Goal: Browse casually: Explore the website without a specific task or goal

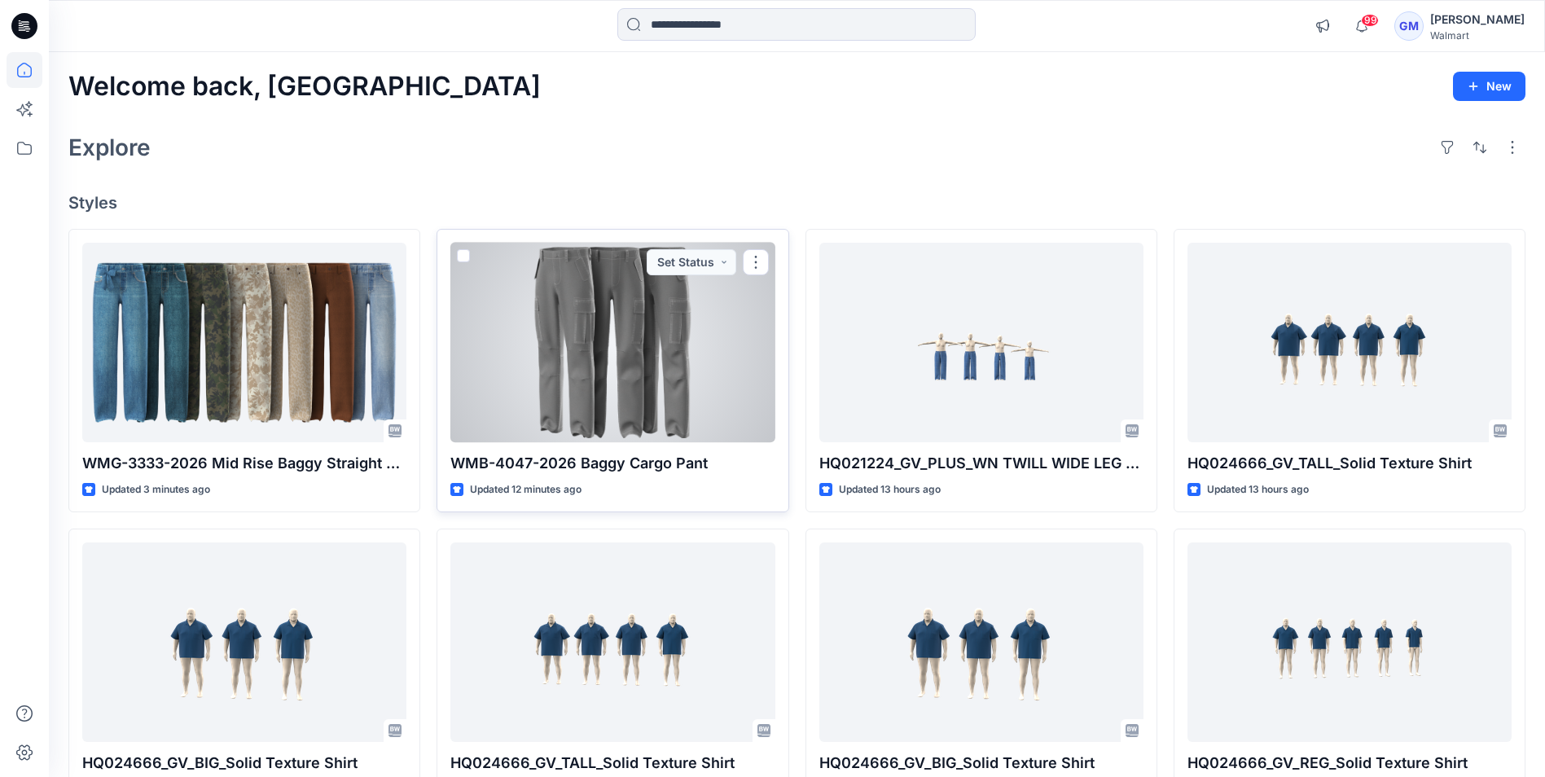
click at [635, 335] on div at bounding box center [612, 343] width 324 height 200
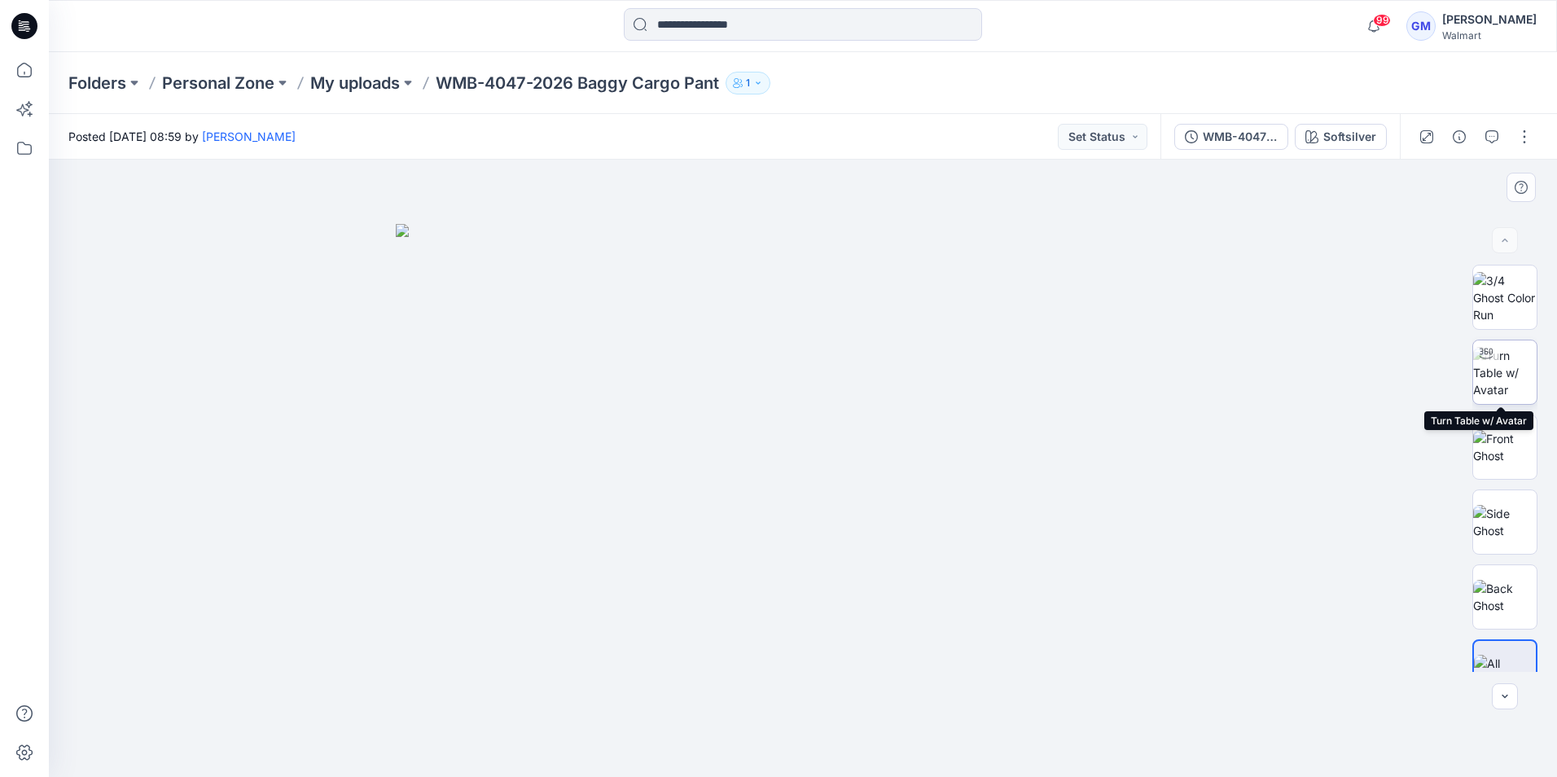
click at [1500, 371] on img at bounding box center [1505, 372] width 64 height 51
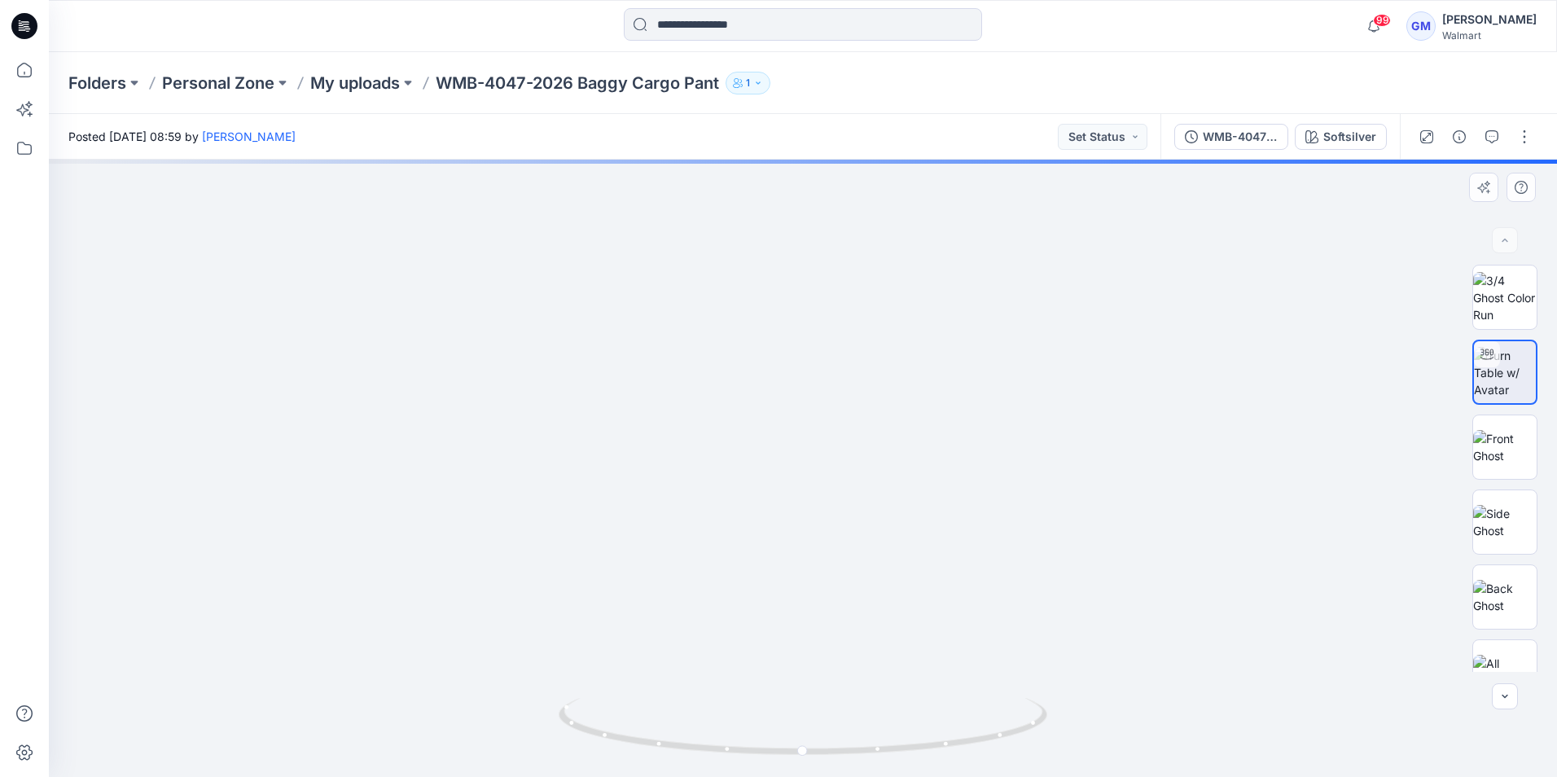
drag, startPoint x: 851, startPoint y: 640, endPoint x: 837, endPoint y: 454, distance: 187.0
click at [837, 454] on img at bounding box center [803, 357] width 839 height 839
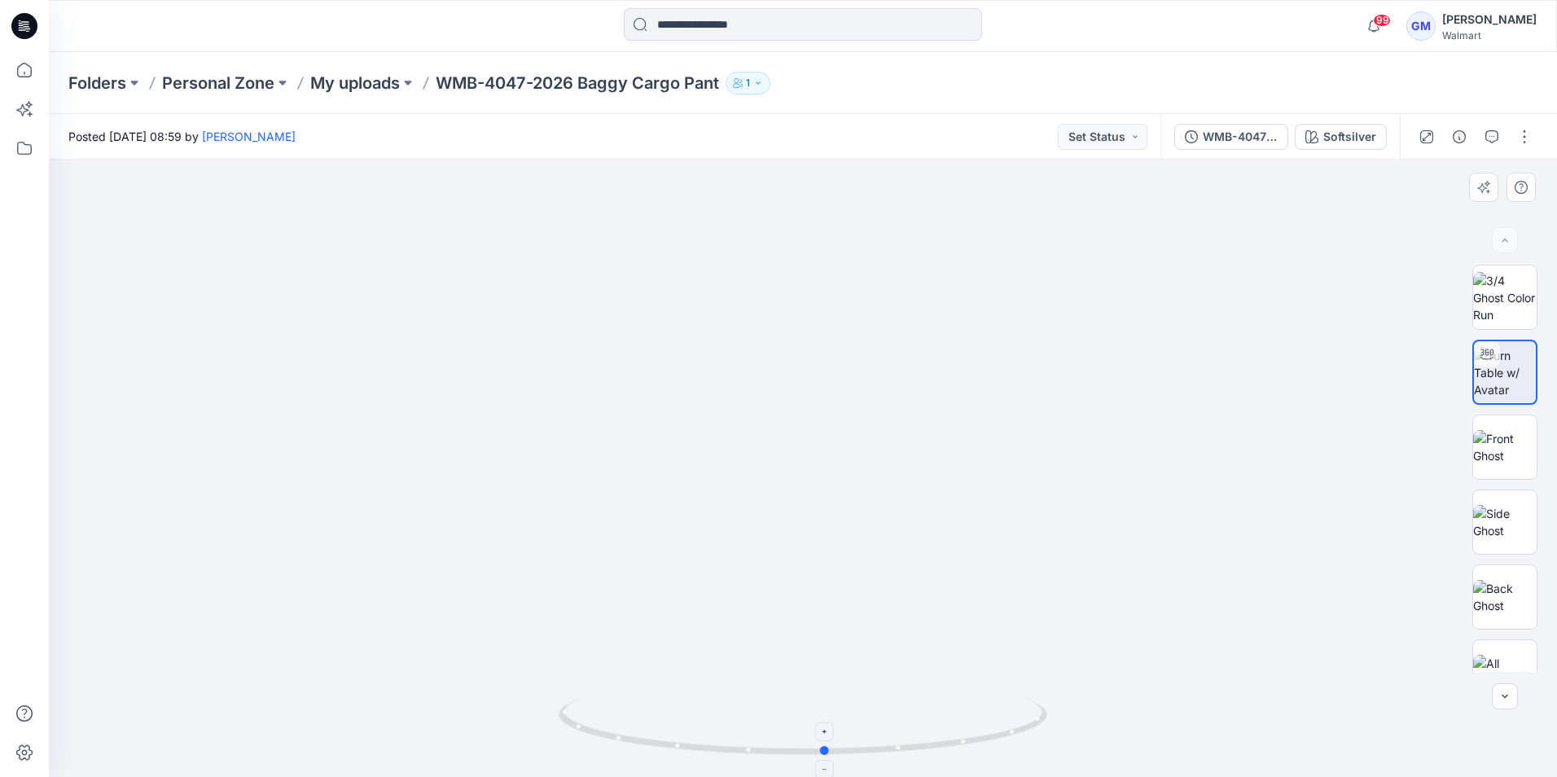
drag, startPoint x: 941, startPoint y: 752, endPoint x: 968, endPoint y: 700, distance: 58.7
click at [968, 700] on icon at bounding box center [805, 728] width 493 height 61
drag, startPoint x: 949, startPoint y: 287, endPoint x: 938, endPoint y: 766, distance: 479.0
click at [939, 762] on div at bounding box center [803, 468] width 1508 height 617
drag, startPoint x: 945, startPoint y: 223, endPoint x: 989, endPoint y: 647, distance: 425.8
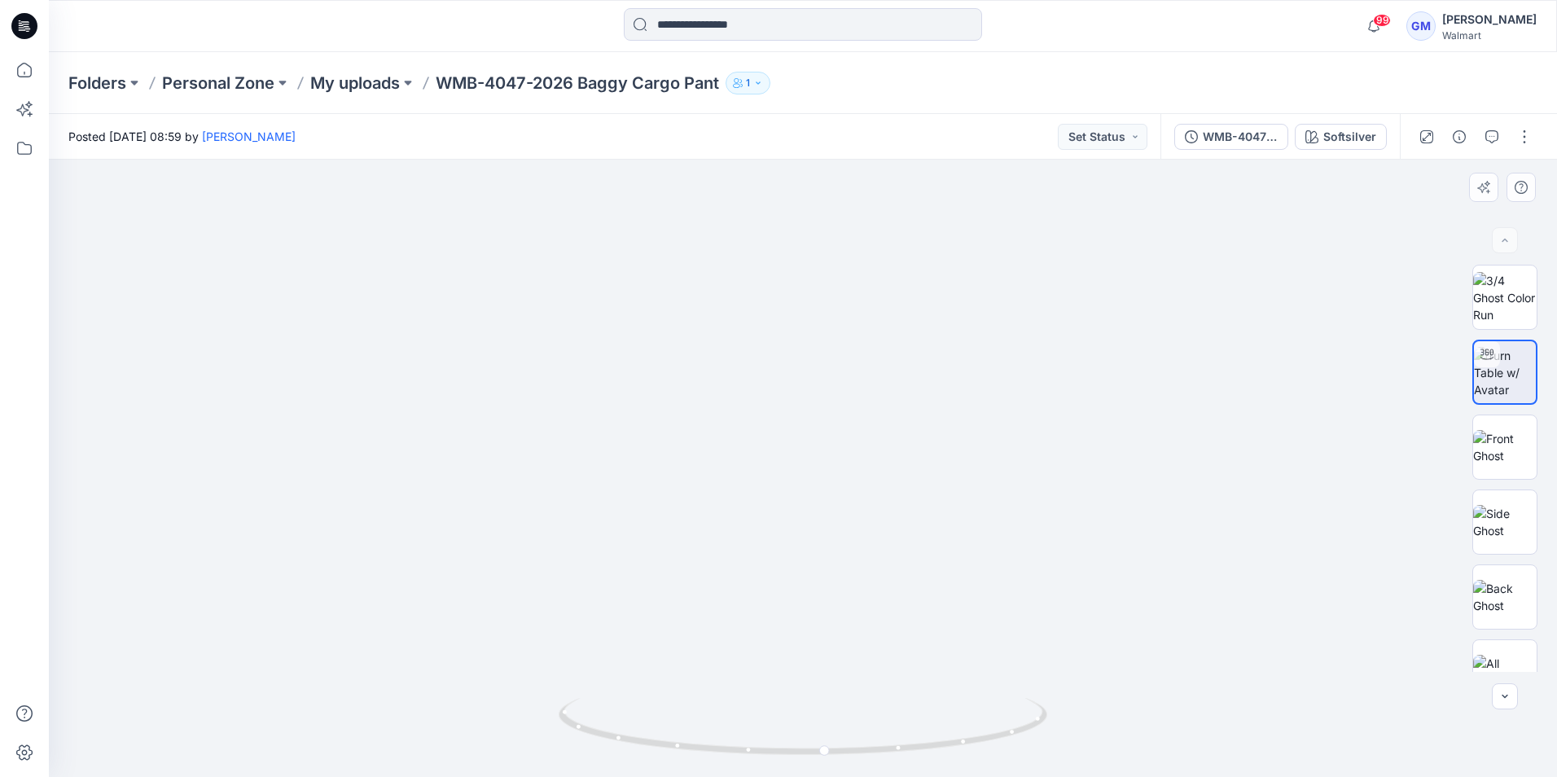
drag, startPoint x: 977, startPoint y: 380, endPoint x: 966, endPoint y: 659, distance: 278.8
drag, startPoint x: 1008, startPoint y: 378, endPoint x: 987, endPoint y: 532, distance: 155.3
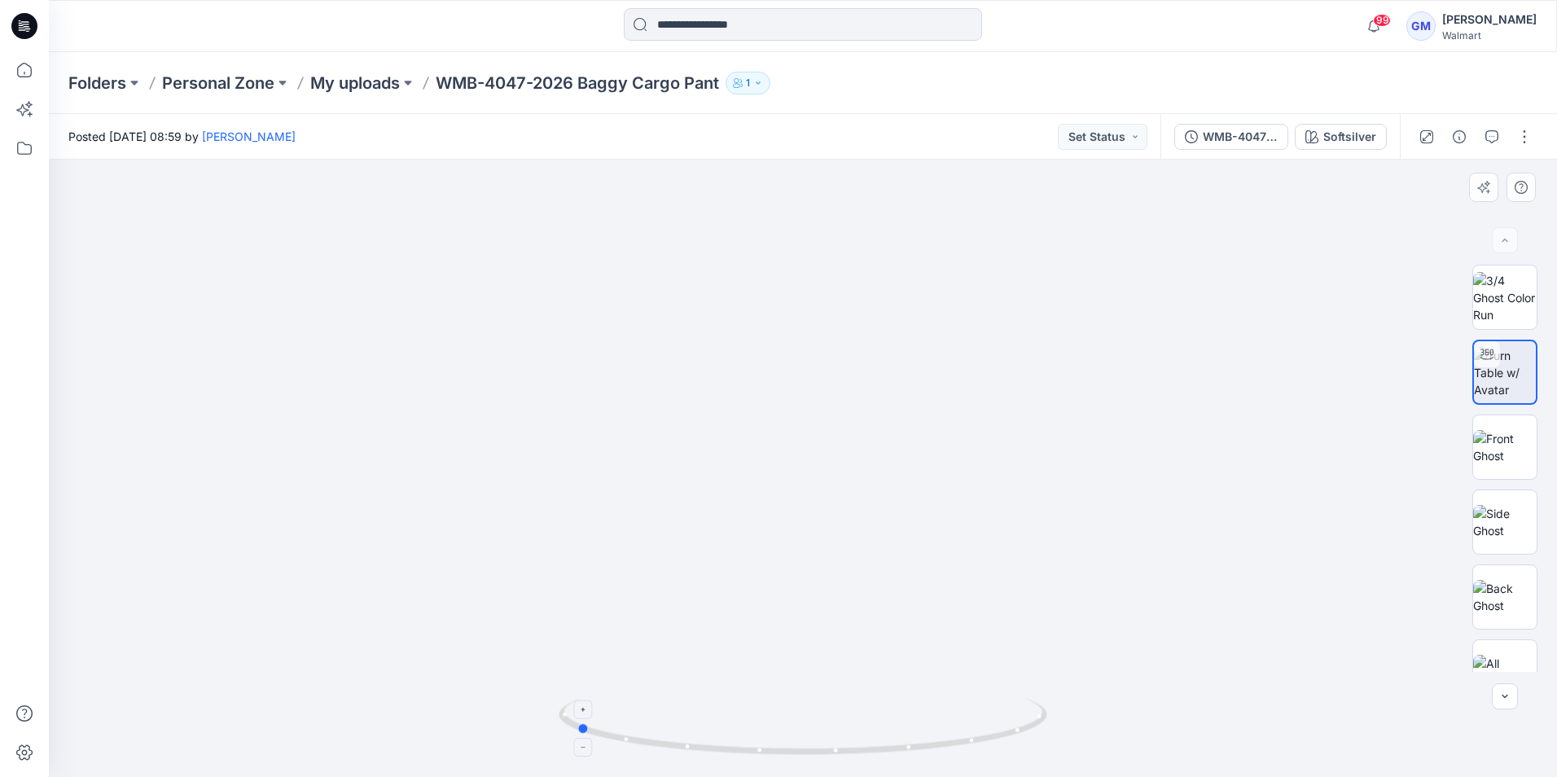
drag, startPoint x: 848, startPoint y: 740, endPoint x: 626, endPoint y: 746, distance: 221.6
click at [626, 746] on icon at bounding box center [805, 728] width 493 height 61
drag, startPoint x: 655, startPoint y: 415, endPoint x: 858, endPoint y: 476, distance: 212.0
drag, startPoint x: 799, startPoint y: 750, endPoint x: 827, endPoint y: 736, distance: 31.3
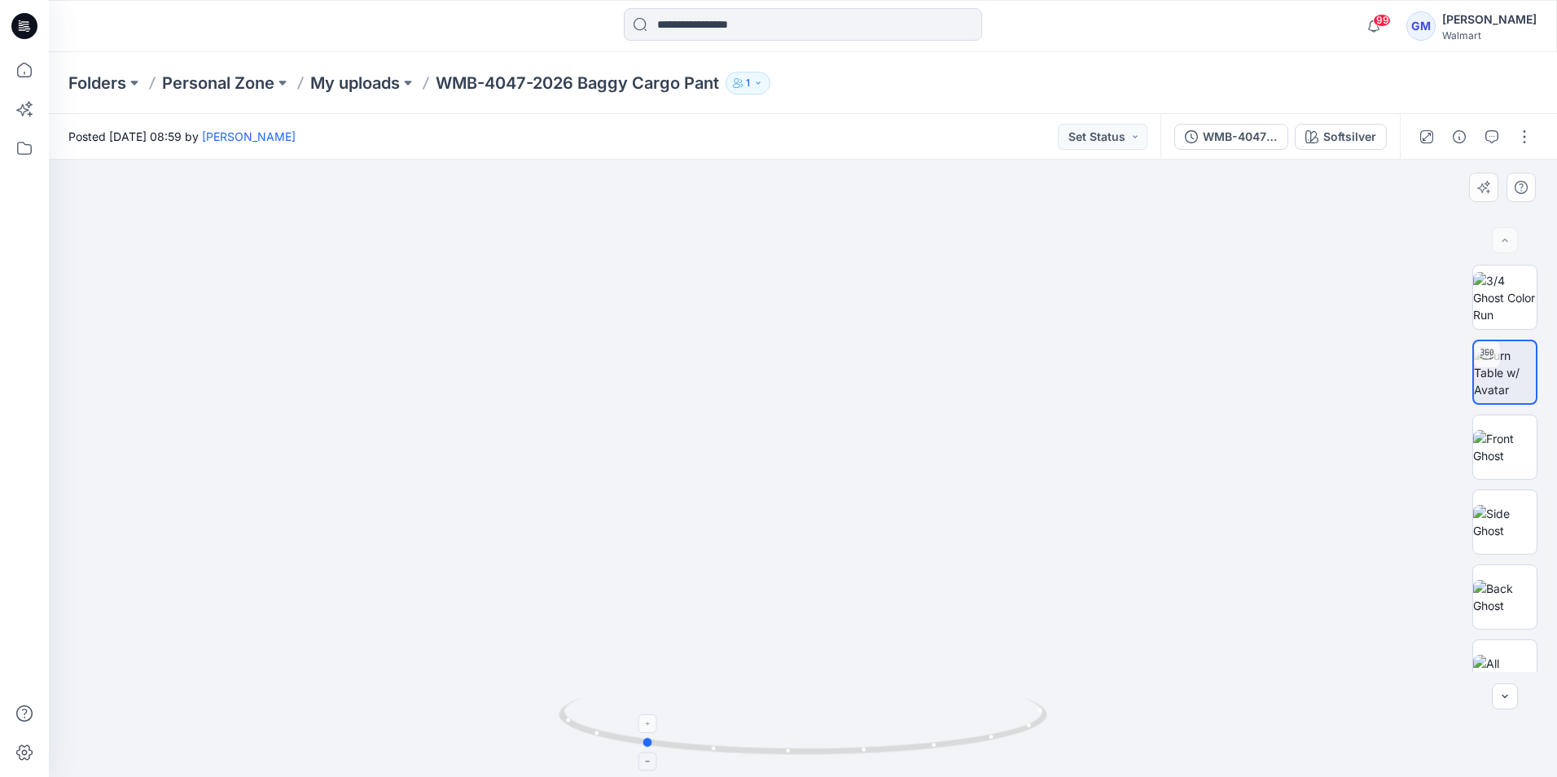
click at [845, 737] on icon at bounding box center [805, 728] width 493 height 61
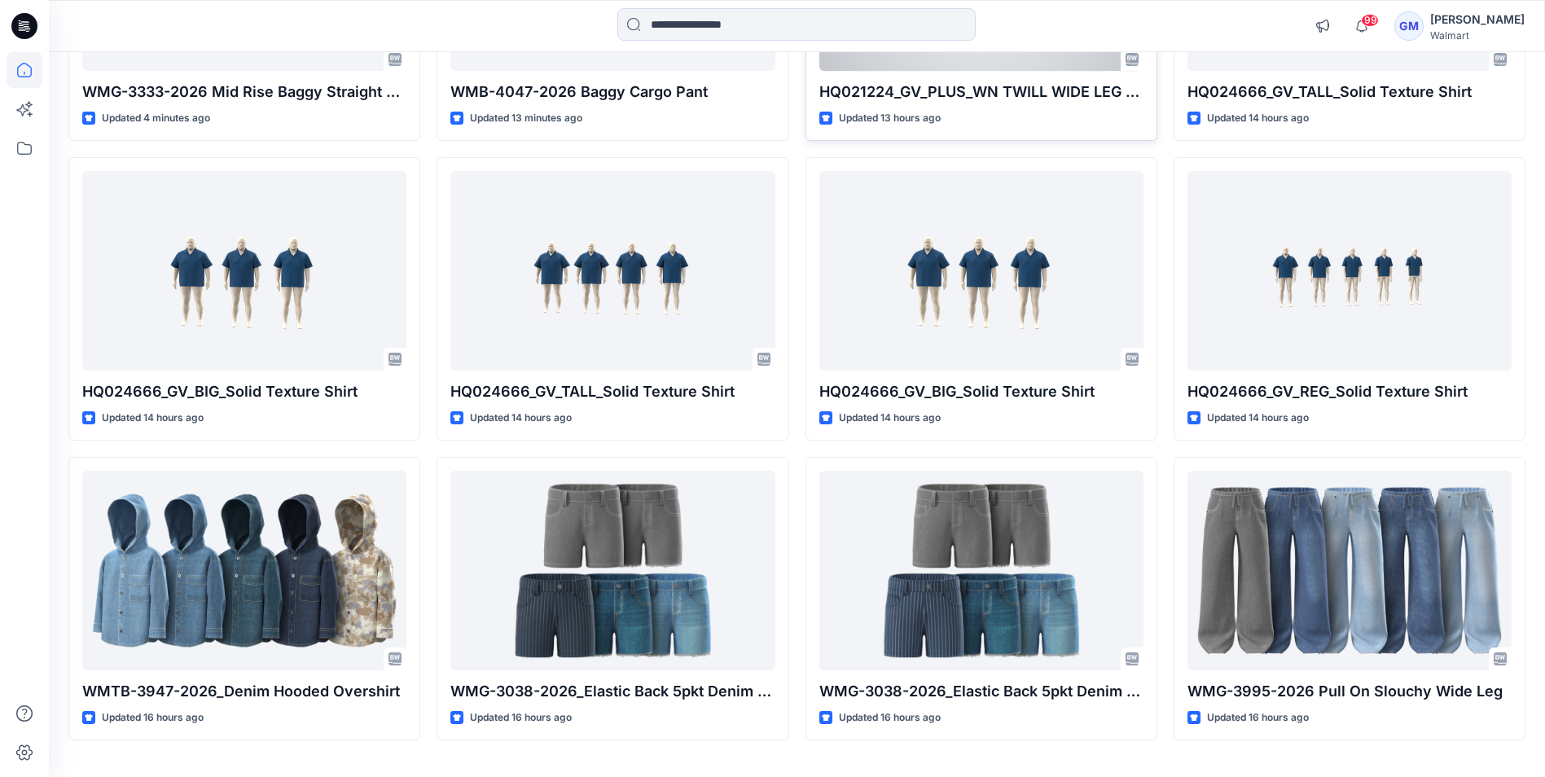
scroll to position [413, 0]
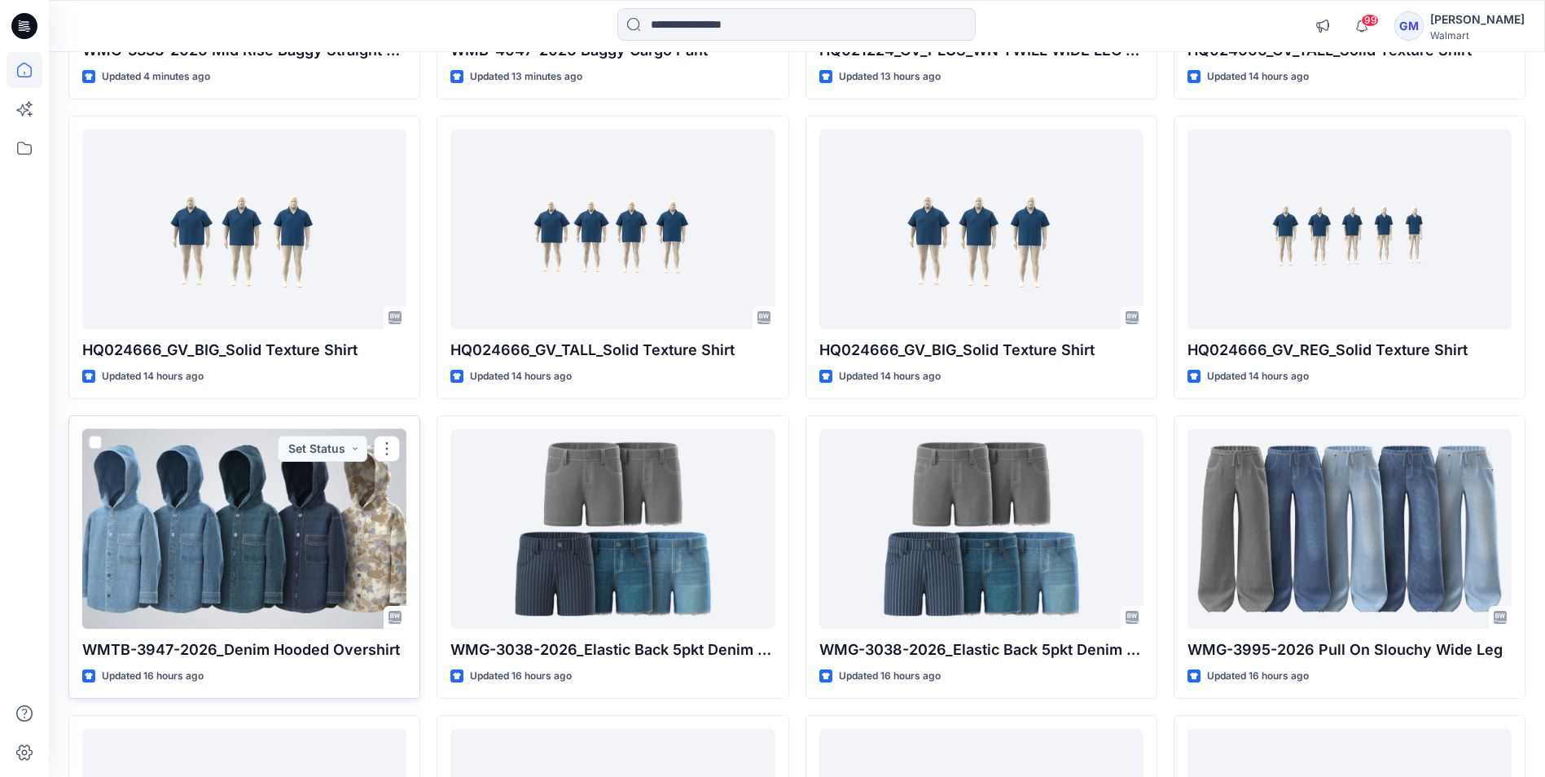
click at [225, 586] on div at bounding box center [244, 529] width 324 height 200
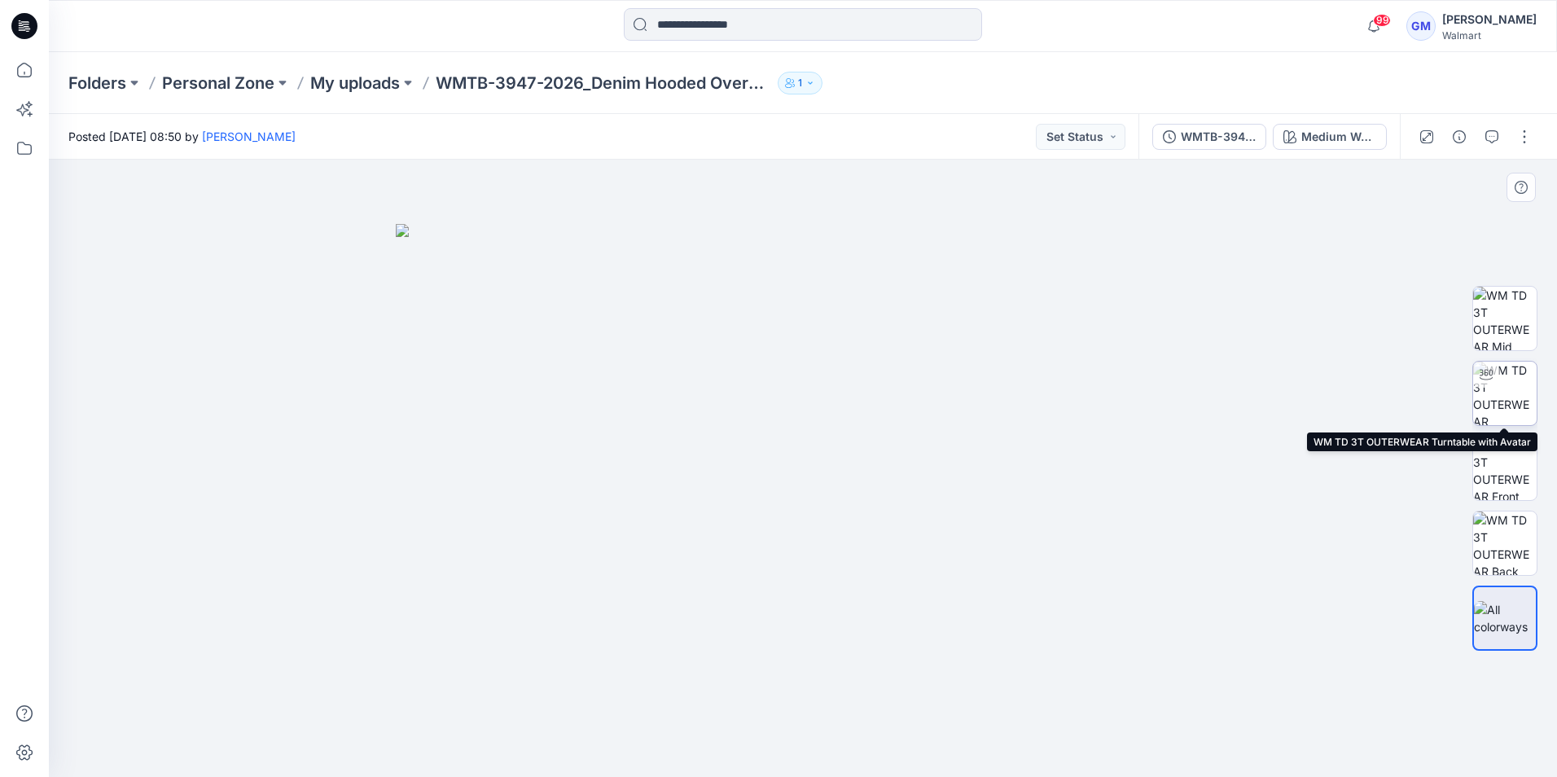
click at [1509, 381] on img at bounding box center [1505, 394] width 64 height 64
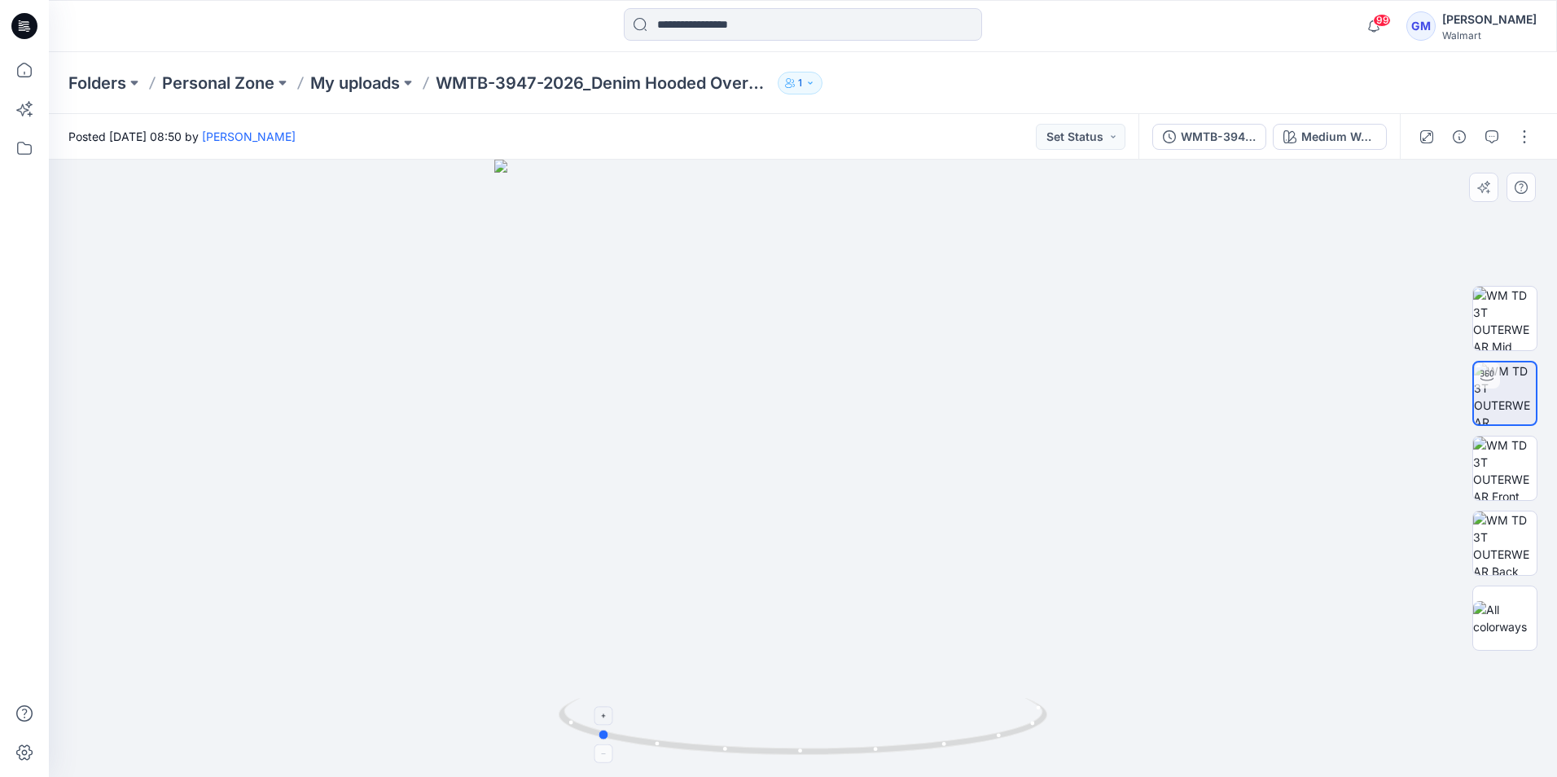
drag, startPoint x: 858, startPoint y: 736, endPoint x: 692, endPoint y: 715, distance: 168.3
click at [692, 715] on icon at bounding box center [805, 728] width 493 height 61
drag, startPoint x: 845, startPoint y: 455, endPoint x: 856, endPoint y: 577, distance: 121.9
click at [856, 577] on img at bounding box center [803, 423] width 1048 height 707
drag, startPoint x: 750, startPoint y: 749, endPoint x: 844, endPoint y: 734, distance: 94.8
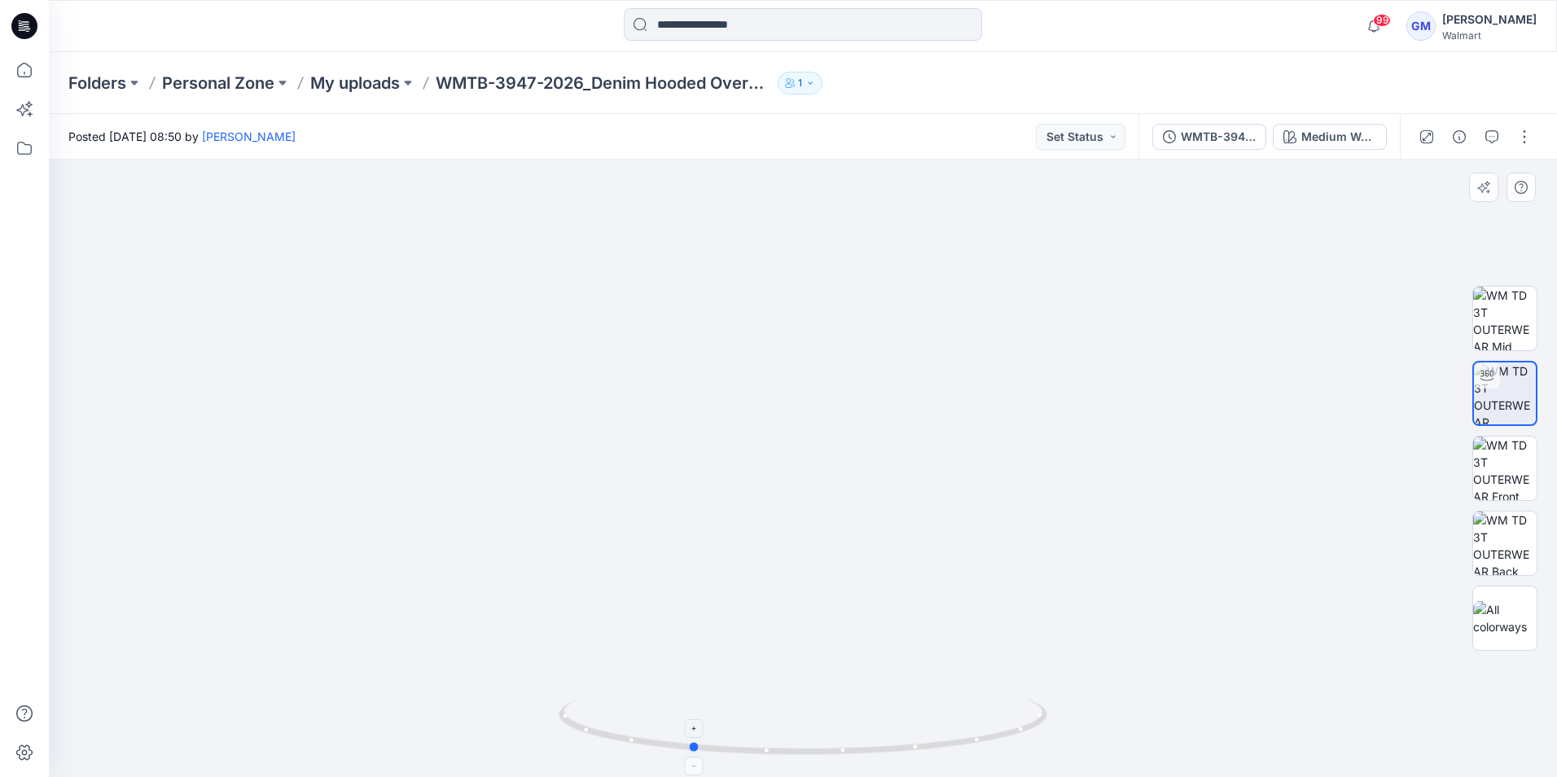
click at [844, 734] on icon at bounding box center [805, 728] width 493 height 61
drag, startPoint x: 850, startPoint y: 733, endPoint x: 920, endPoint y: 709, distance: 73.9
click at [920, 709] on div at bounding box center [803, 468] width 1508 height 617
drag, startPoint x: 901, startPoint y: 564, endPoint x: 837, endPoint y: 595, distance: 71.8
click at [772, 575] on img at bounding box center [803, 394] width 1371 height 765
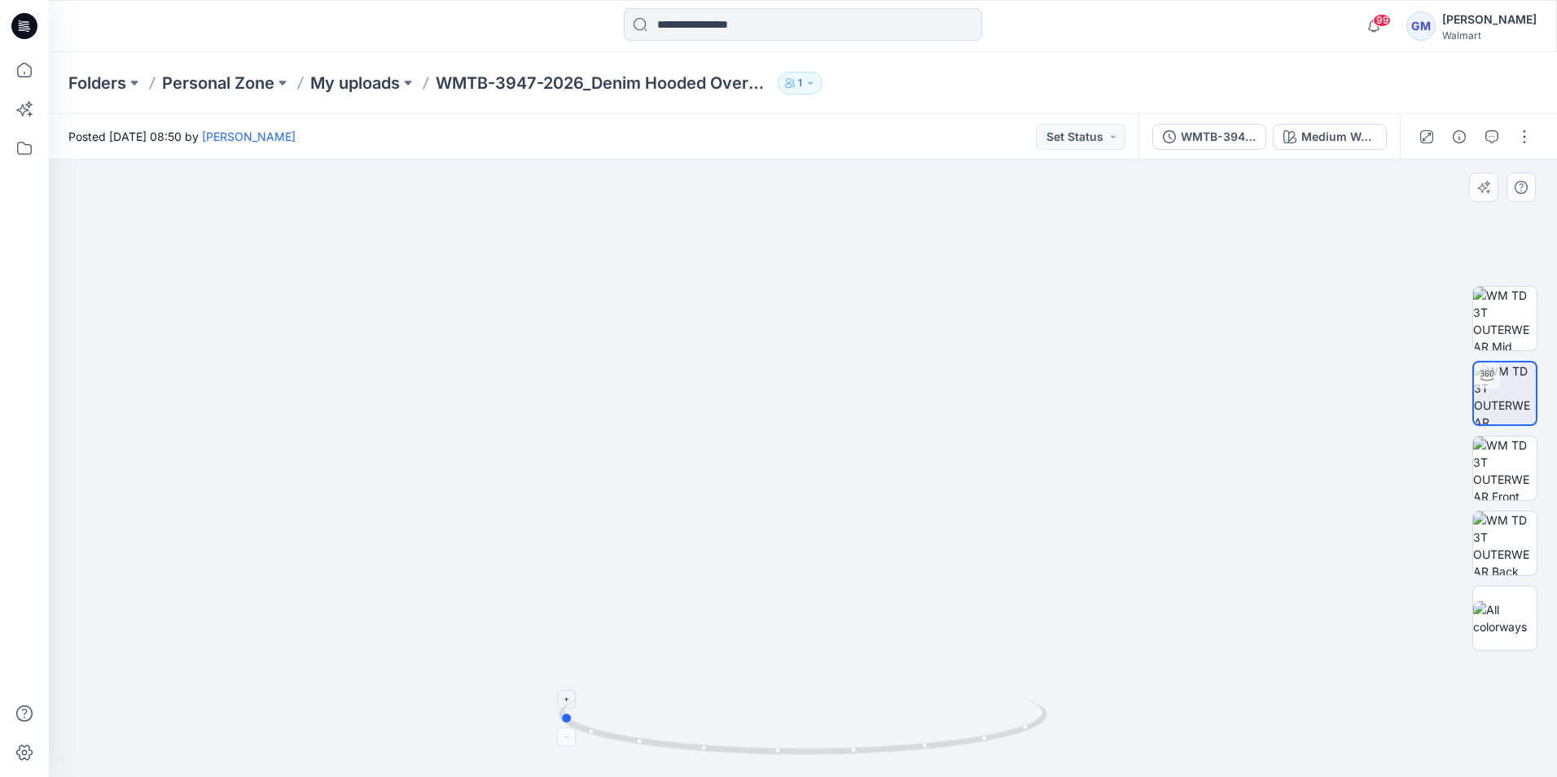
drag, startPoint x: 943, startPoint y: 740, endPoint x: 643, endPoint y: 711, distance: 301.9
click at [643, 711] on icon at bounding box center [805, 728] width 493 height 61
drag, startPoint x: 847, startPoint y: 753, endPoint x: 1113, endPoint y: 691, distance: 272.7
click at [1113, 691] on div at bounding box center [803, 468] width 1508 height 617
drag, startPoint x: 862, startPoint y: 757, endPoint x: 737, endPoint y: 627, distance: 180.3
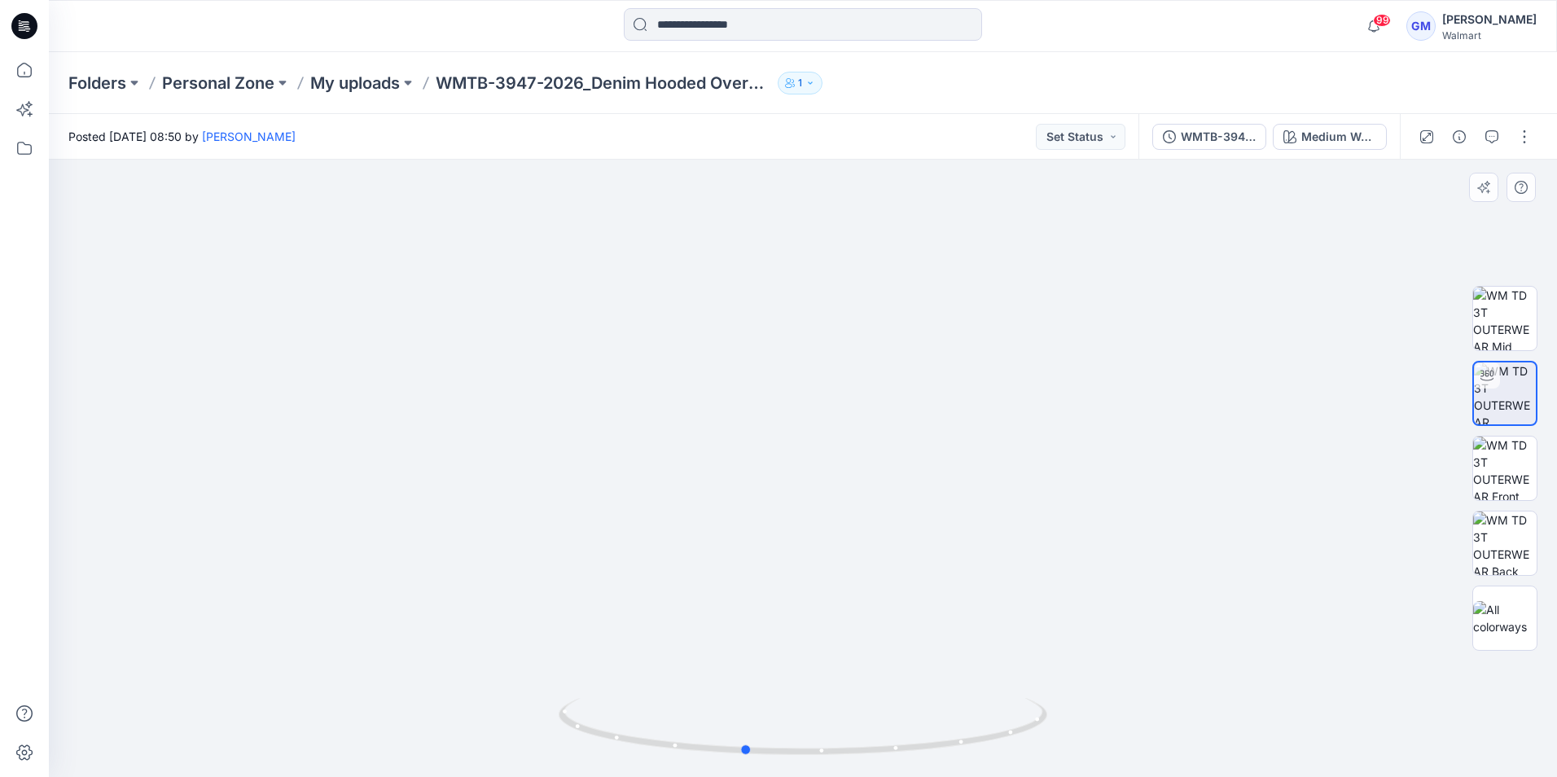
click at [816, 621] on div at bounding box center [803, 468] width 1508 height 617
click at [24, 78] on icon at bounding box center [25, 70] width 36 height 36
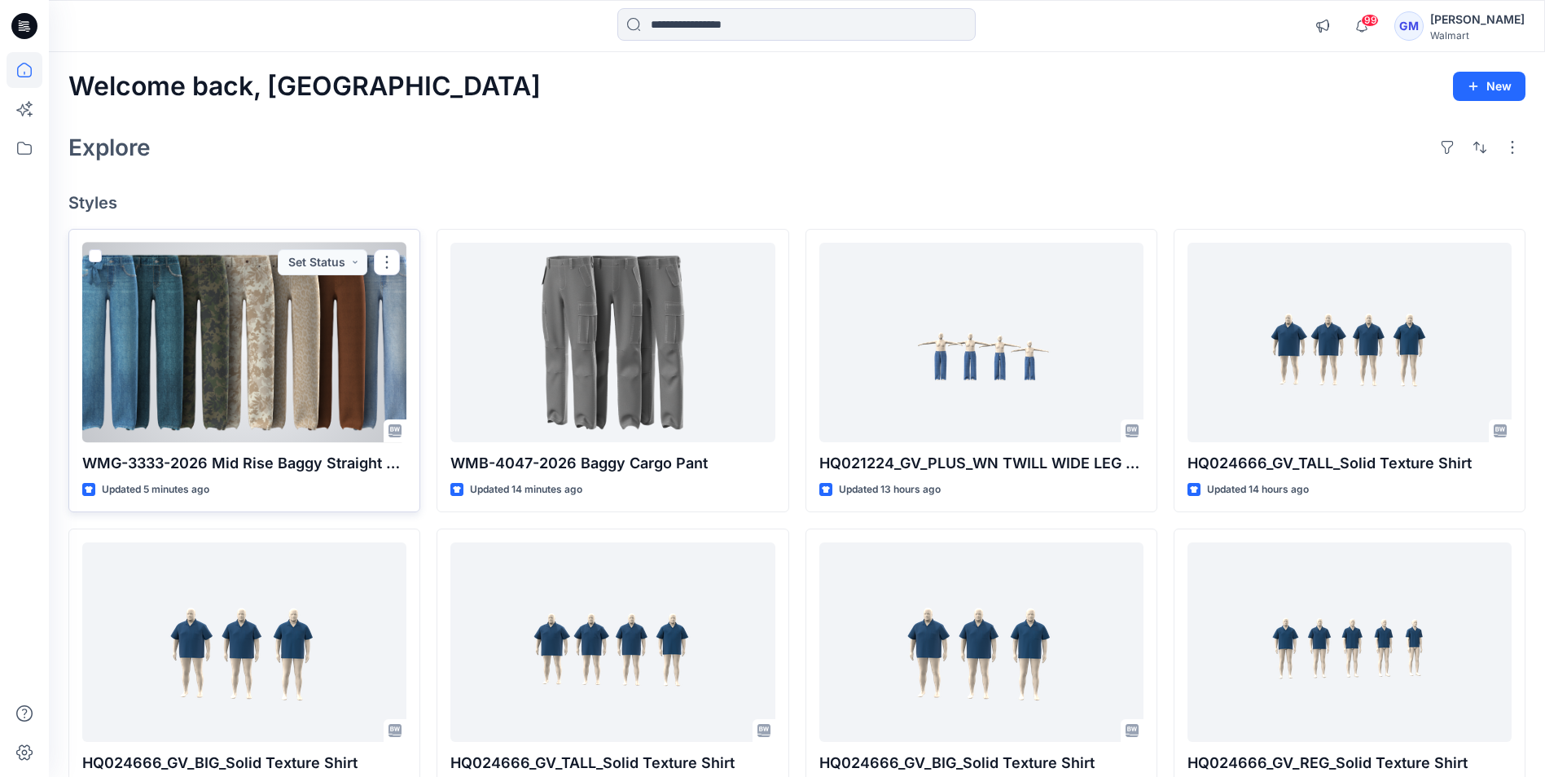
click at [163, 270] on div at bounding box center [244, 343] width 324 height 200
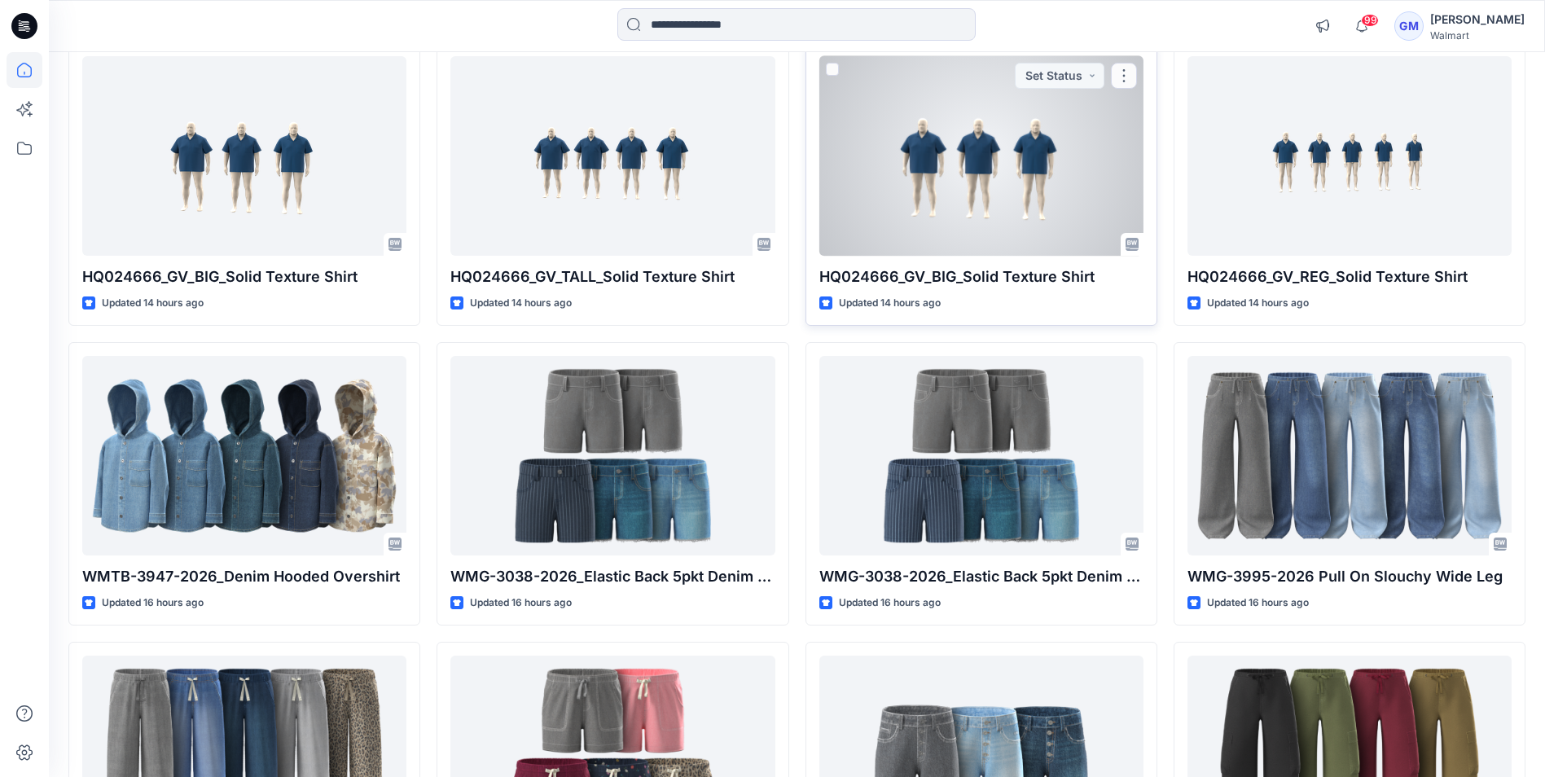
scroll to position [652, 0]
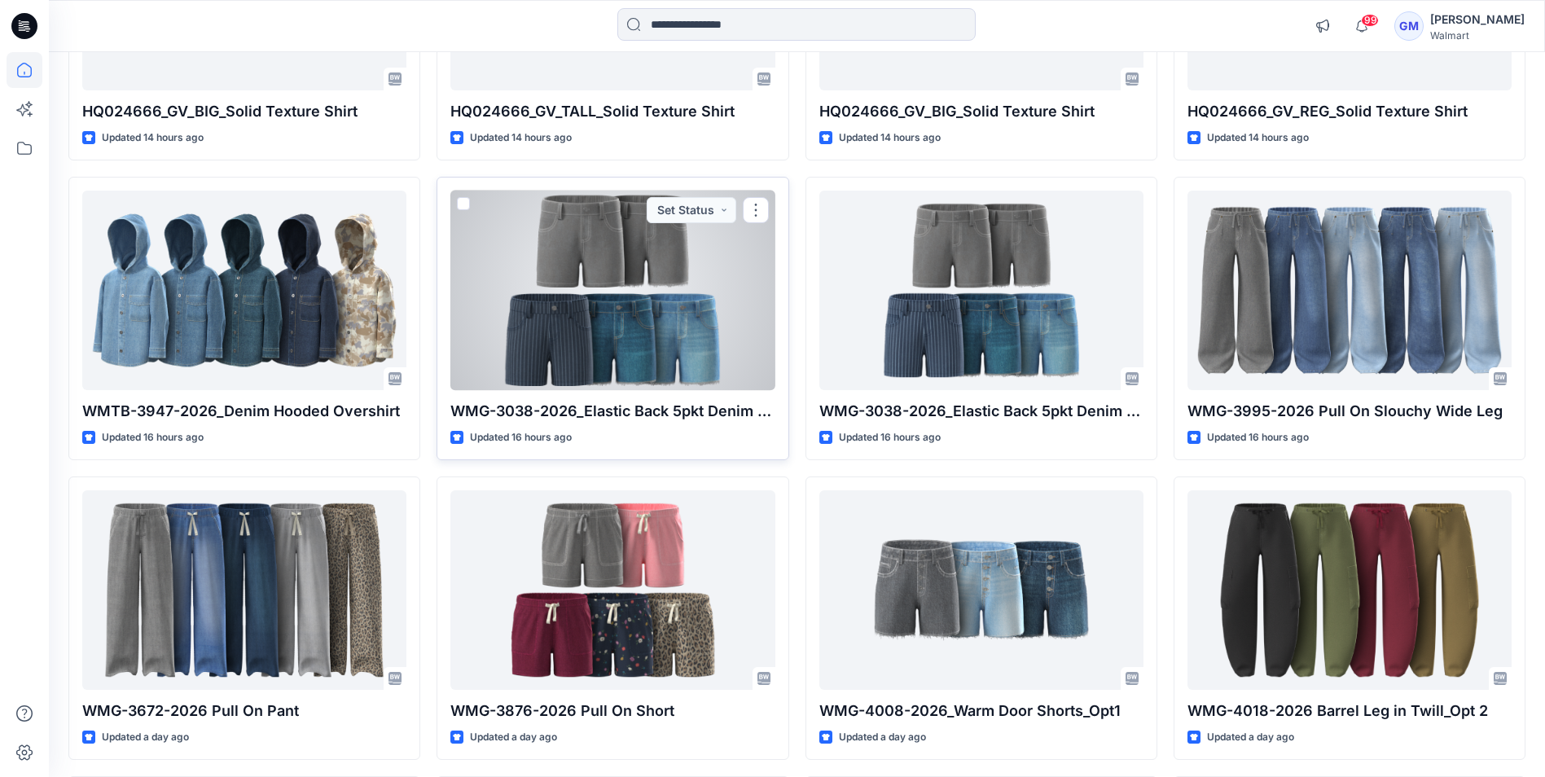
click at [601, 298] on div at bounding box center [612, 291] width 324 height 200
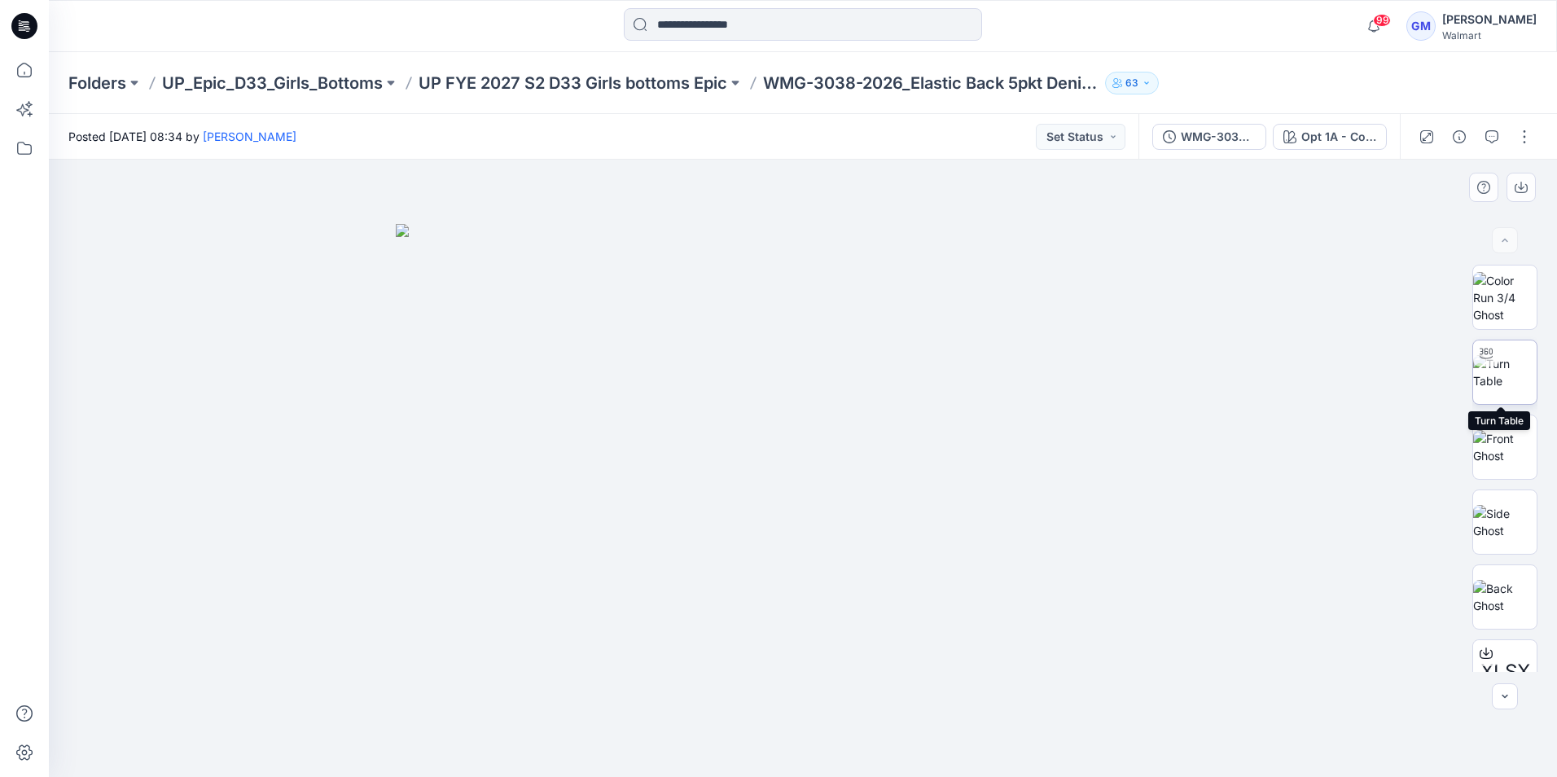
click at [1490, 369] on img at bounding box center [1505, 372] width 64 height 34
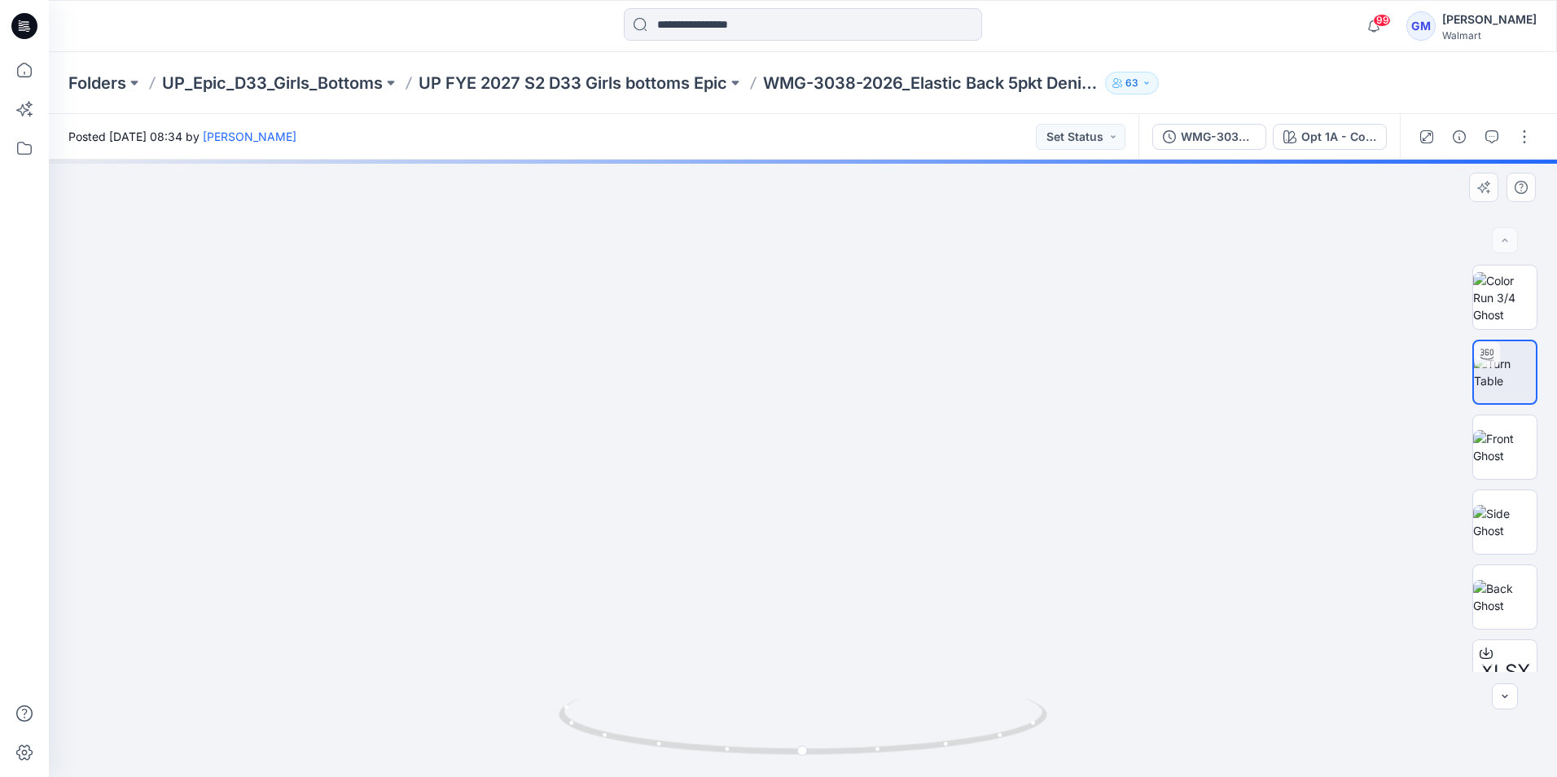
drag, startPoint x: 896, startPoint y: 674, endPoint x: 875, endPoint y: 536, distance: 139.3
click at [875, 536] on img at bounding box center [782, 122] width 1727 height 1310
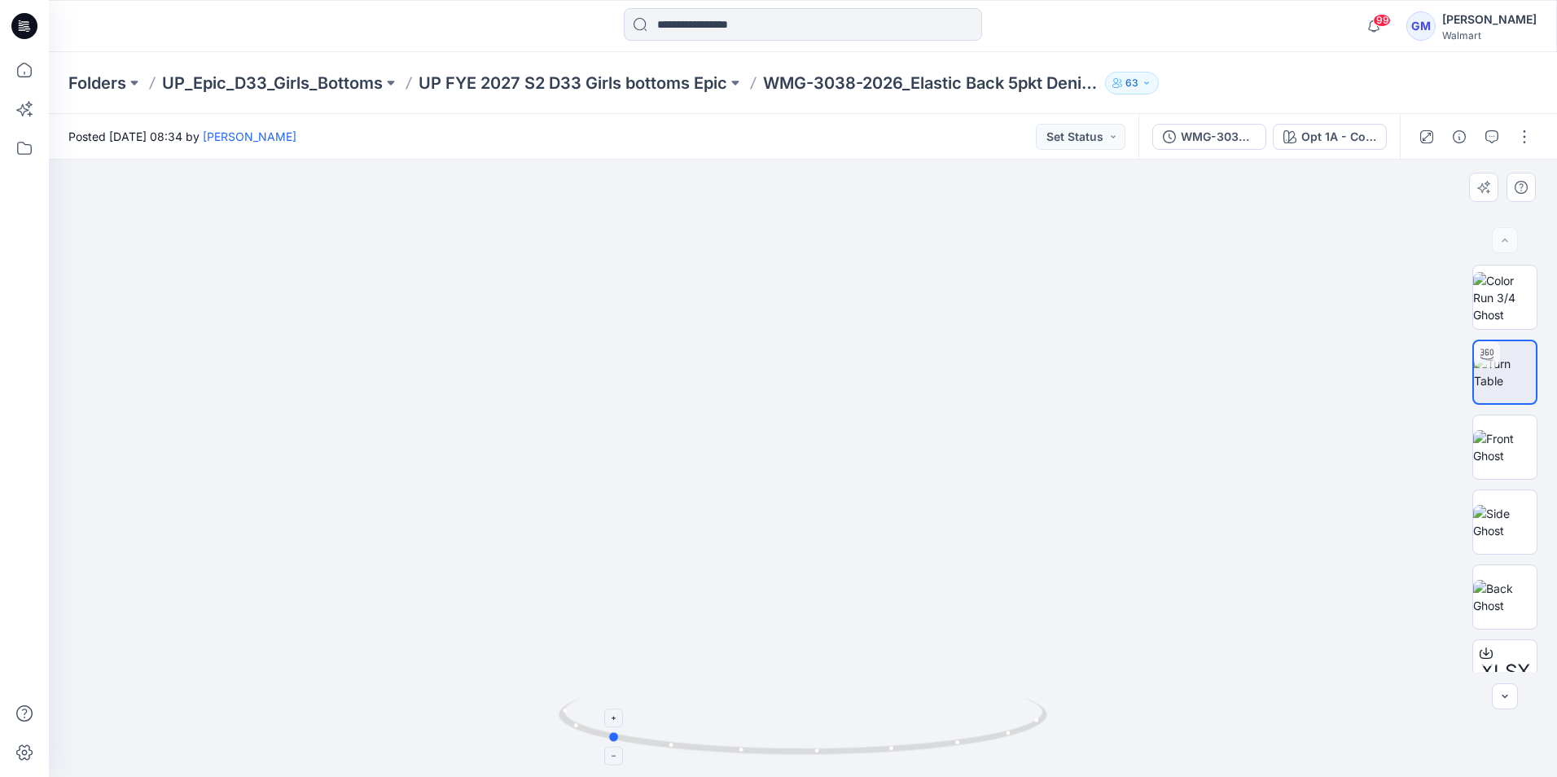
drag, startPoint x: 926, startPoint y: 721, endPoint x: 733, endPoint y: 708, distance: 193.5
click at [733, 708] on icon at bounding box center [805, 728] width 493 height 61
click at [1221, 148] on button "WMG-3038-2026_Elastic Back 5pkt Denim Shorts 3 Inseam_Full Colorway" at bounding box center [1210, 137] width 114 height 26
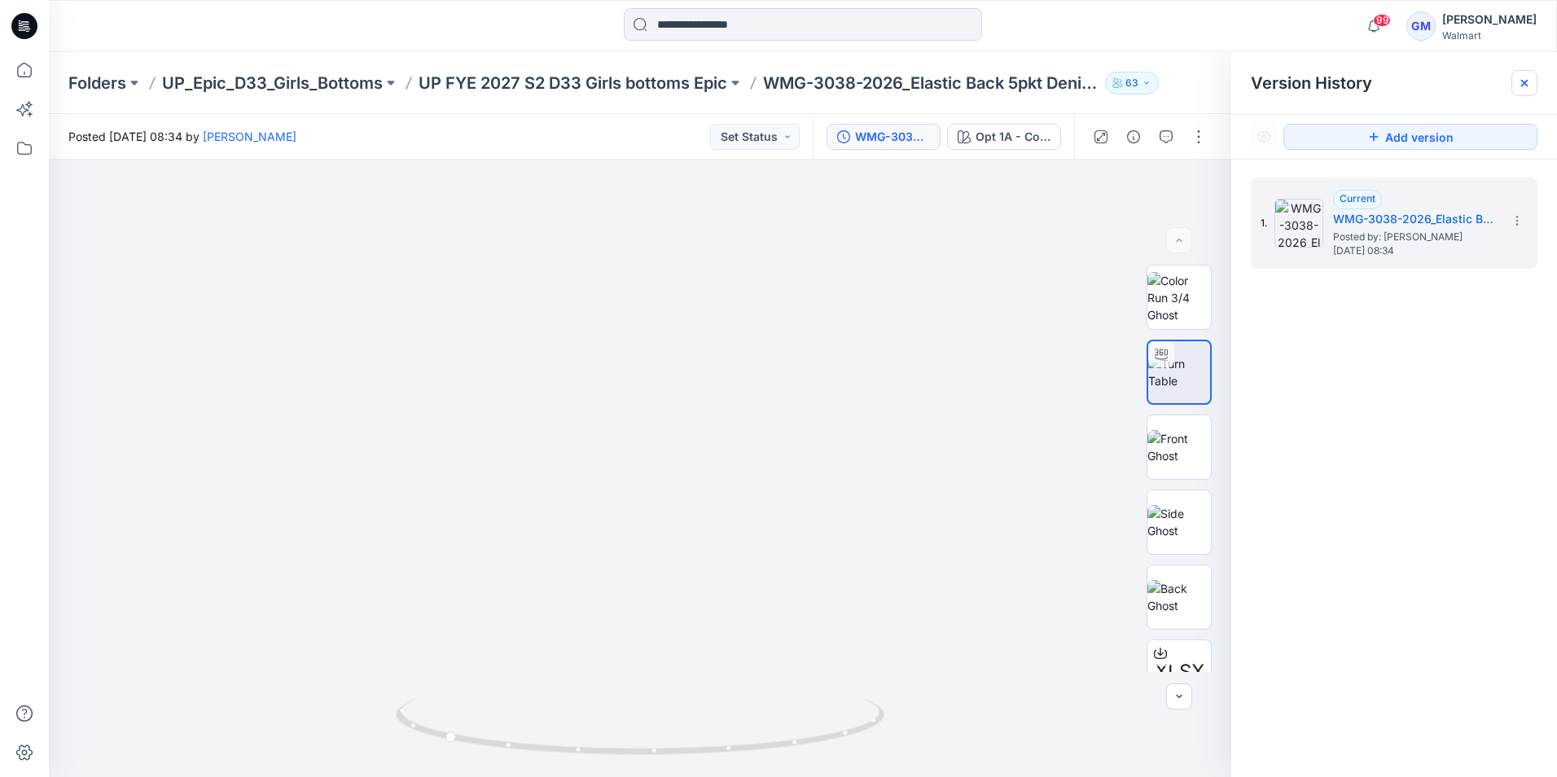
click at [1513, 80] on div at bounding box center [1525, 83] width 26 height 26
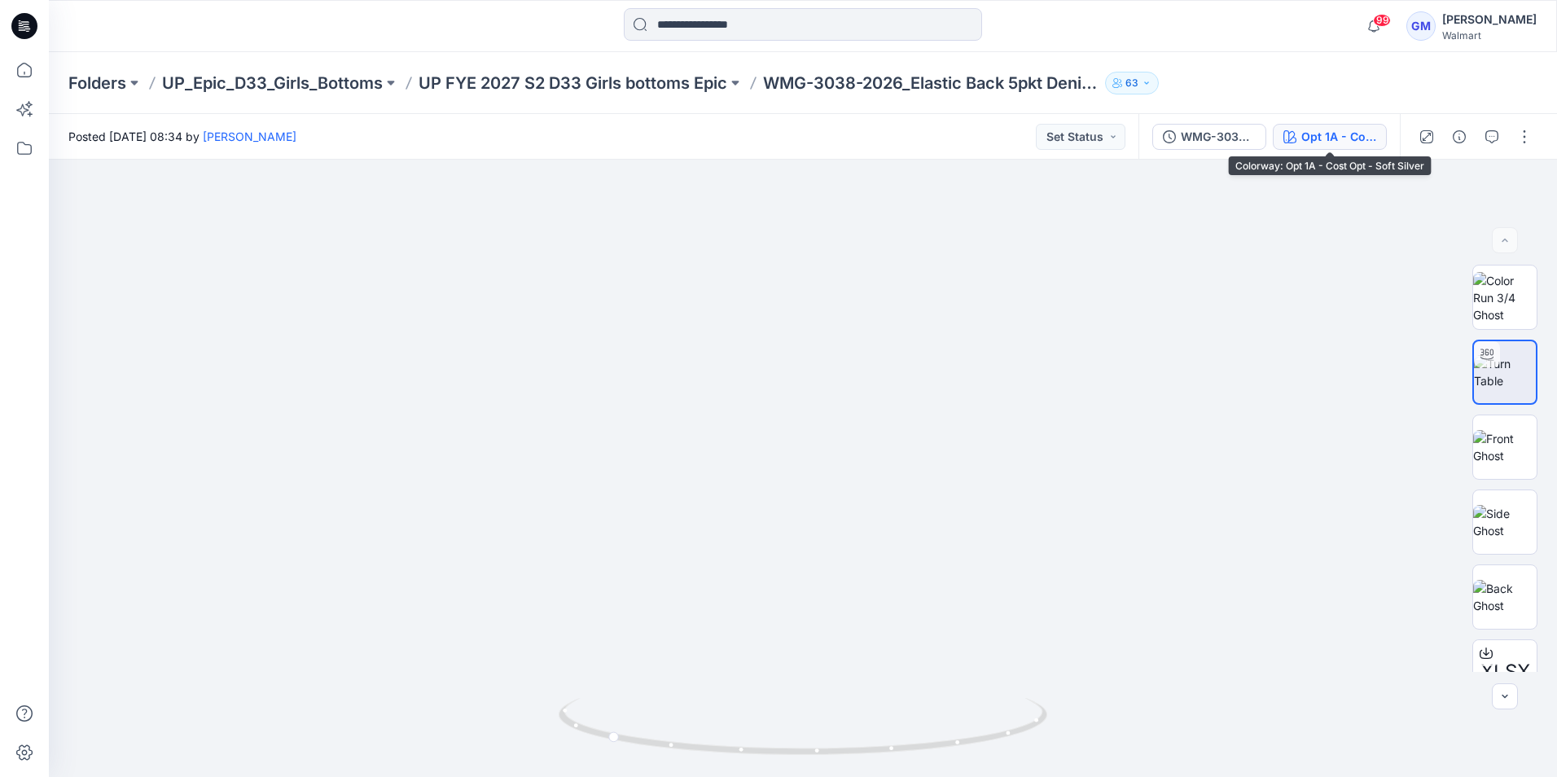
click at [1321, 133] on div "Opt 1A - Cost Opt - Soft Silver" at bounding box center [1339, 137] width 75 height 18
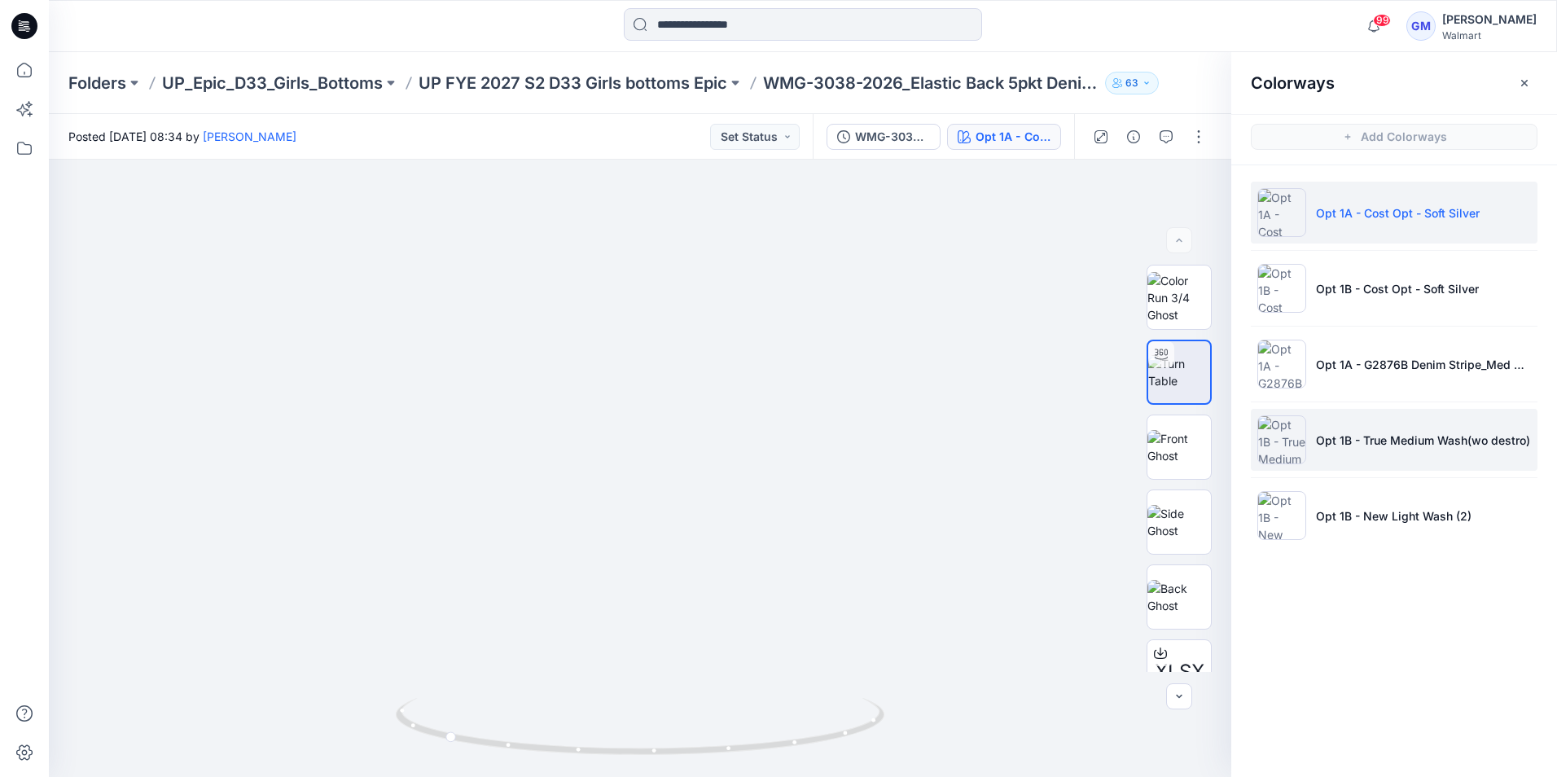
click at [1337, 430] on li "Opt 1B - True Medium Wash(wo destro)" at bounding box center [1394, 440] width 287 height 62
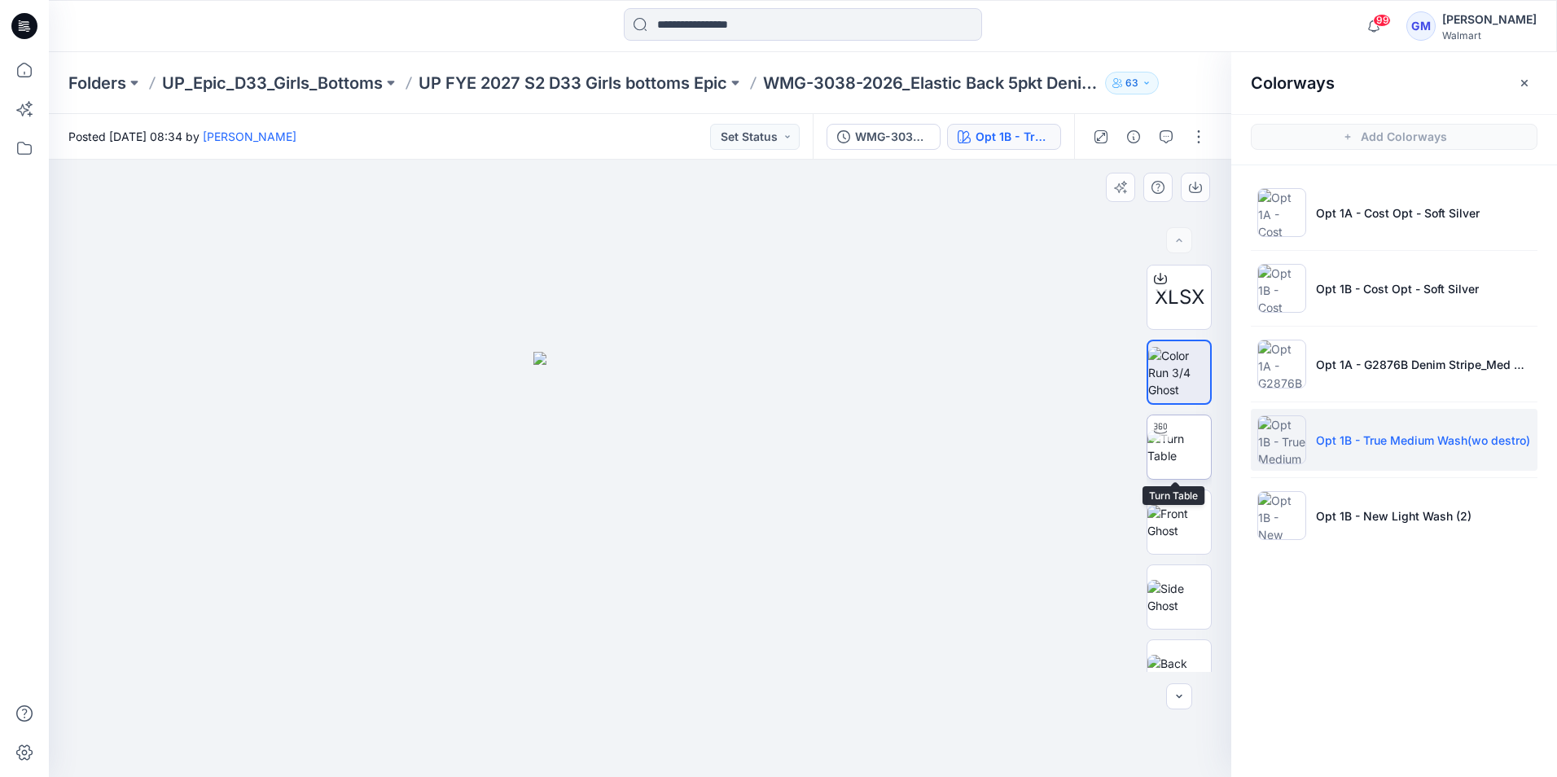
click at [1173, 440] on img at bounding box center [1180, 447] width 64 height 34
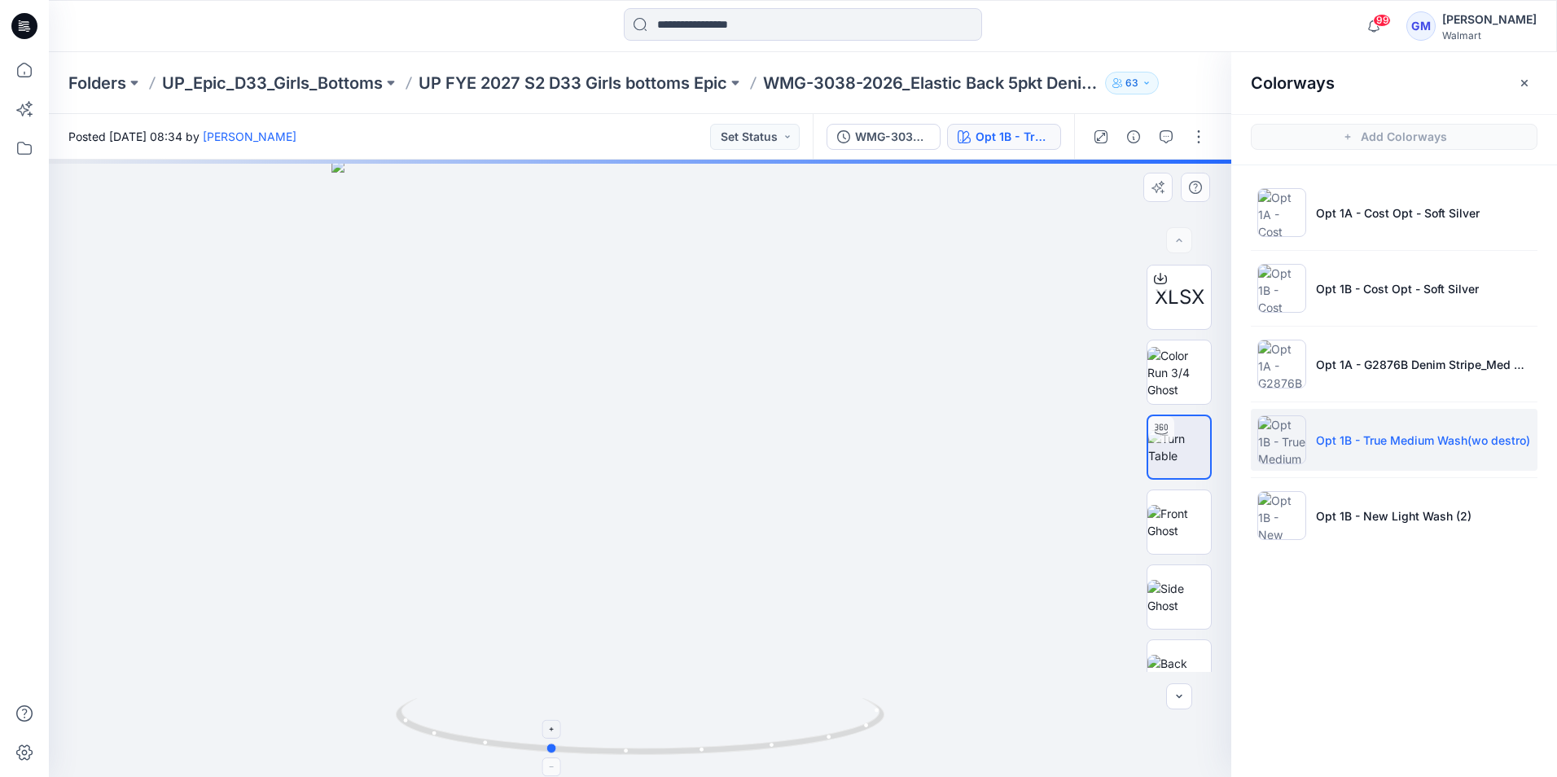
drag, startPoint x: 552, startPoint y: 738, endPoint x: 573, endPoint y: 743, distance: 20.9
click at [573, 743] on icon at bounding box center [642, 728] width 493 height 61
drag, startPoint x: 643, startPoint y: 640, endPoint x: 595, endPoint y: 323, distance: 320.5
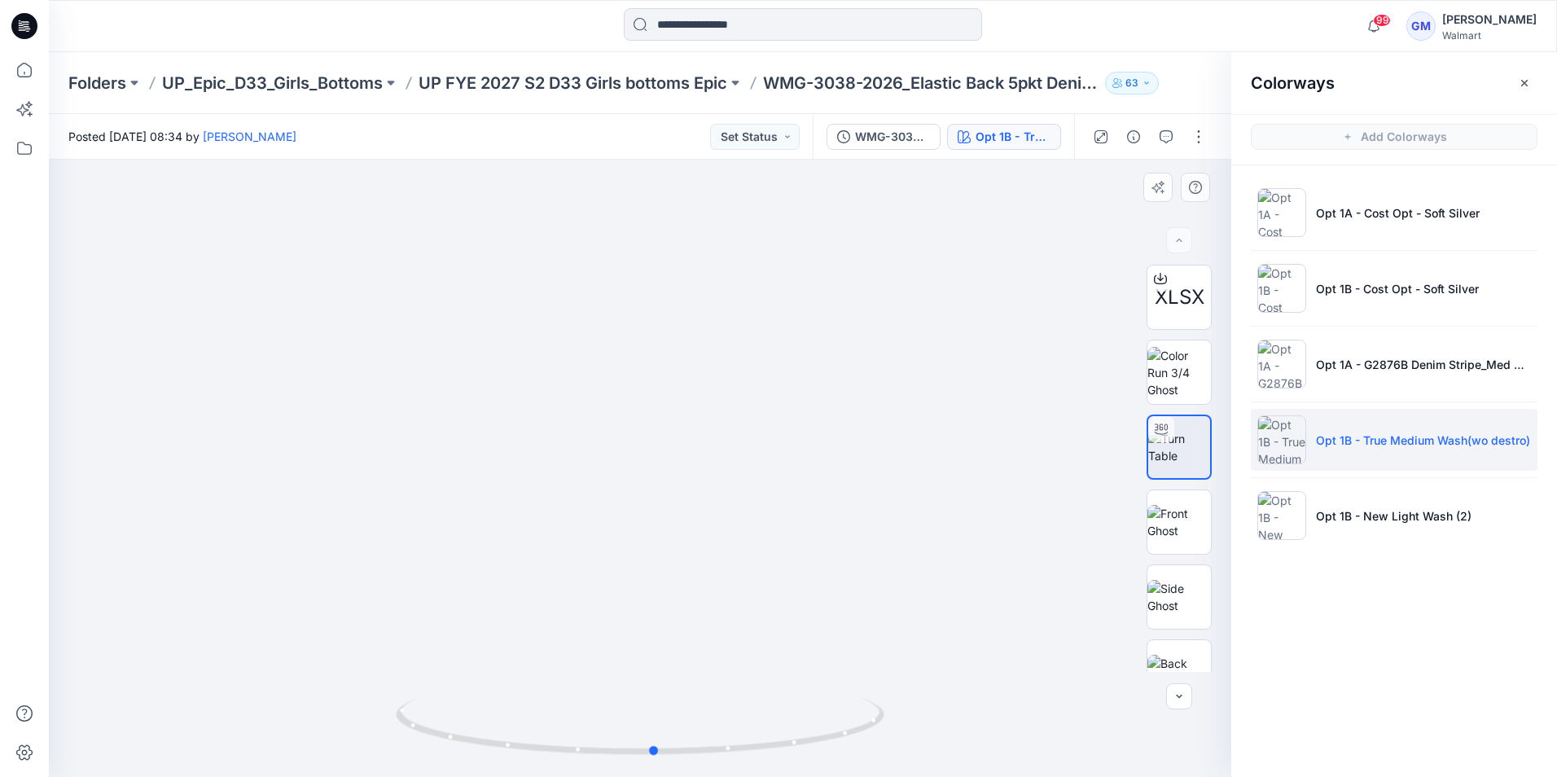
drag, startPoint x: 710, startPoint y: 740, endPoint x: 369, endPoint y: 643, distance: 355.0
click at [369, 643] on div at bounding box center [640, 468] width 1183 height 617
click at [25, 63] on icon at bounding box center [25, 70] width 36 height 36
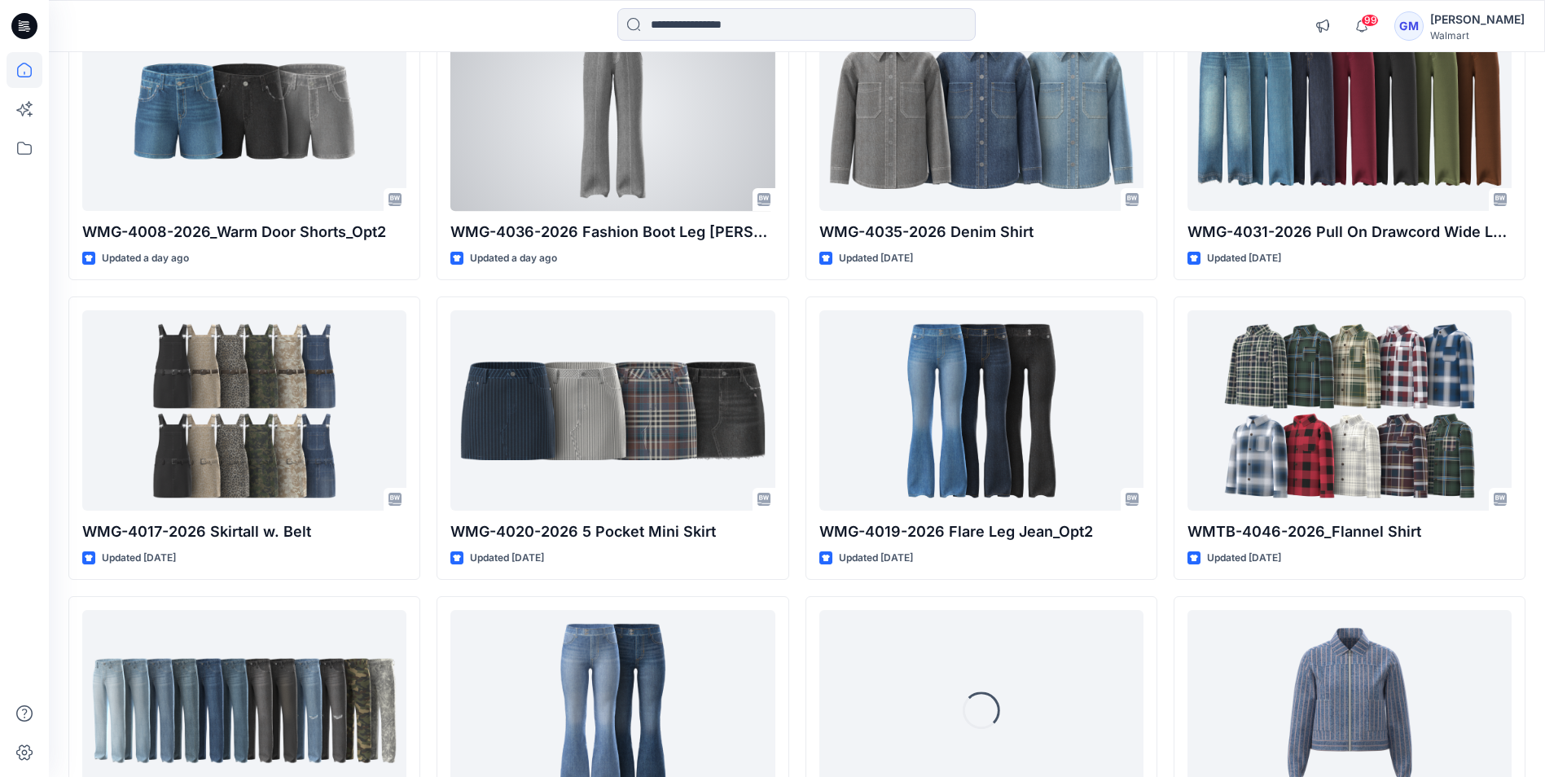
scroll to position [1556, 0]
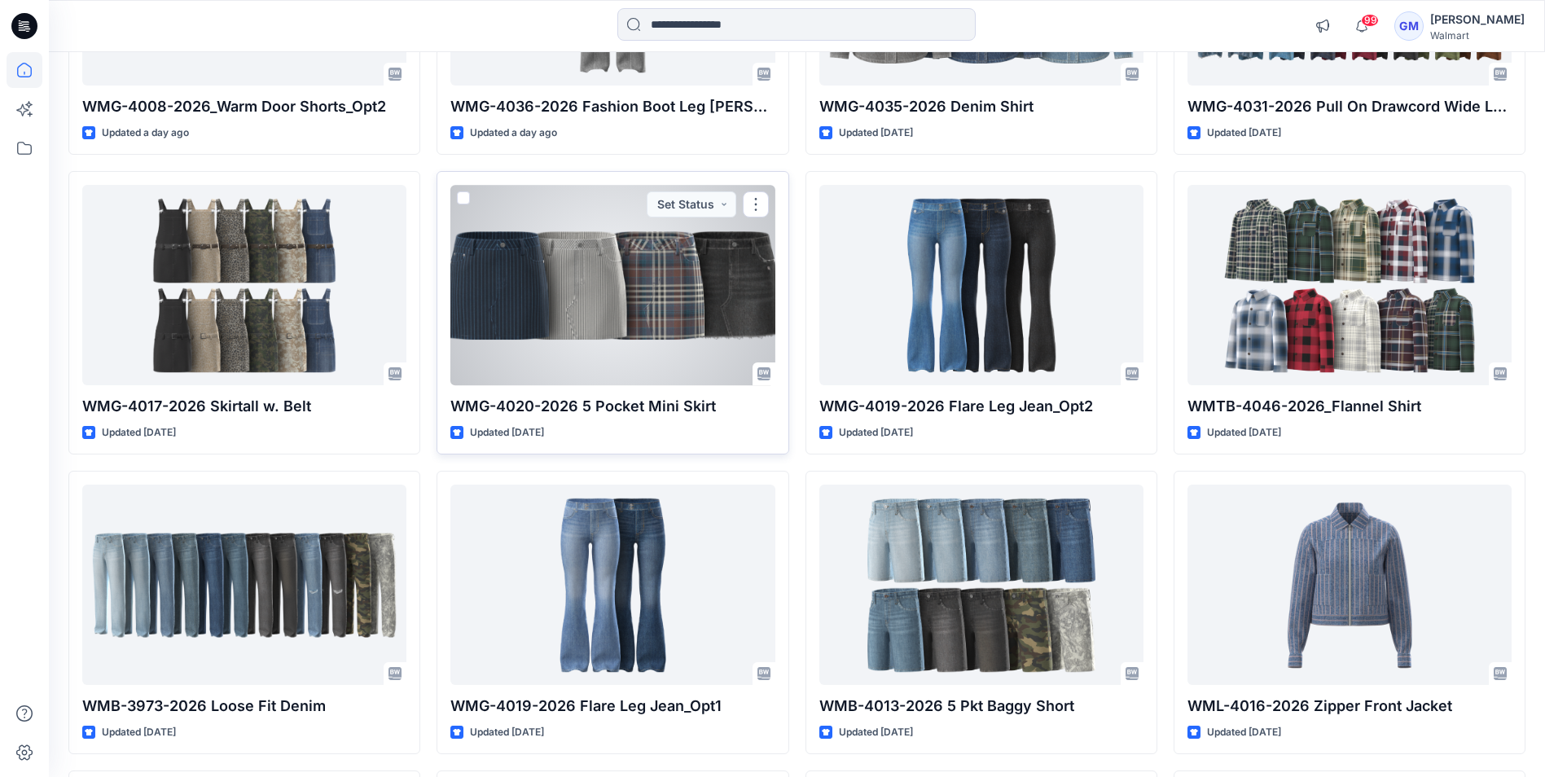
click at [628, 315] on div at bounding box center [612, 285] width 324 height 200
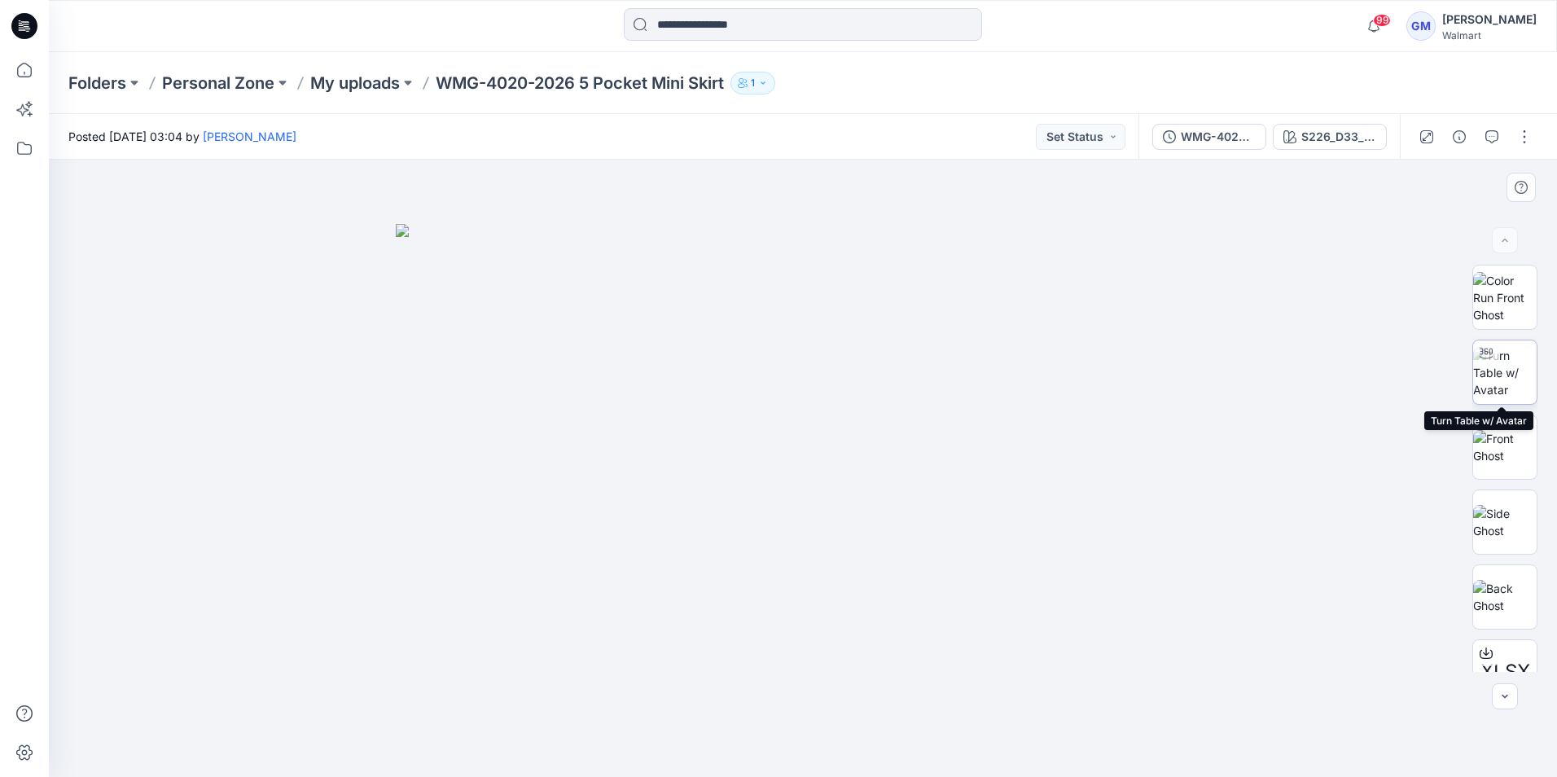
click at [1499, 370] on img at bounding box center [1505, 372] width 64 height 51
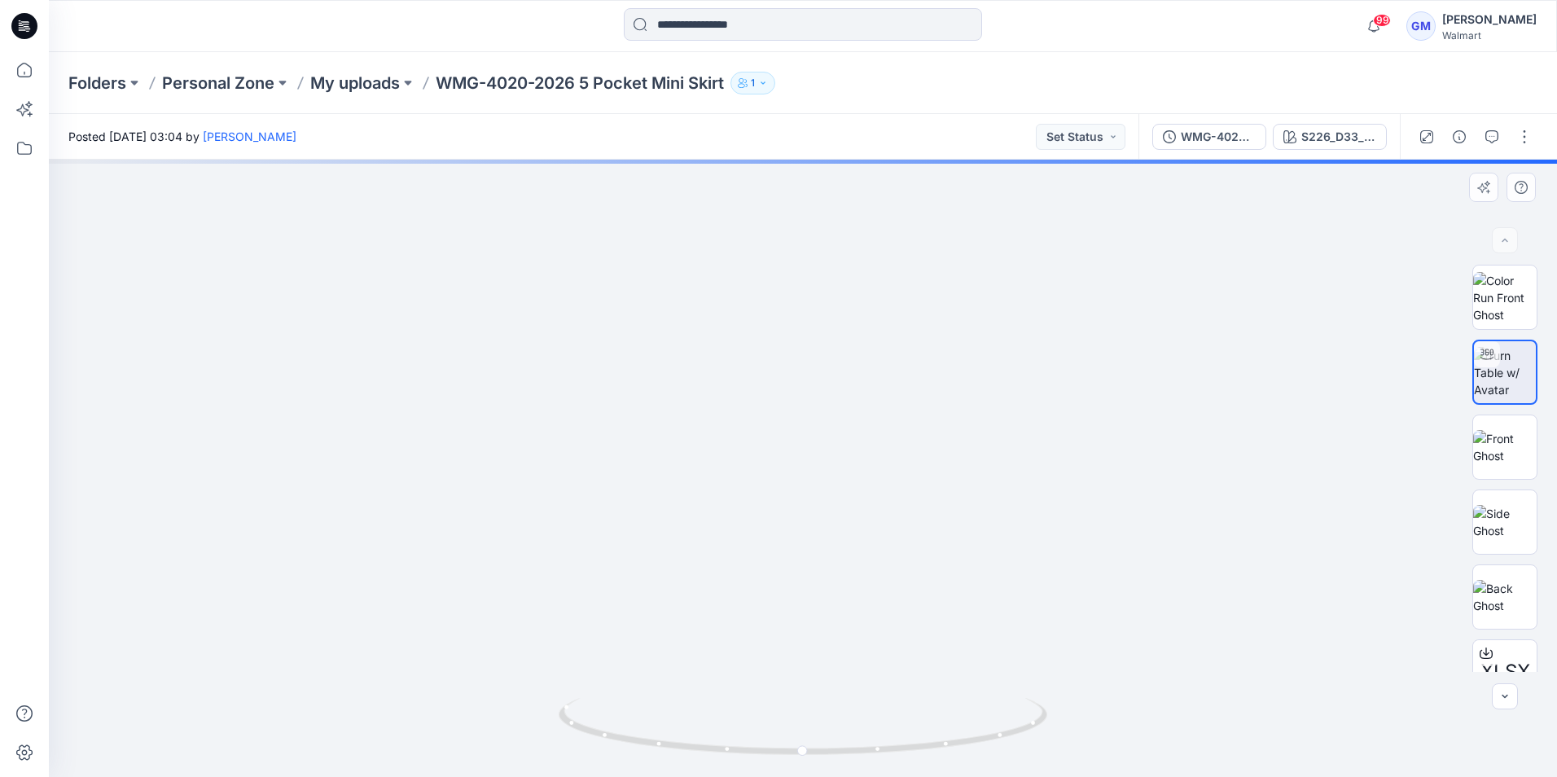
drag, startPoint x: 854, startPoint y: 564, endPoint x: 832, endPoint y: 310, distance: 255.1
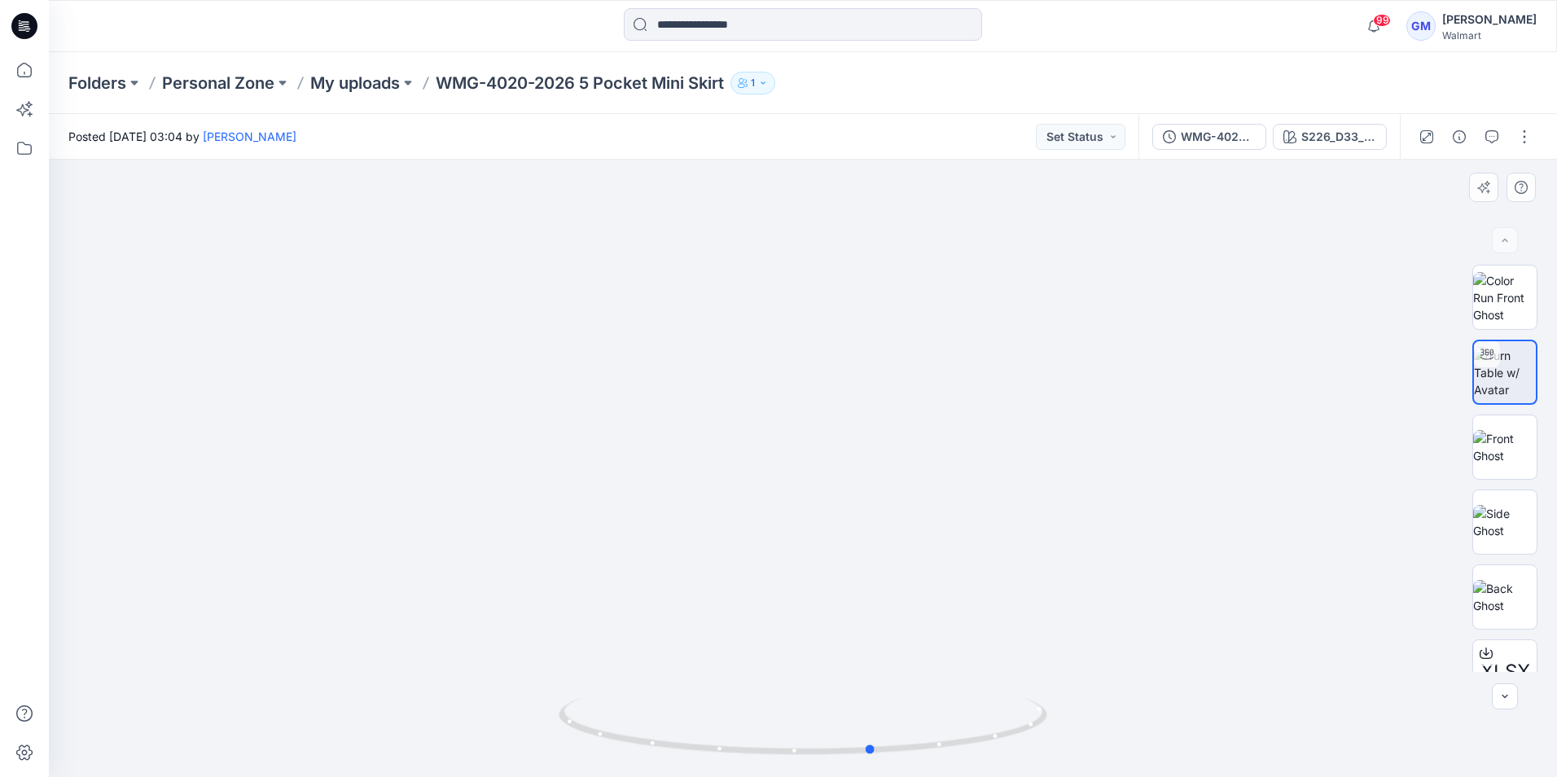
drag, startPoint x: 957, startPoint y: 727, endPoint x: 1027, endPoint y: 688, distance: 79.8
click at [1027, 688] on div at bounding box center [803, 468] width 1508 height 617
click at [11, 43] on div at bounding box center [24, 26] width 52 height 52
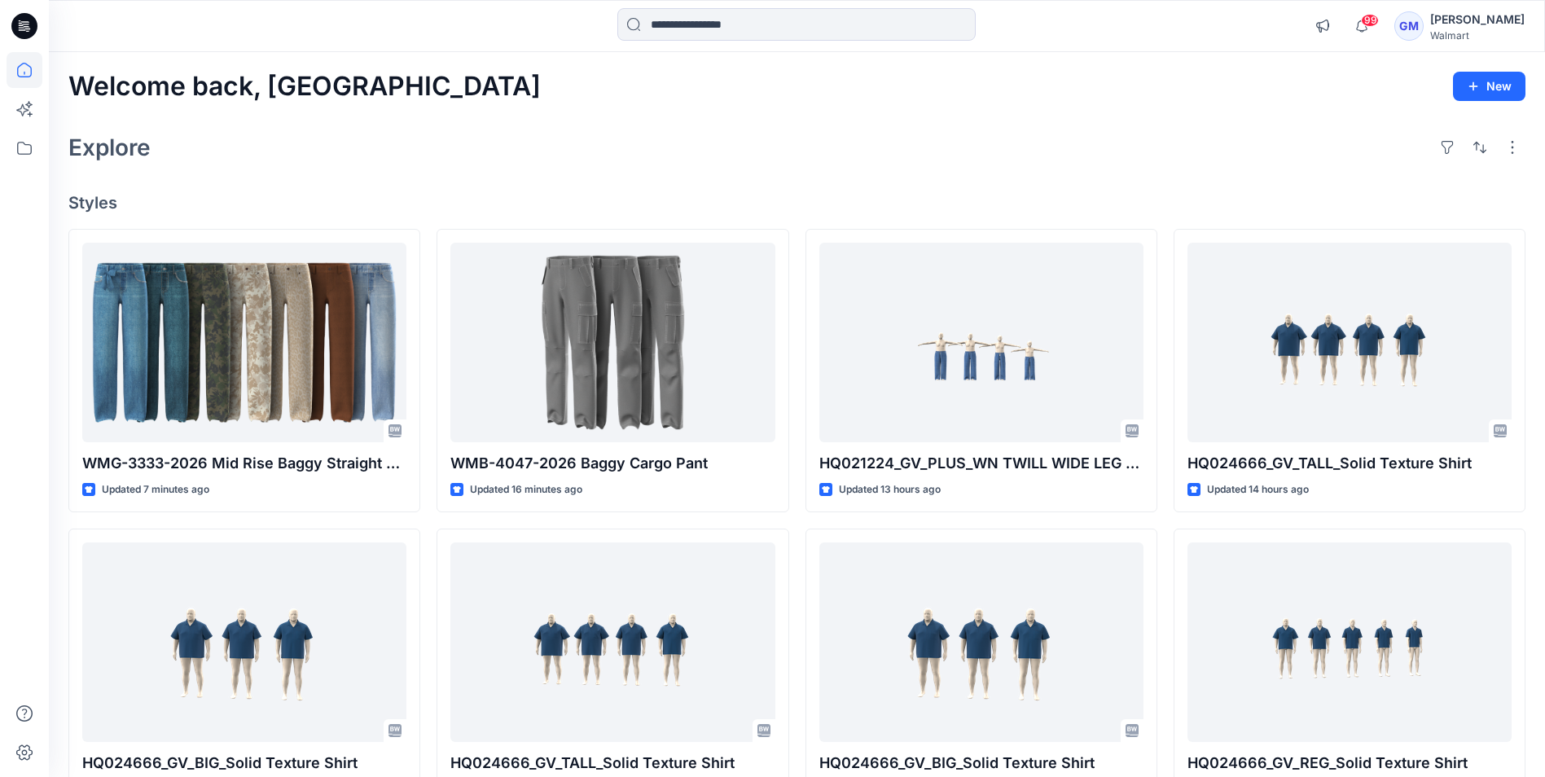
click at [20, 52] on icon at bounding box center [25, 70] width 36 height 36
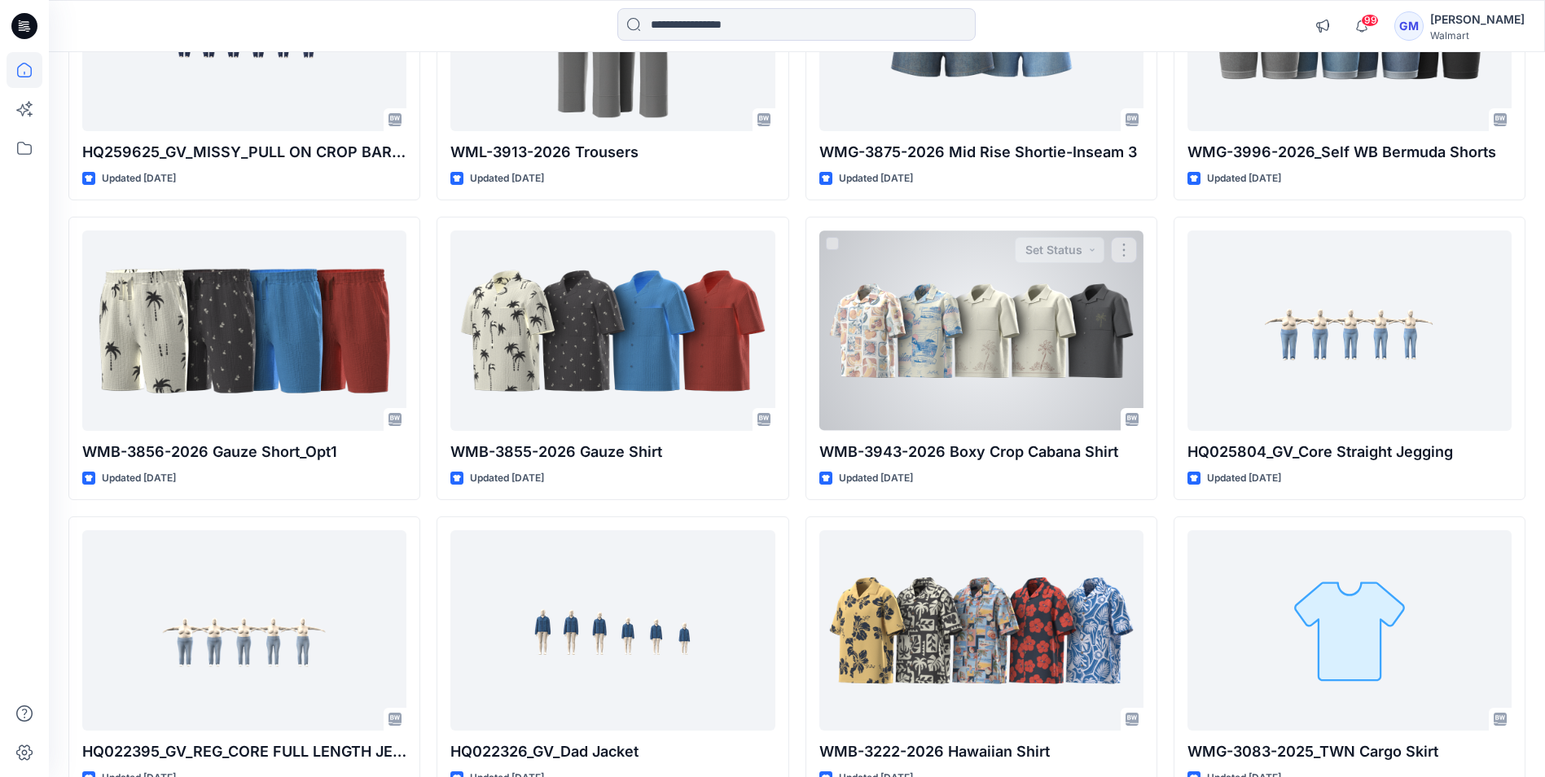
scroll to position [5807, 0]
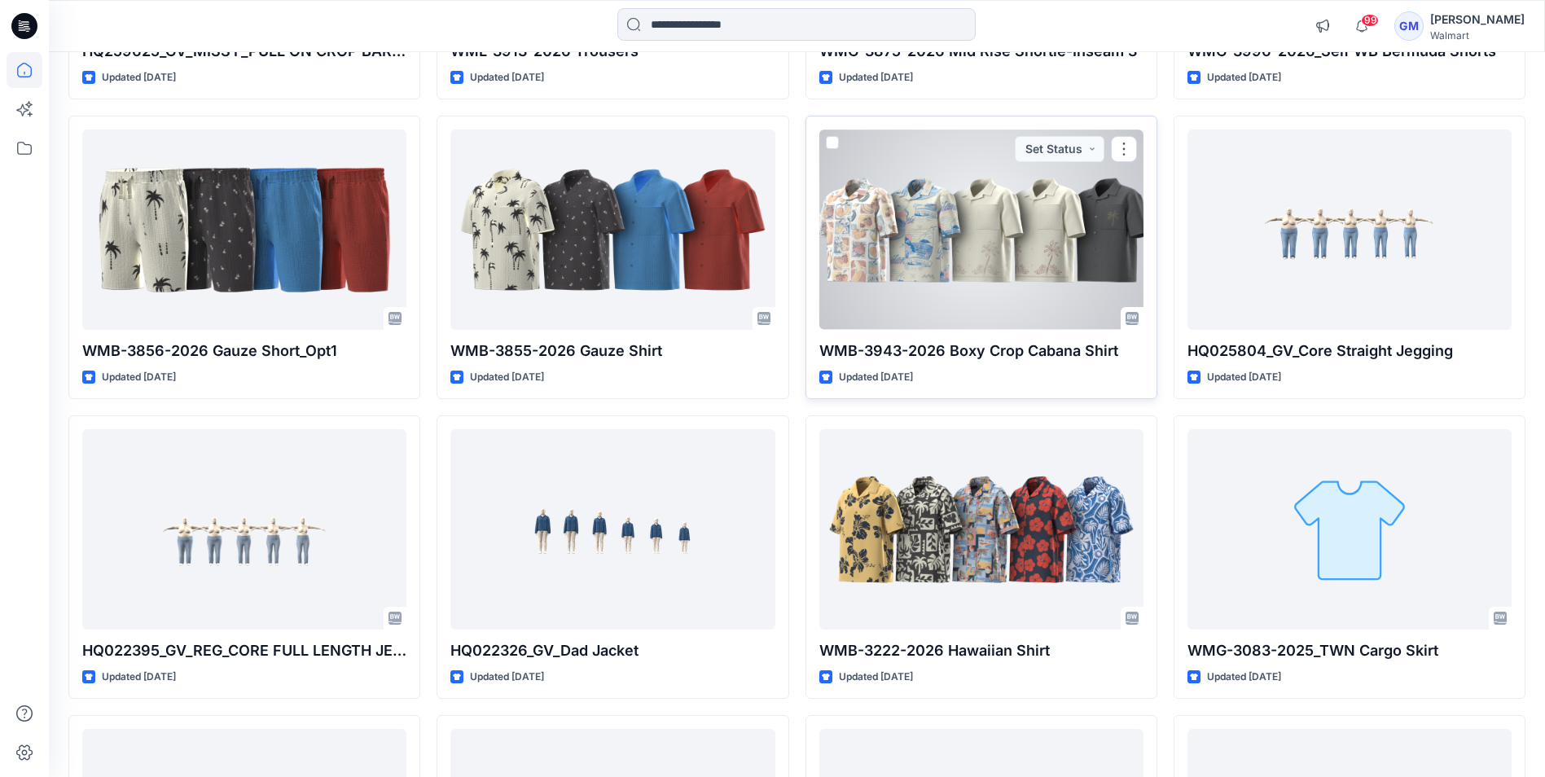
click at [888, 261] on div at bounding box center [981, 230] width 324 height 200
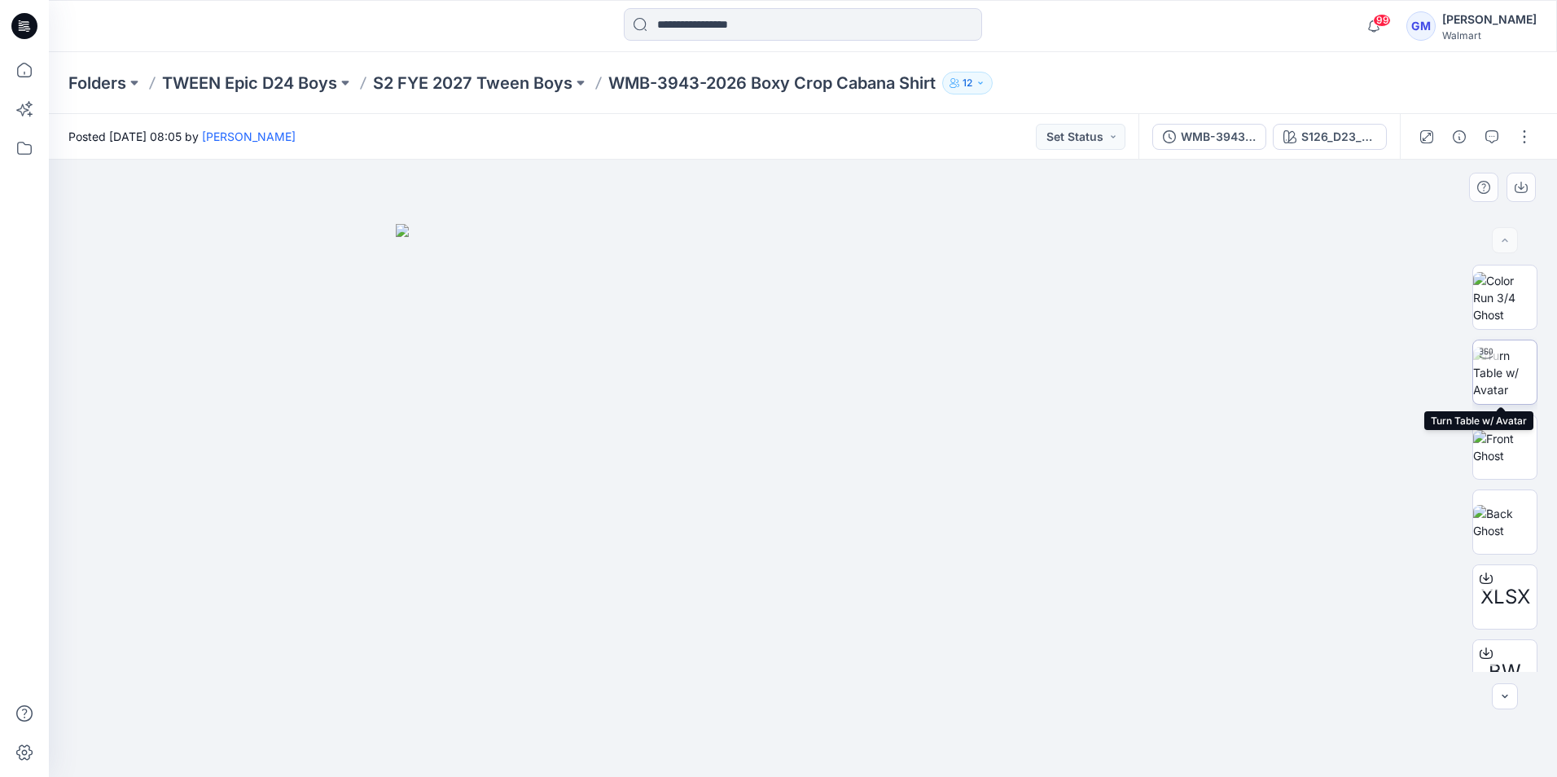
click at [1512, 366] on img at bounding box center [1505, 372] width 64 height 51
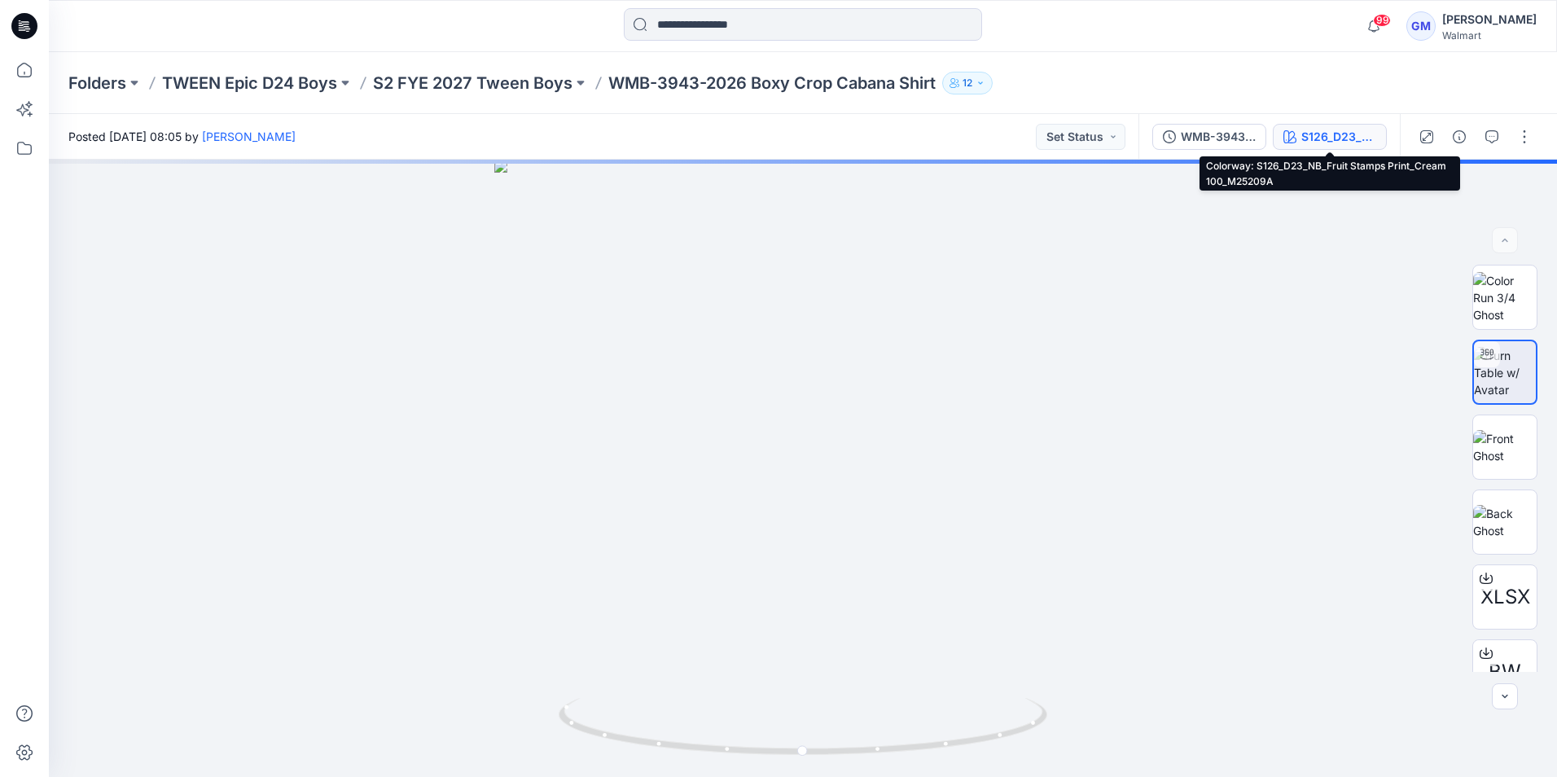
click at [1322, 134] on div "S126_D23_NB_Fruit Stamps Print_Cream 100_M25209A" at bounding box center [1339, 137] width 75 height 18
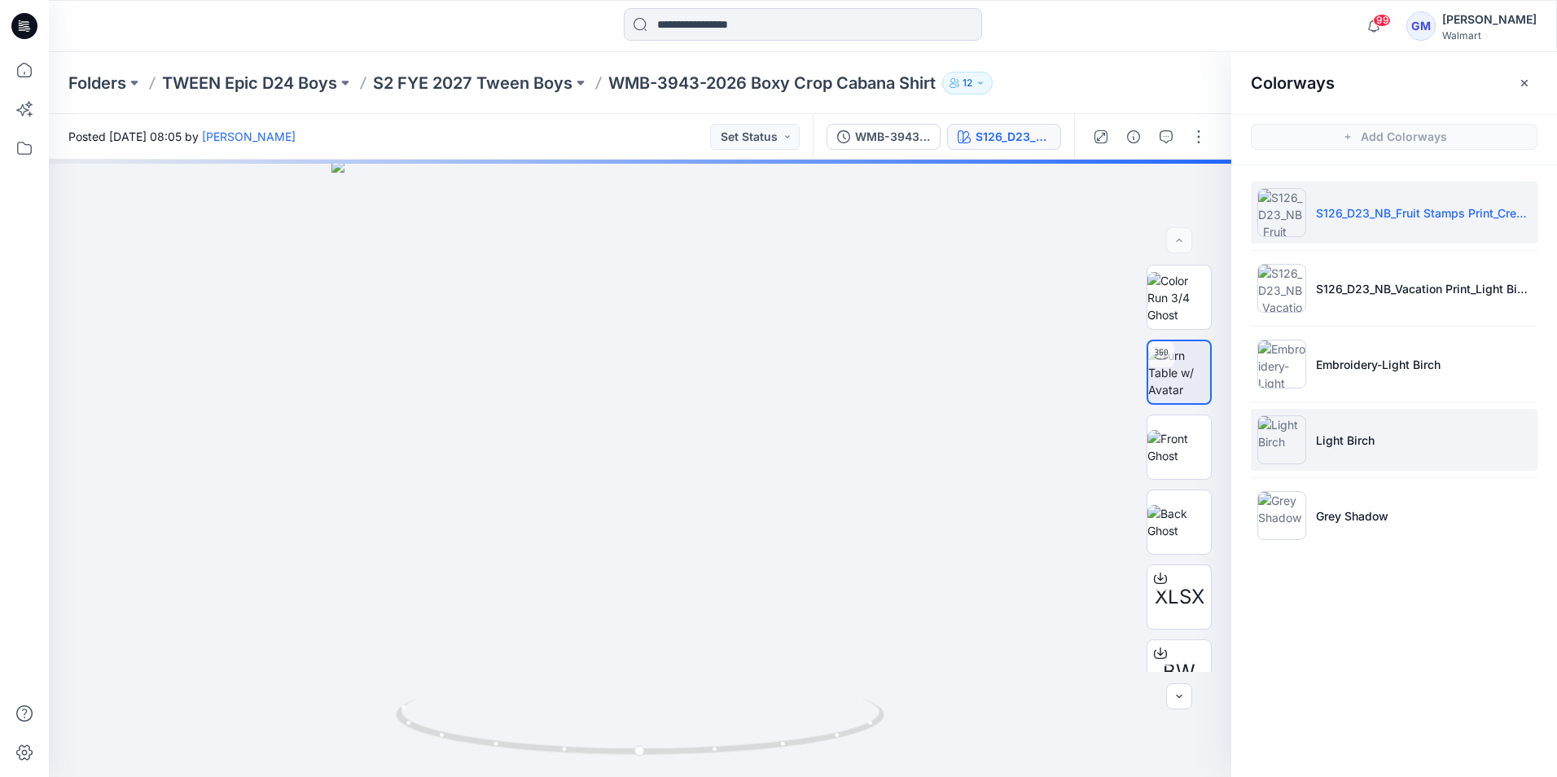
click at [1300, 428] on img at bounding box center [1282, 439] width 49 height 49
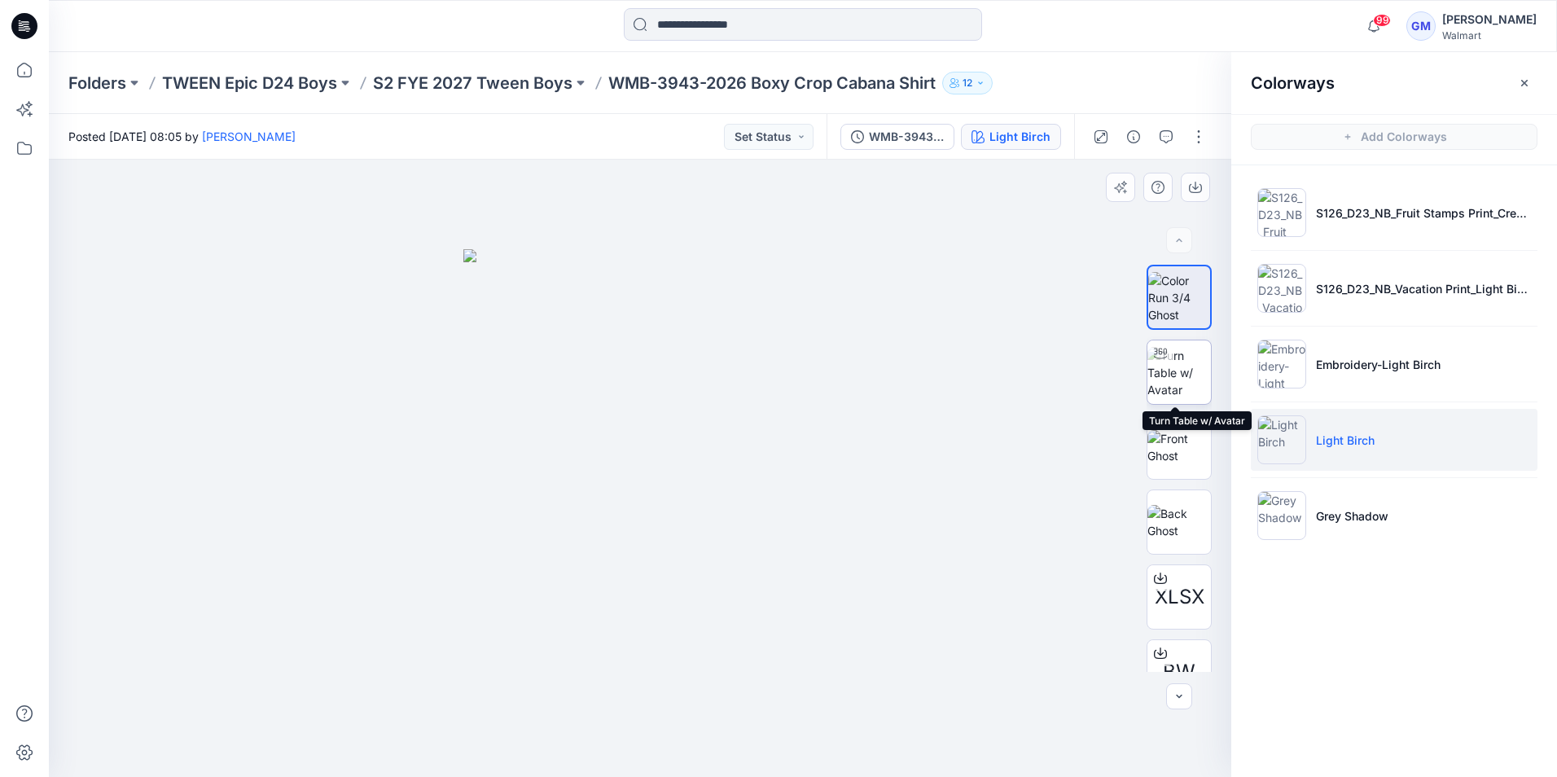
click at [1194, 366] on img at bounding box center [1180, 372] width 64 height 51
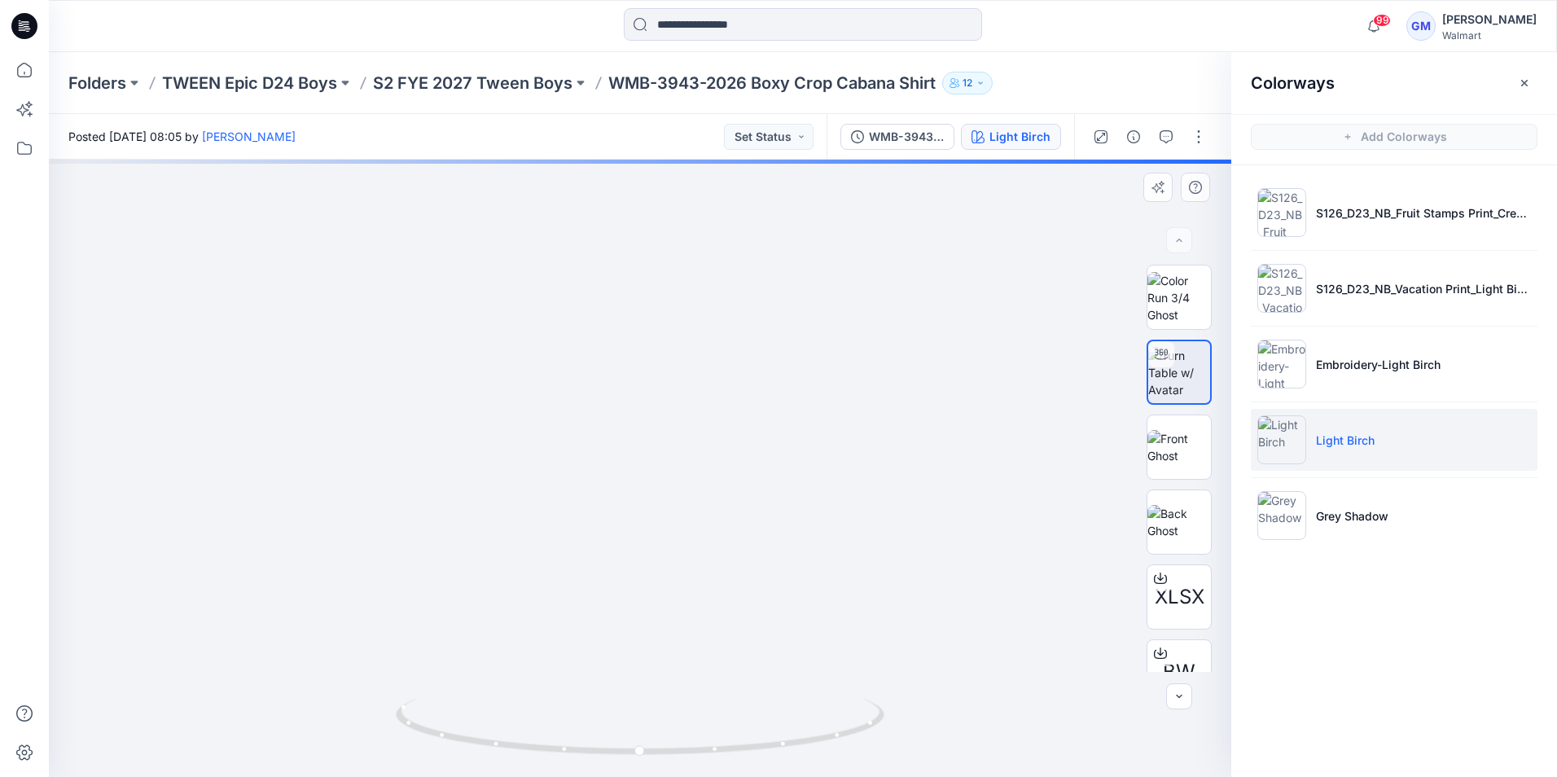
drag, startPoint x: 675, startPoint y: 256, endPoint x: 692, endPoint y: 556, distance: 301.0
click at [696, 553] on img at bounding box center [672, 120] width 2615 height 1314
drag, startPoint x: 661, startPoint y: 314, endPoint x: 650, endPoint y: 423, distance: 109.7
click at [652, 444] on img at bounding box center [654, 197] width 2615 height 1160
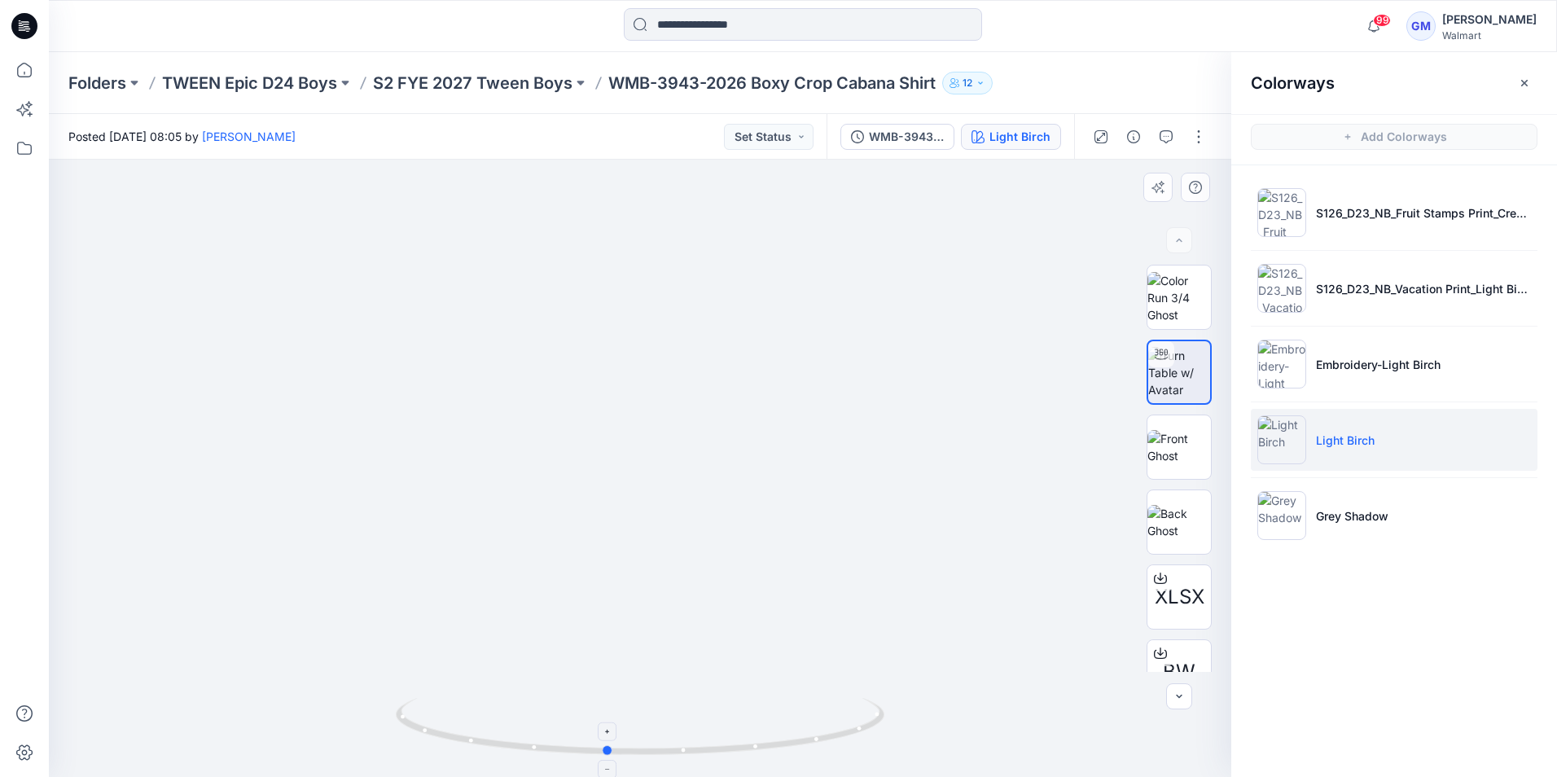
drag, startPoint x: 828, startPoint y: 742, endPoint x: 816, endPoint y: 699, distance: 44.6
click at [816, 699] on icon at bounding box center [642, 728] width 493 height 61
click at [1188, 376] on img at bounding box center [1179, 372] width 62 height 51
drag, startPoint x: 714, startPoint y: 741, endPoint x: 803, endPoint y: 741, distance: 89.6
click at [803, 741] on icon at bounding box center [642, 728] width 493 height 61
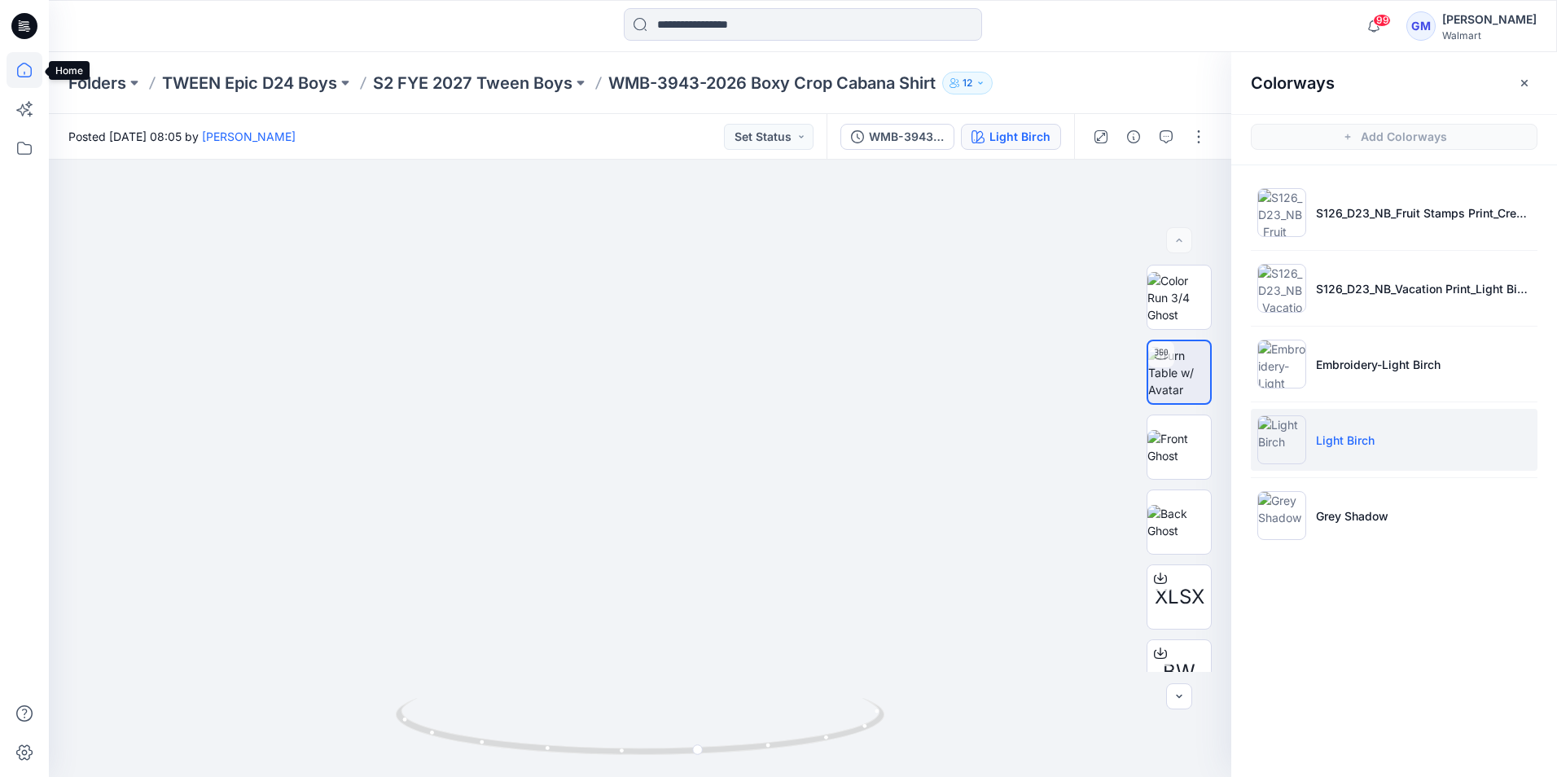
click at [29, 63] on icon at bounding box center [25, 70] width 36 height 36
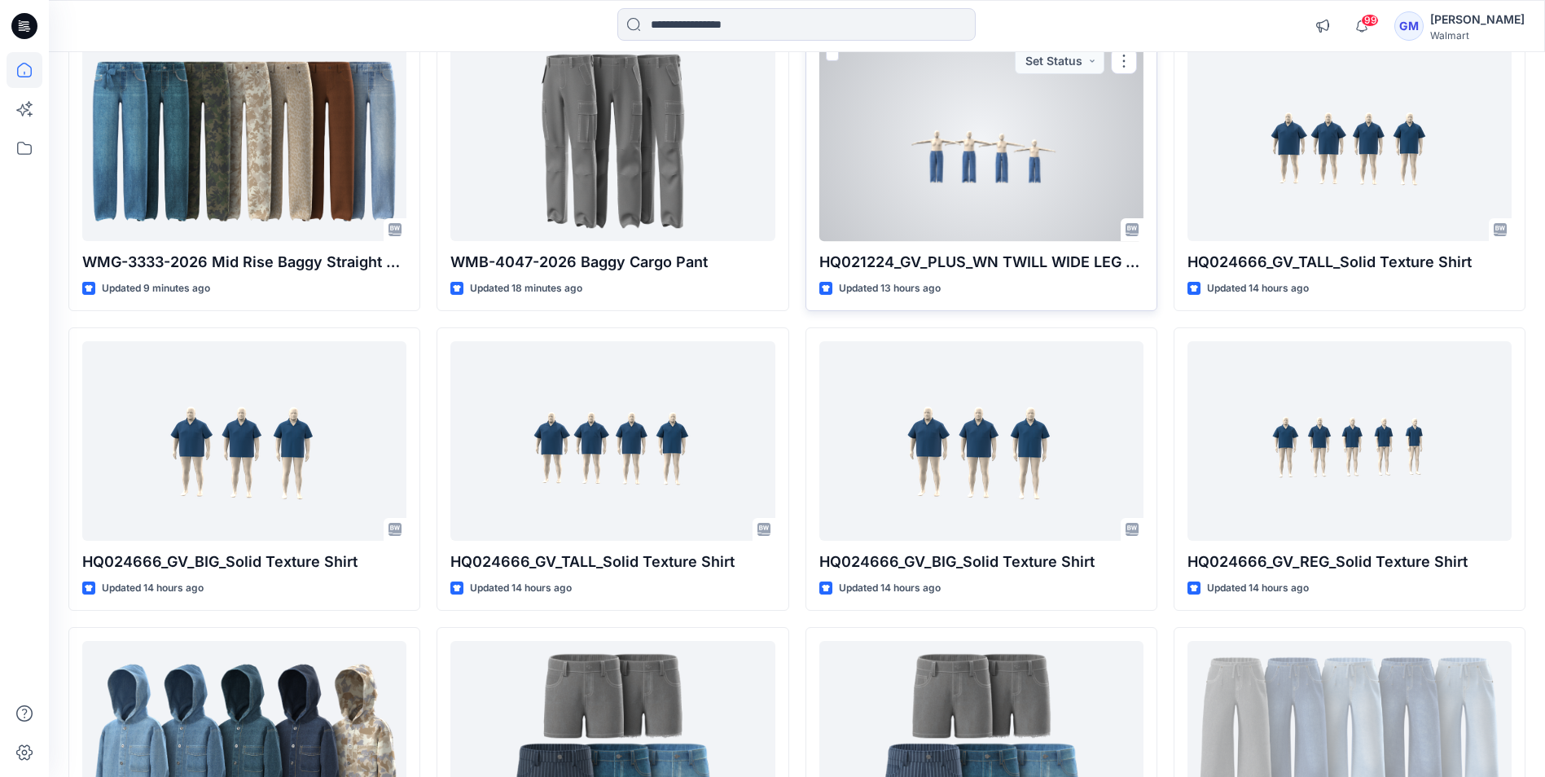
scroll to position [326, 0]
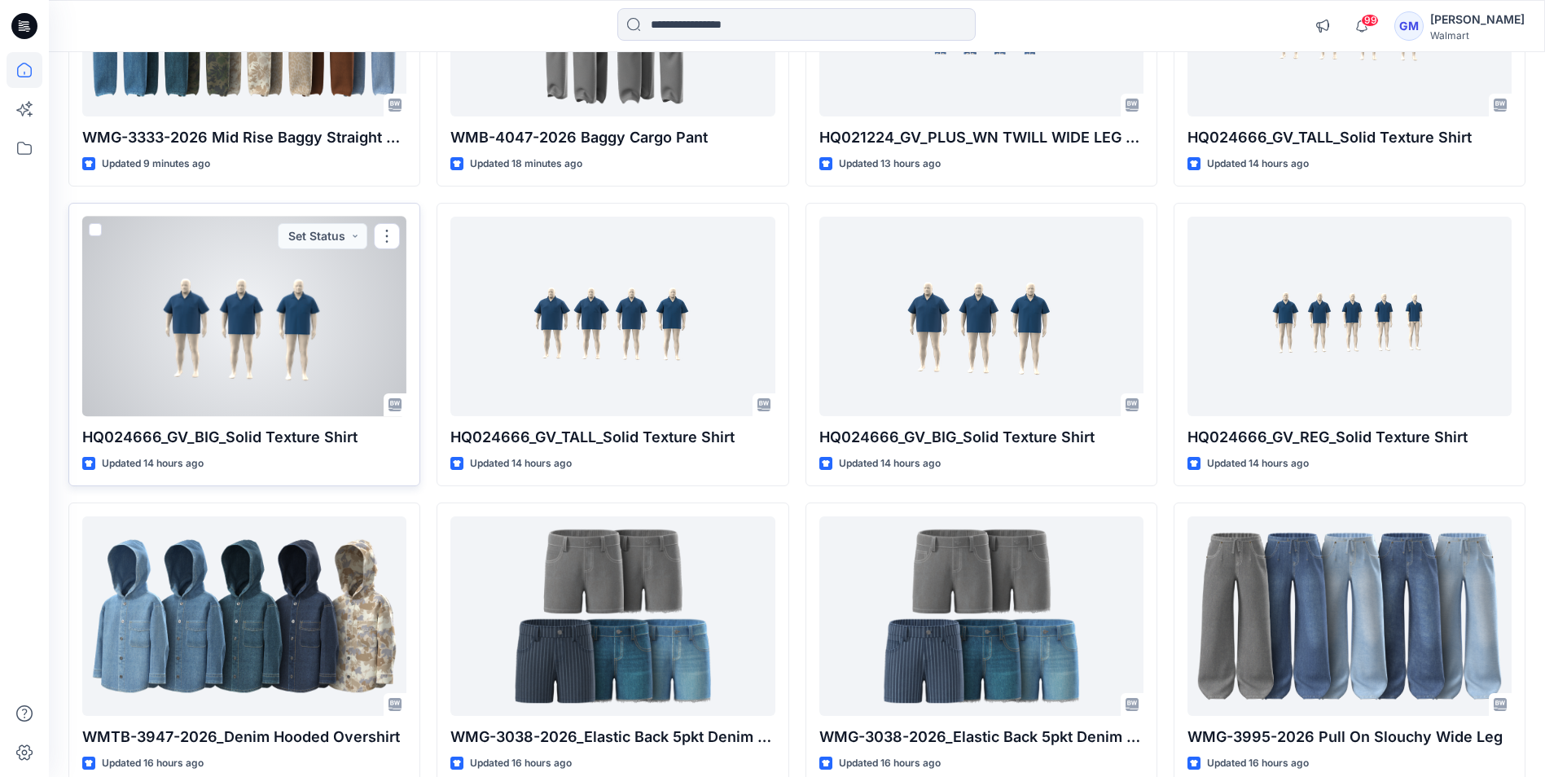
click at [305, 292] on div at bounding box center [244, 317] width 324 height 200
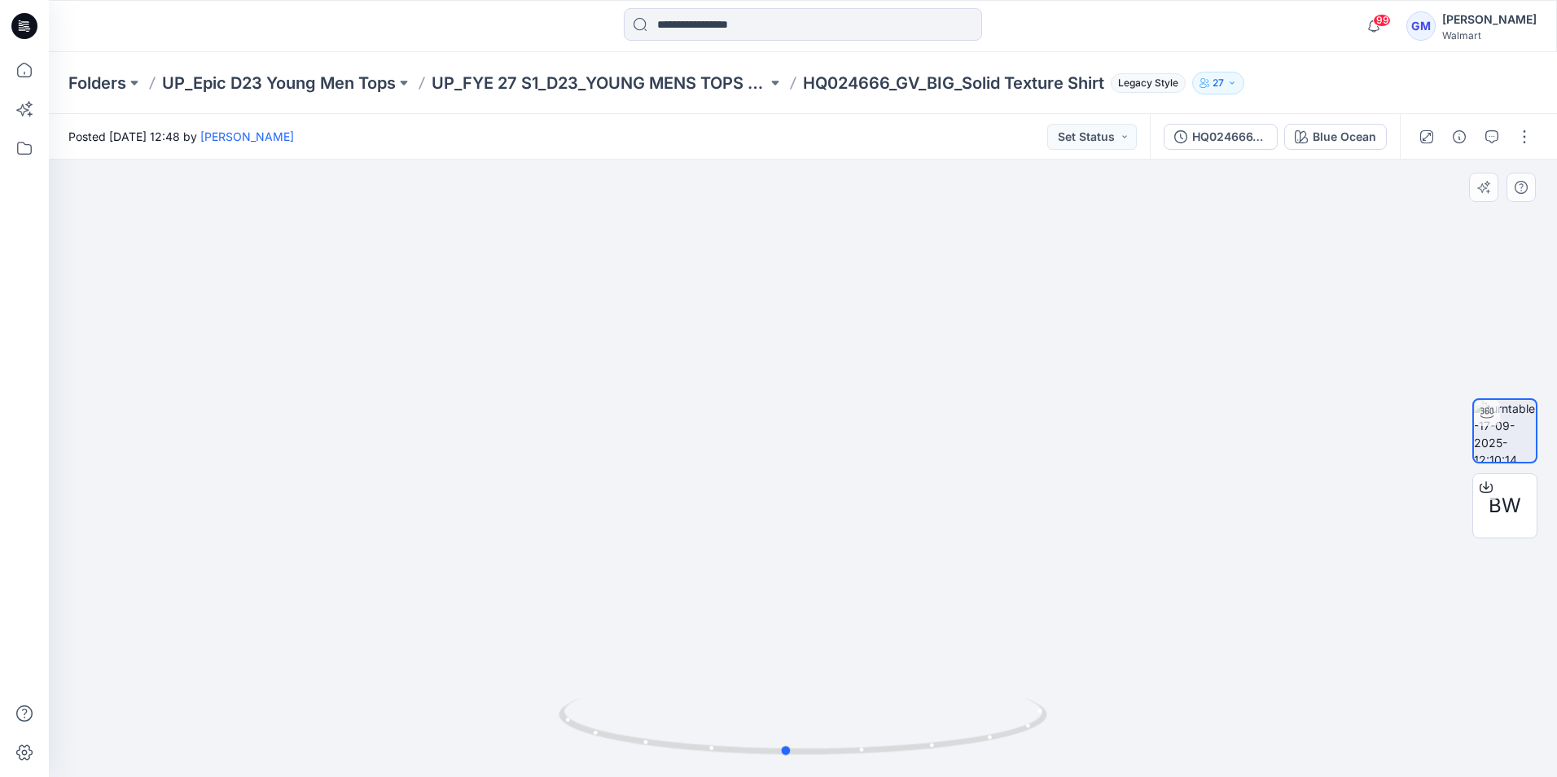
drag, startPoint x: 806, startPoint y: 762, endPoint x: 339, endPoint y: 585, distance: 500.1
click at [339, 585] on div at bounding box center [803, 468] width 1508 height 617
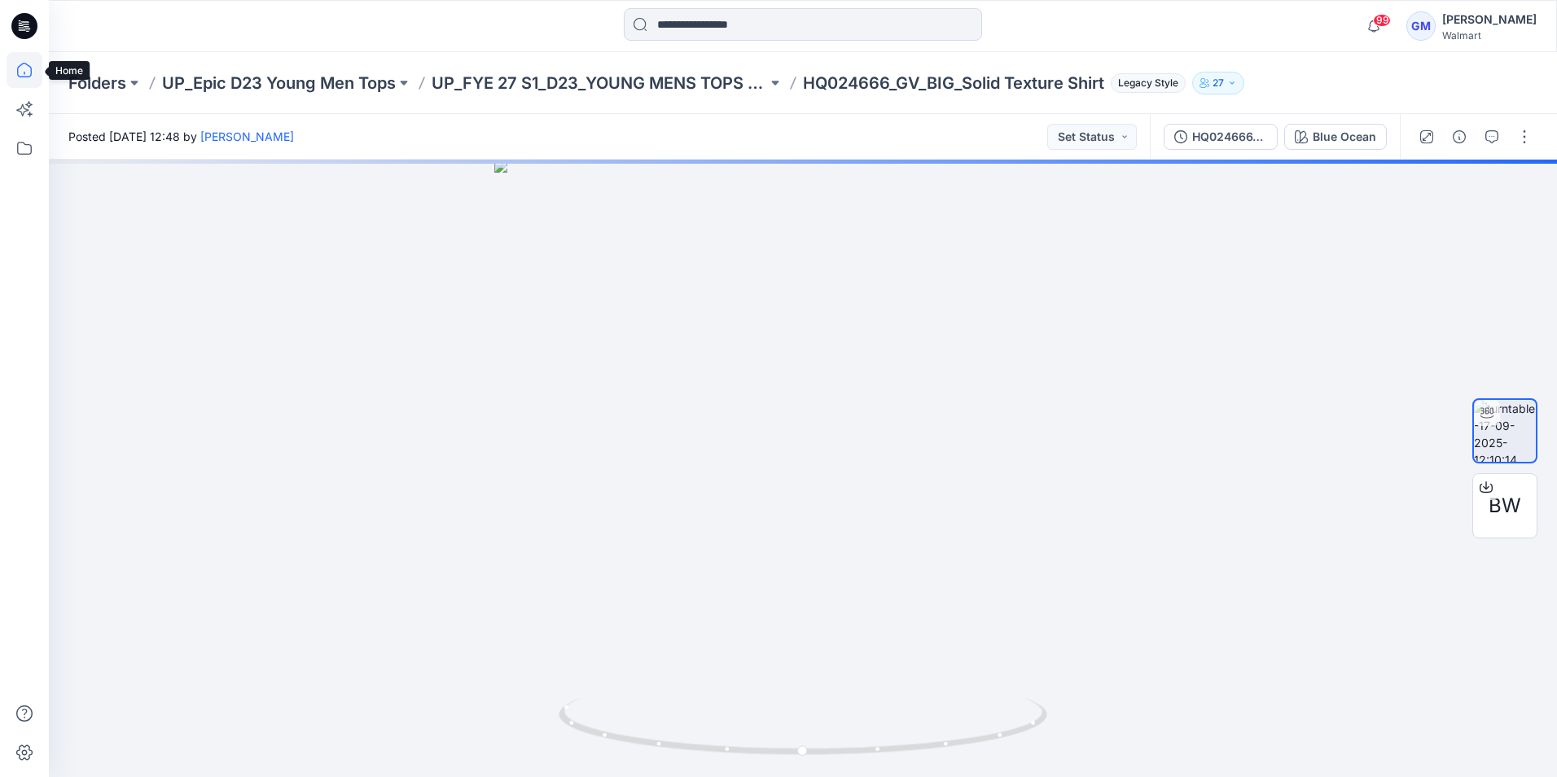
click at [32, 64] on icon at bounding box center [25, 70] width 36 height 36
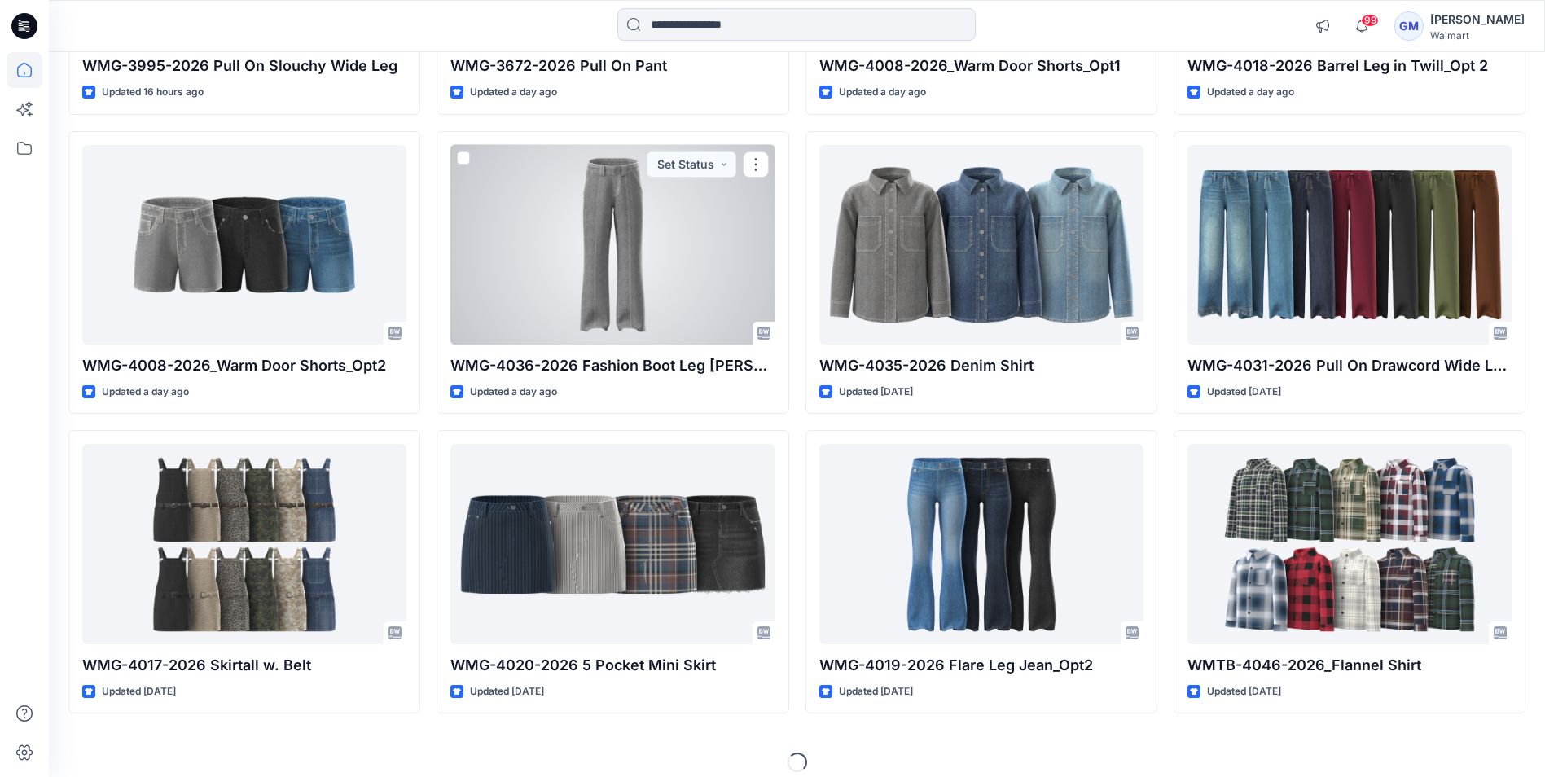
scroll to position [1311, 0]
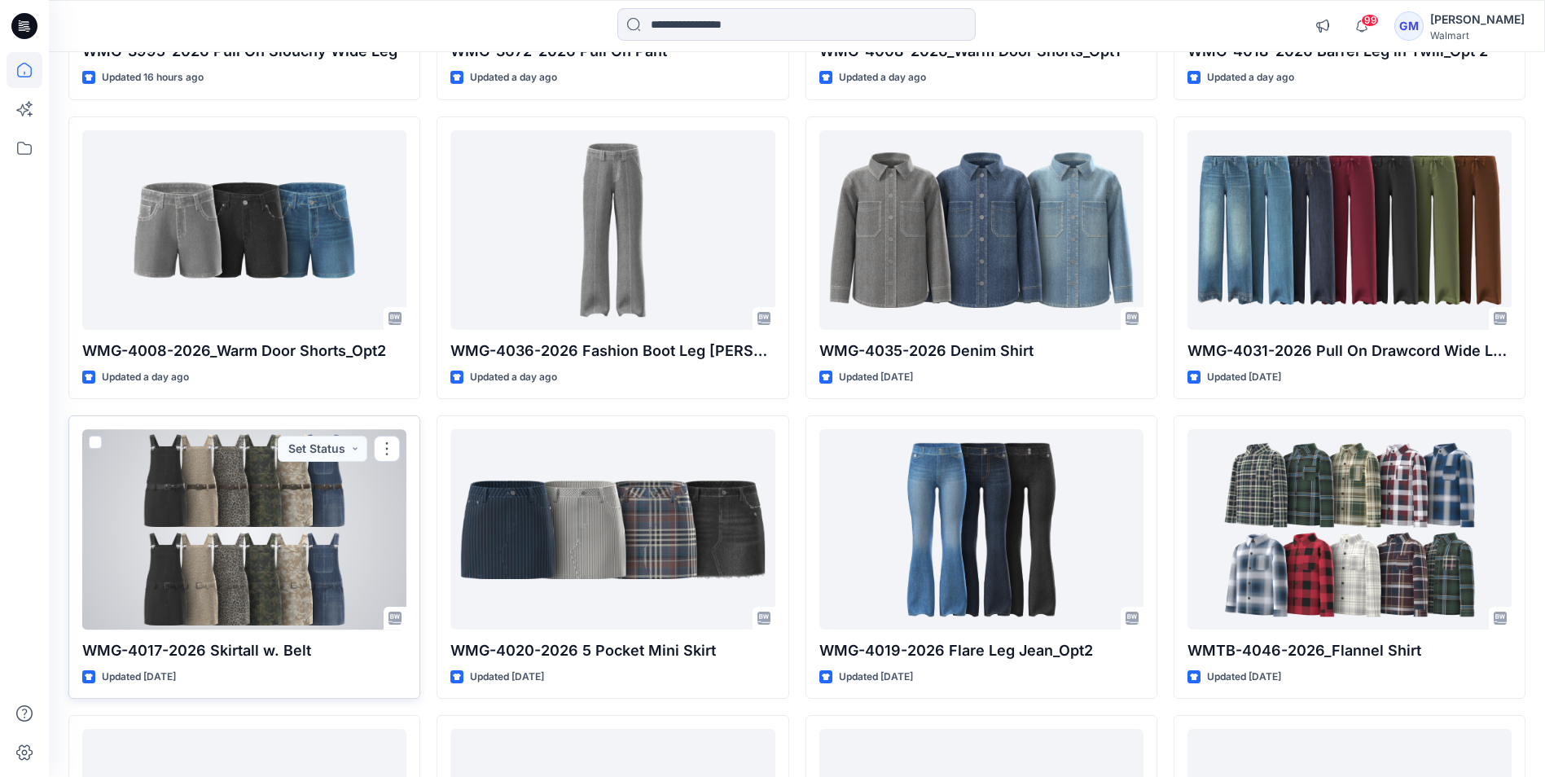
click at [240, 535] on div at bounding box center [244, 529] width 324 height 200
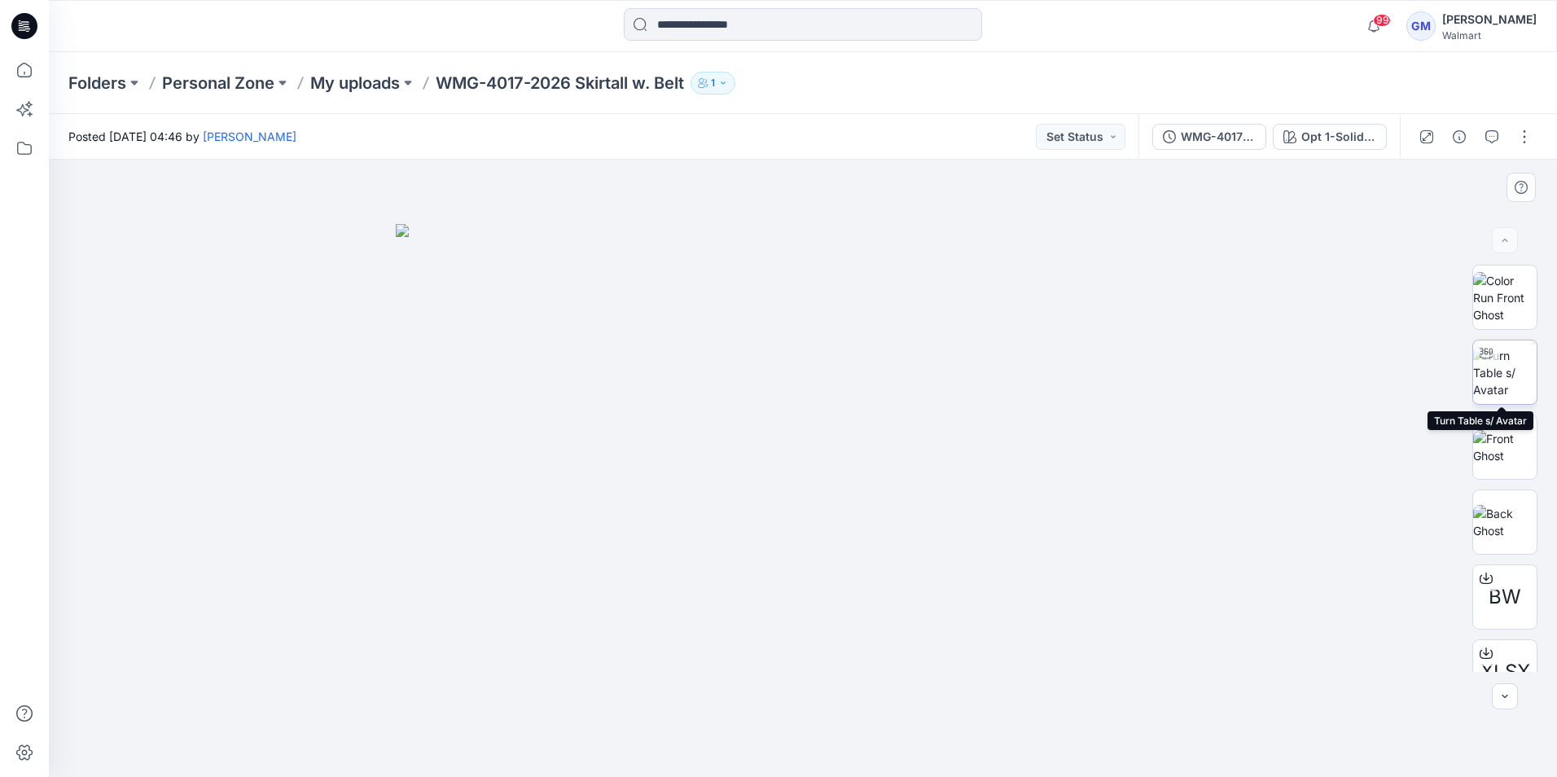
click at [1506, 363] on img at bounding box center [1505, 372] width 64 height 51
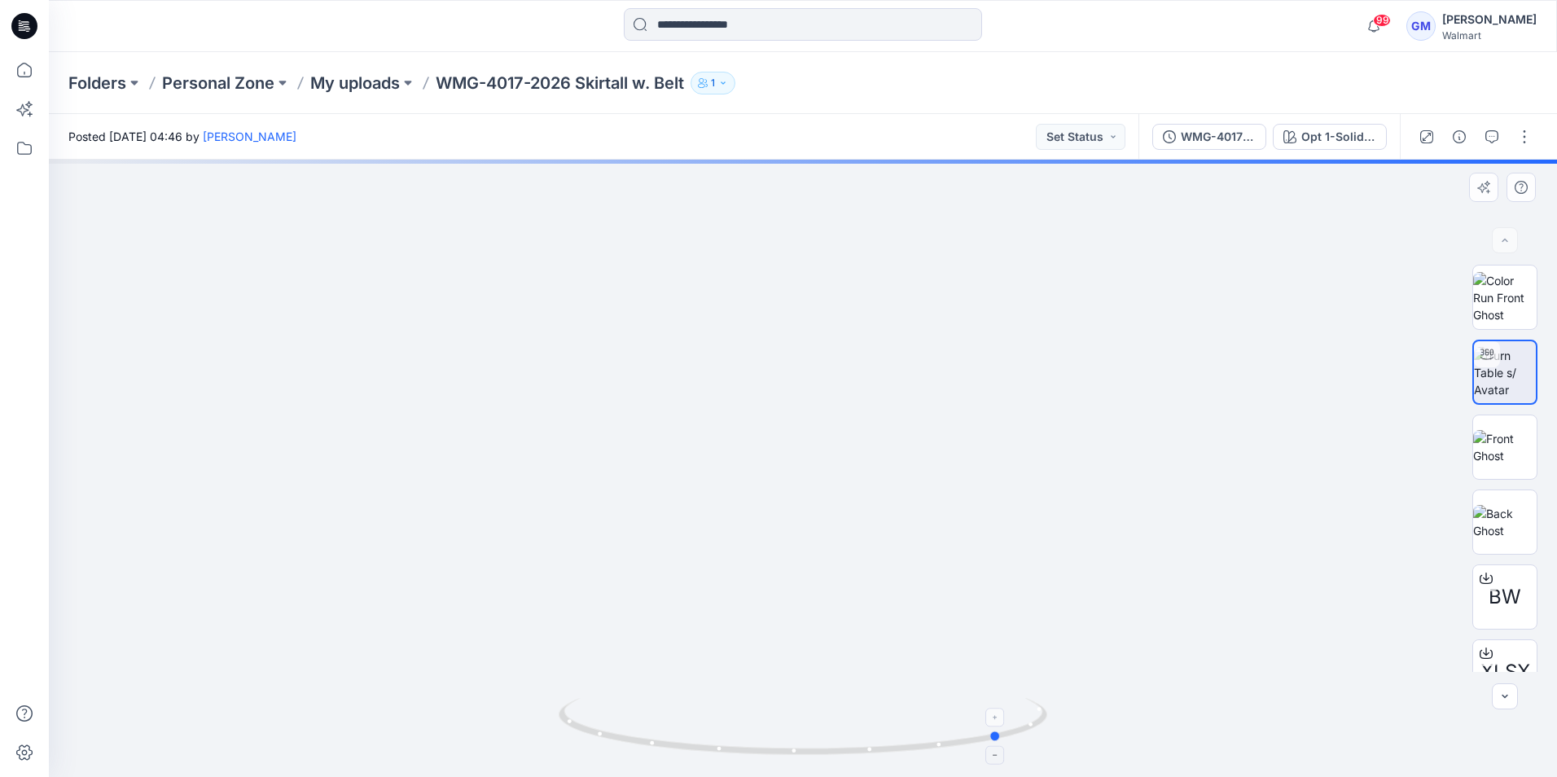
drag, startPoint x: 739, startPoint y: 767, endPoint x: 938, endPoint y: 717, distance: 205.8
click at [938, 717] on div at bounding box center [803, 736] width 489 height 81
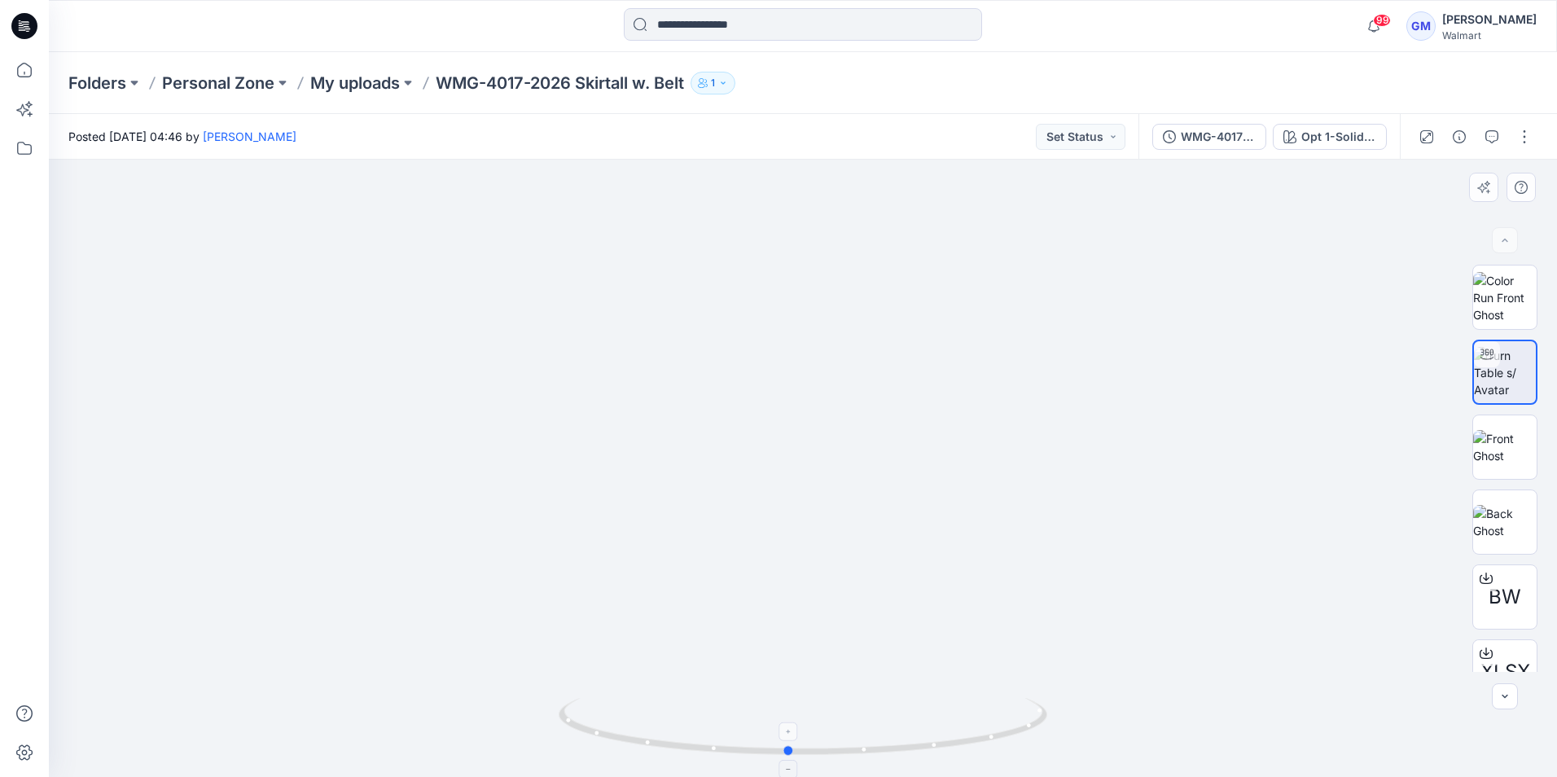
drag, startPoint x: 799, startPoint y: 771, endPoint x: 696, endPoint y: 718, distance: 116.2
click at [603, 753] on div at bounding box center [803, 736] width 489 height 81
click at [1506, 595] on span "BW" at bounding box center [1505, 596] width 33 height 29
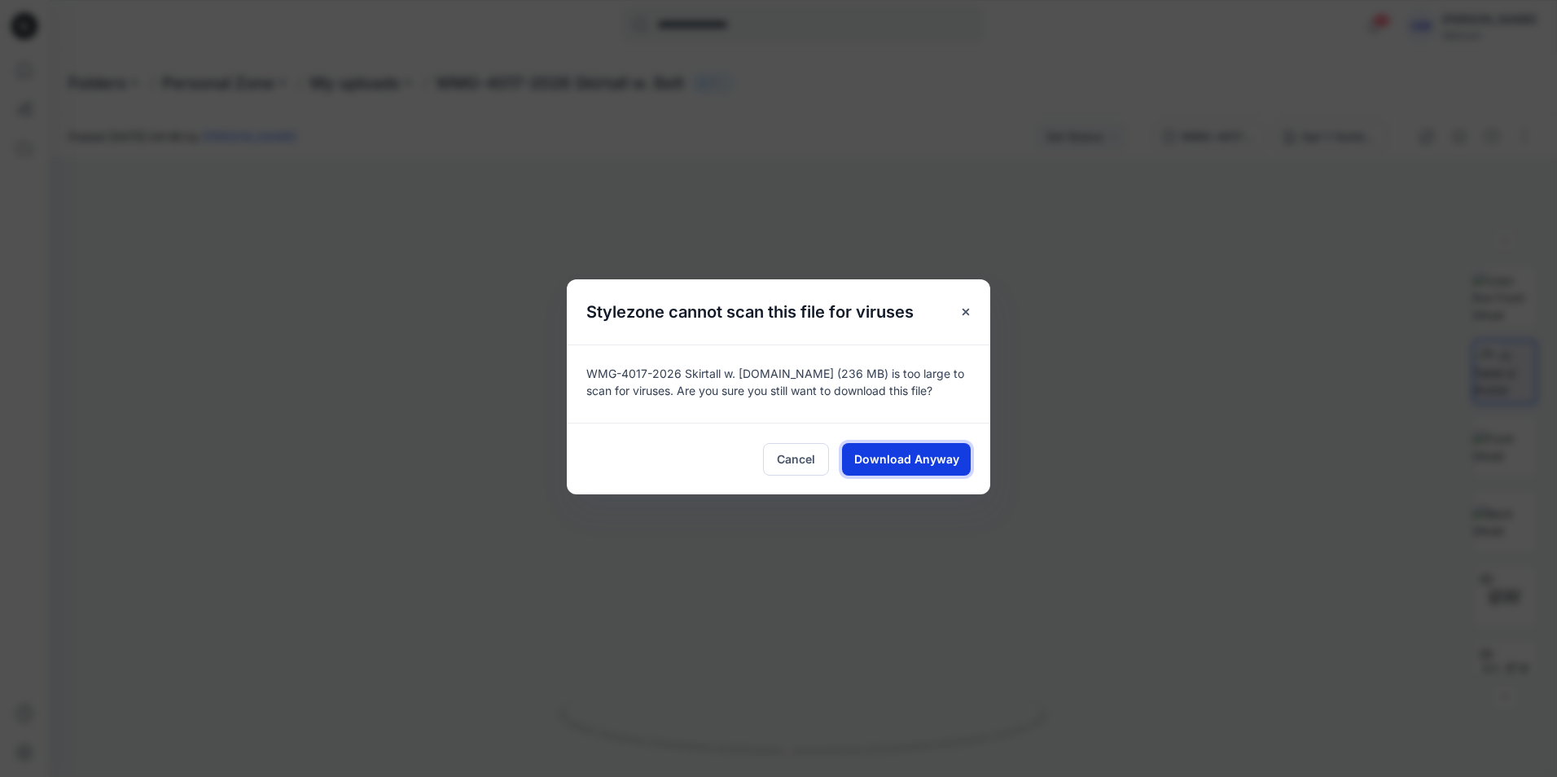
click at [919, 465] on span "Download Anyway" at bounding box center [906, 458] width 105 height 17
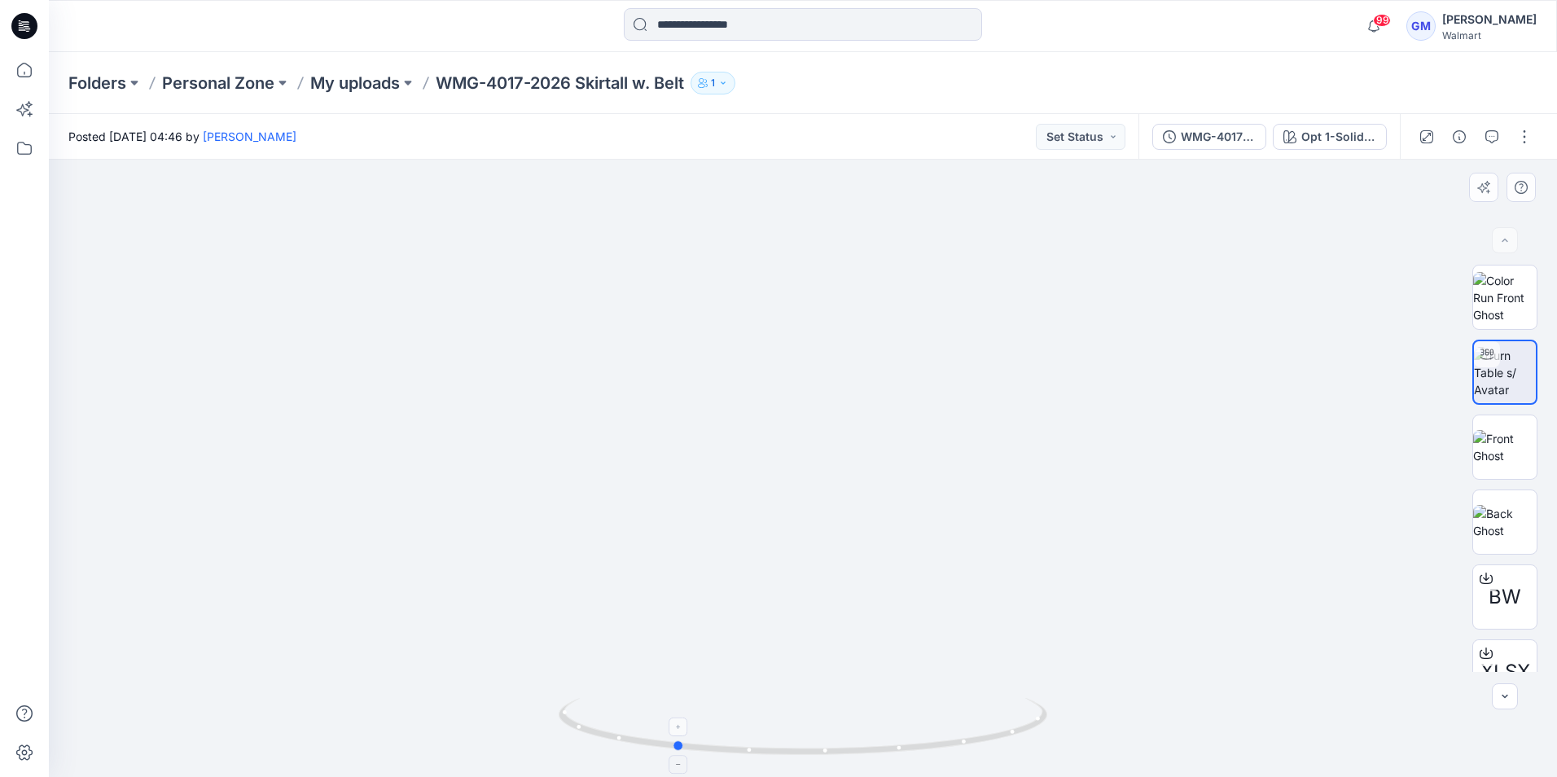
drag, startPoint x: 850, startPoint y: 747, endPoint x: 840, endPoint y: 741, distance: 12.0
click at [840, 741] on icon at bounding box center [805, 728] width 493 height 61
drag, startPoint x: 616, startPoint y: 741, endPoint x: 747, endPoint y: 737, distance: 131.2
click at [747, 737] on icon at bounding box center [805, 728] width 493 height 61
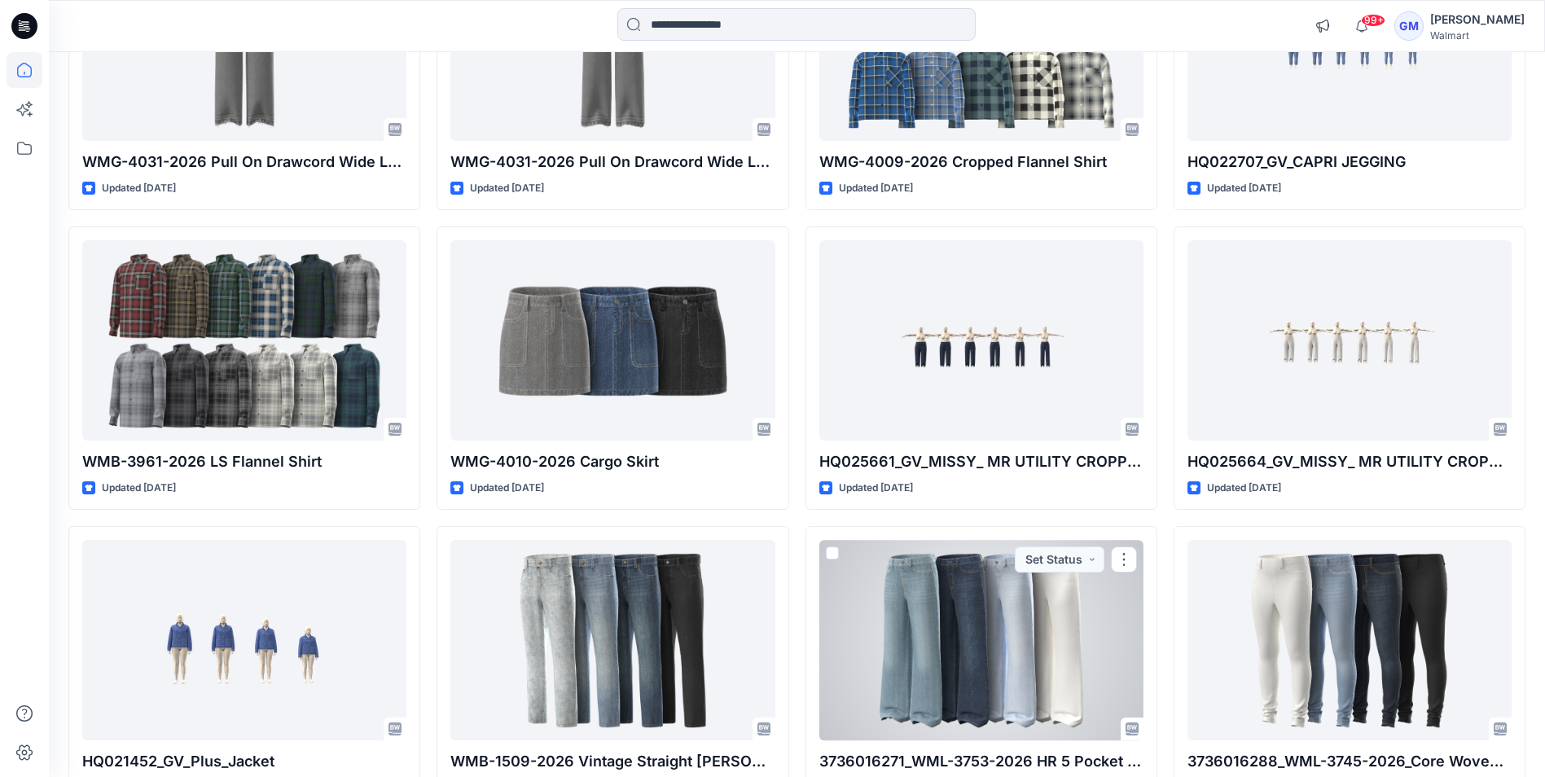
scroll to position [4009, 0]
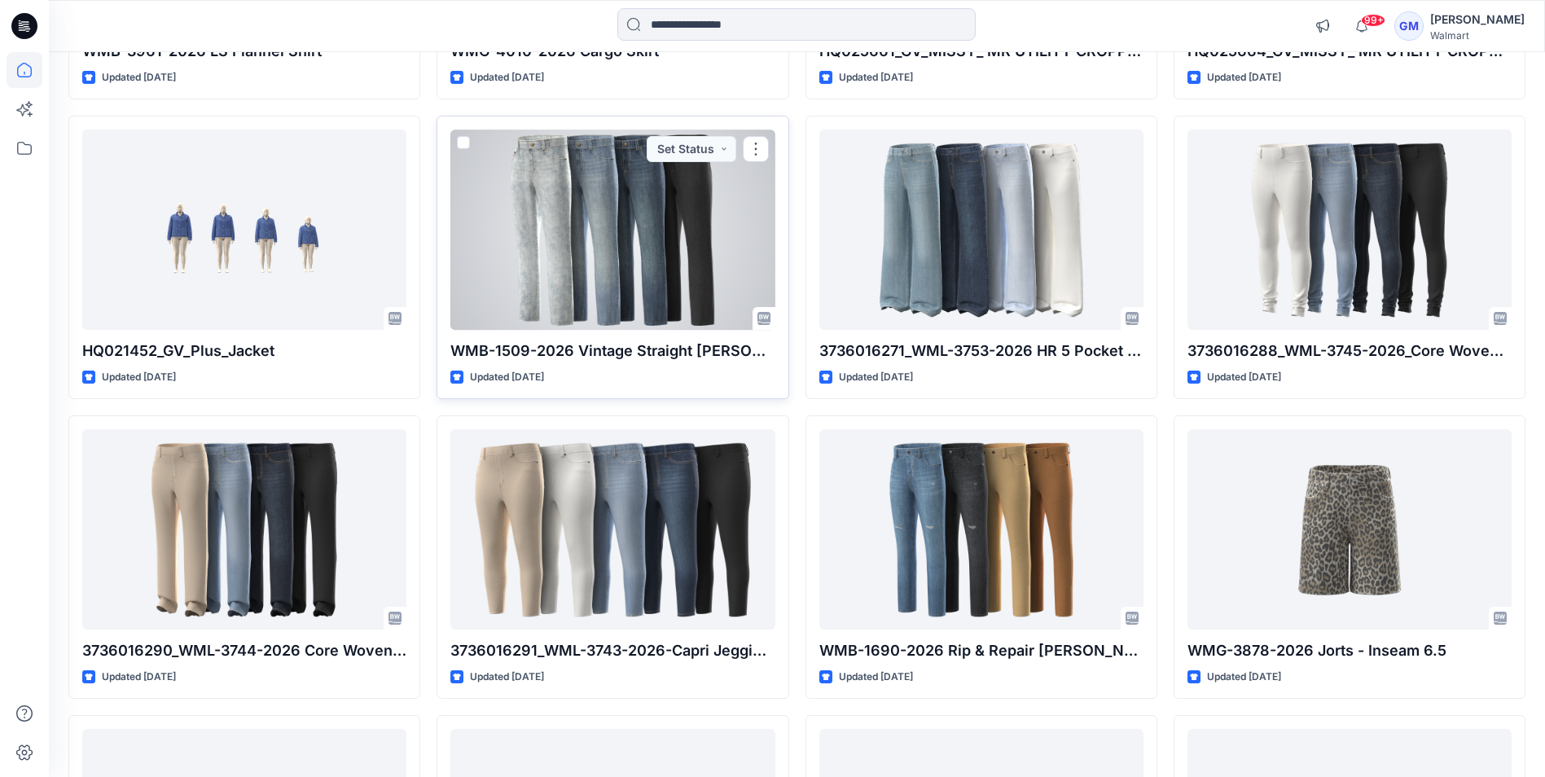
click at [576, 223] on div at bounding box center [612, 230] width 324 height 200
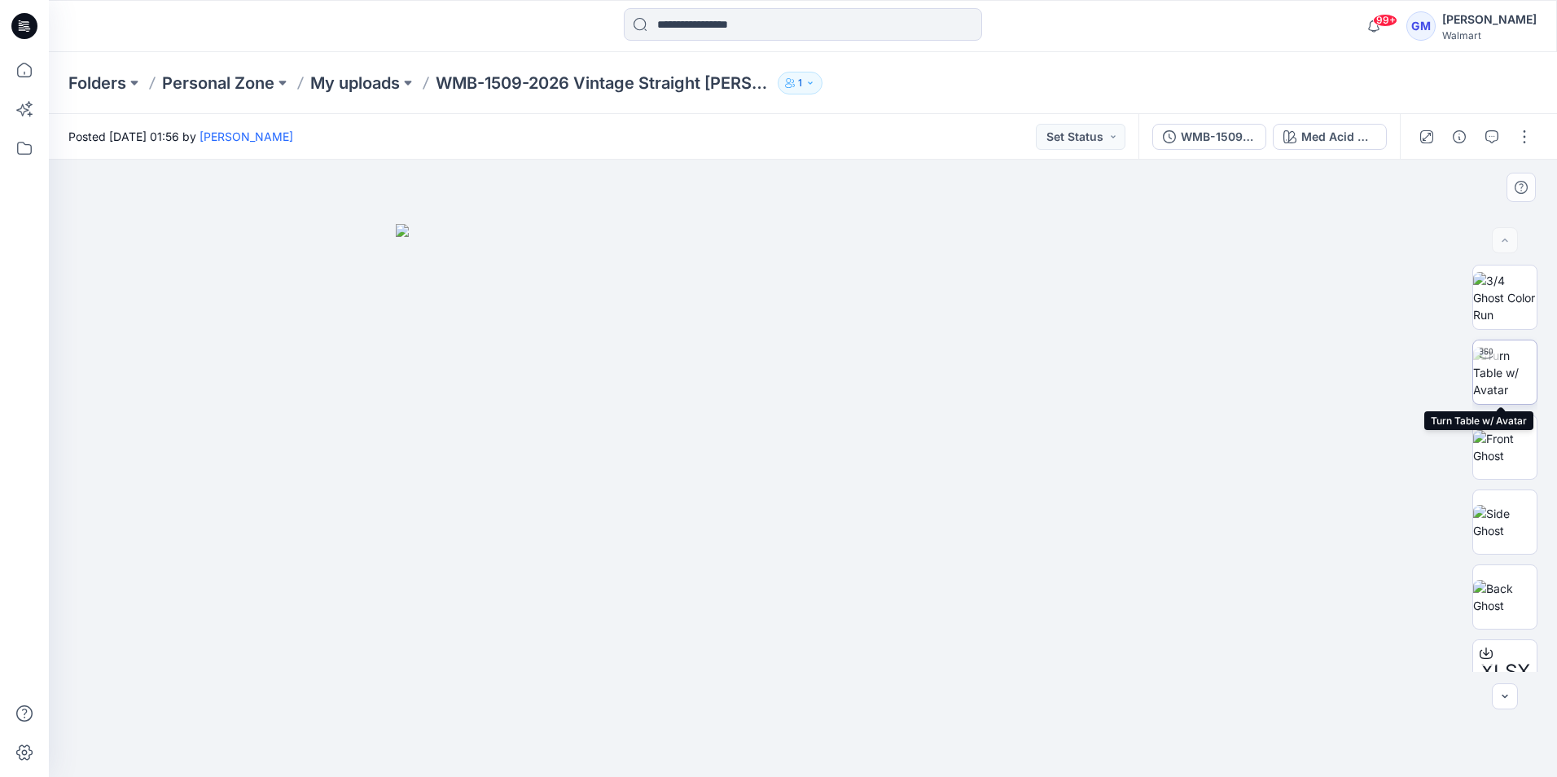
click at [1503, 368] on img at bounding box center [1505, 372] width 64 height 51
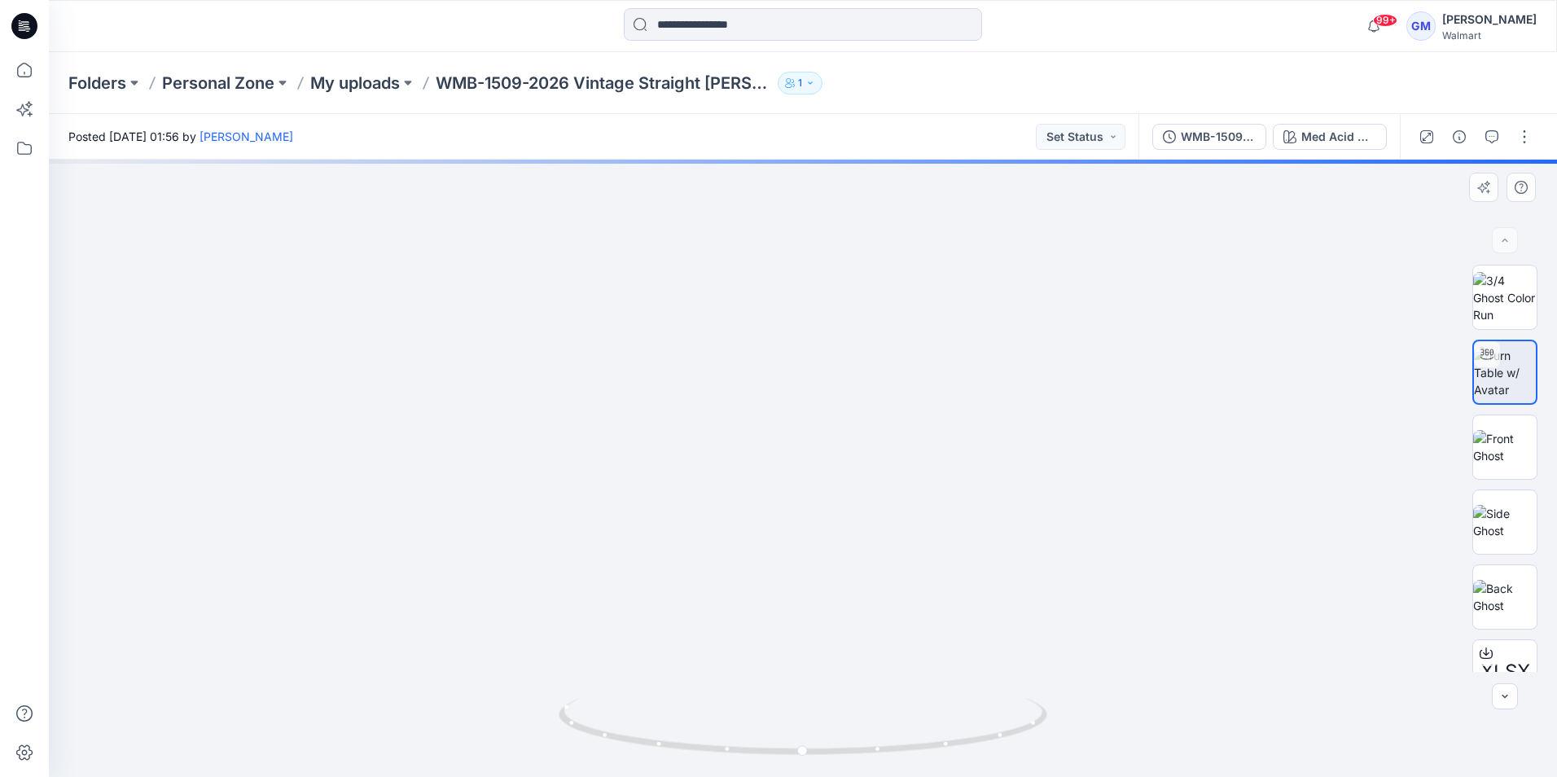
drag, startPoint x: 885, startPoint y: 640, endPoint x: 916, endPoint y: 268, distance: 373.5
drag, startPoint x: 967, startPoint y: 587, endPoint x: 951, endPoint y: 204, distance: 383.9
drag, startPoint x: 974, startPoint y: 502, endPoint x: 925, endPoint y: 222, distance: 284.4
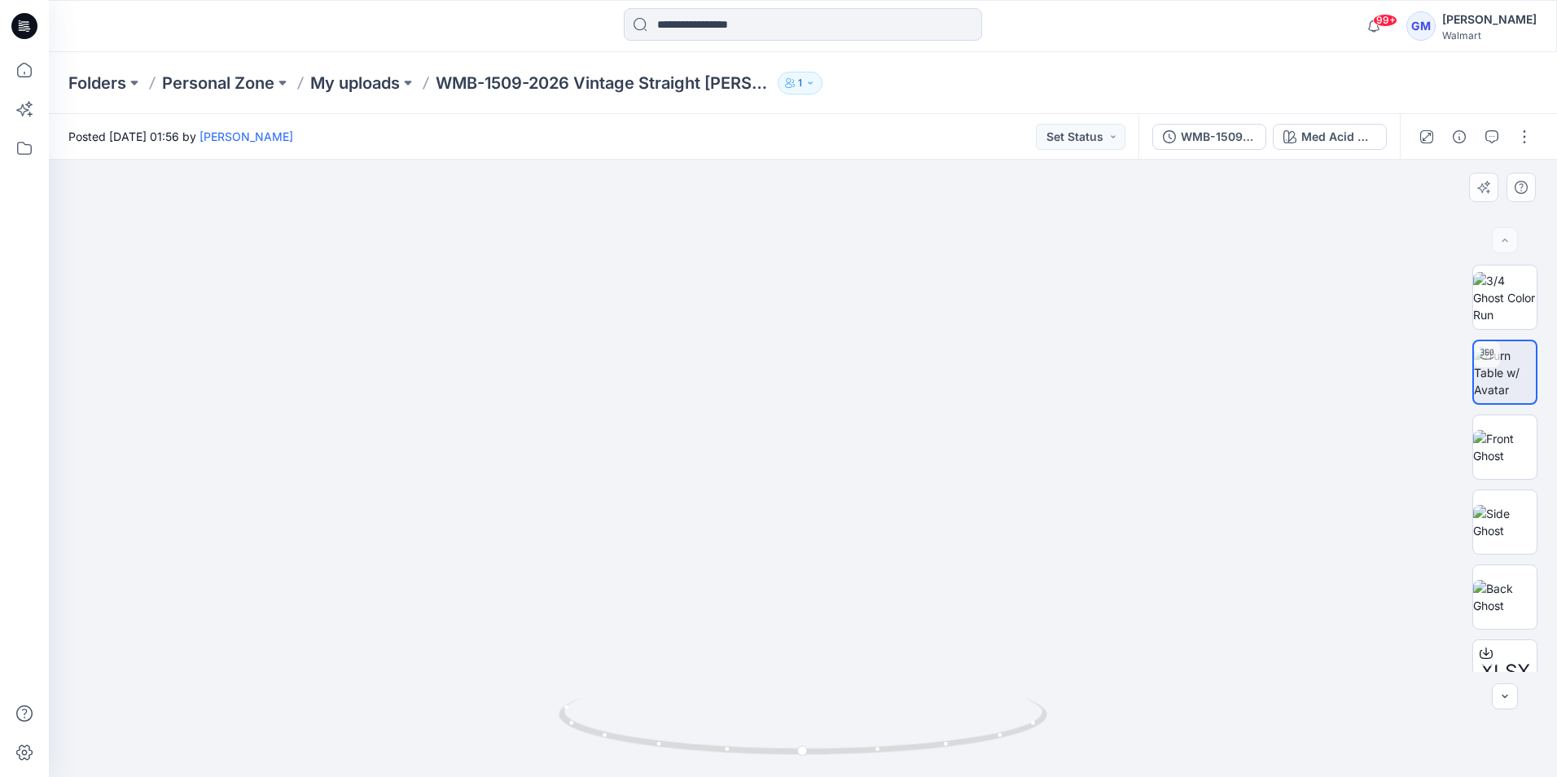
drag, startPoint x: 977, startPoint y: 380, endPoint x: 915, endPoint y: 638, distance: 264.9
drag, startPoint x: 930, startPoint y: 316, endPoint x: 896, endPoint y: 674, distance: 359.2
drag, startPoint x: 881, startPoint y: 445, endPoint x: 916, endPoint y: 564, distance: 124.5
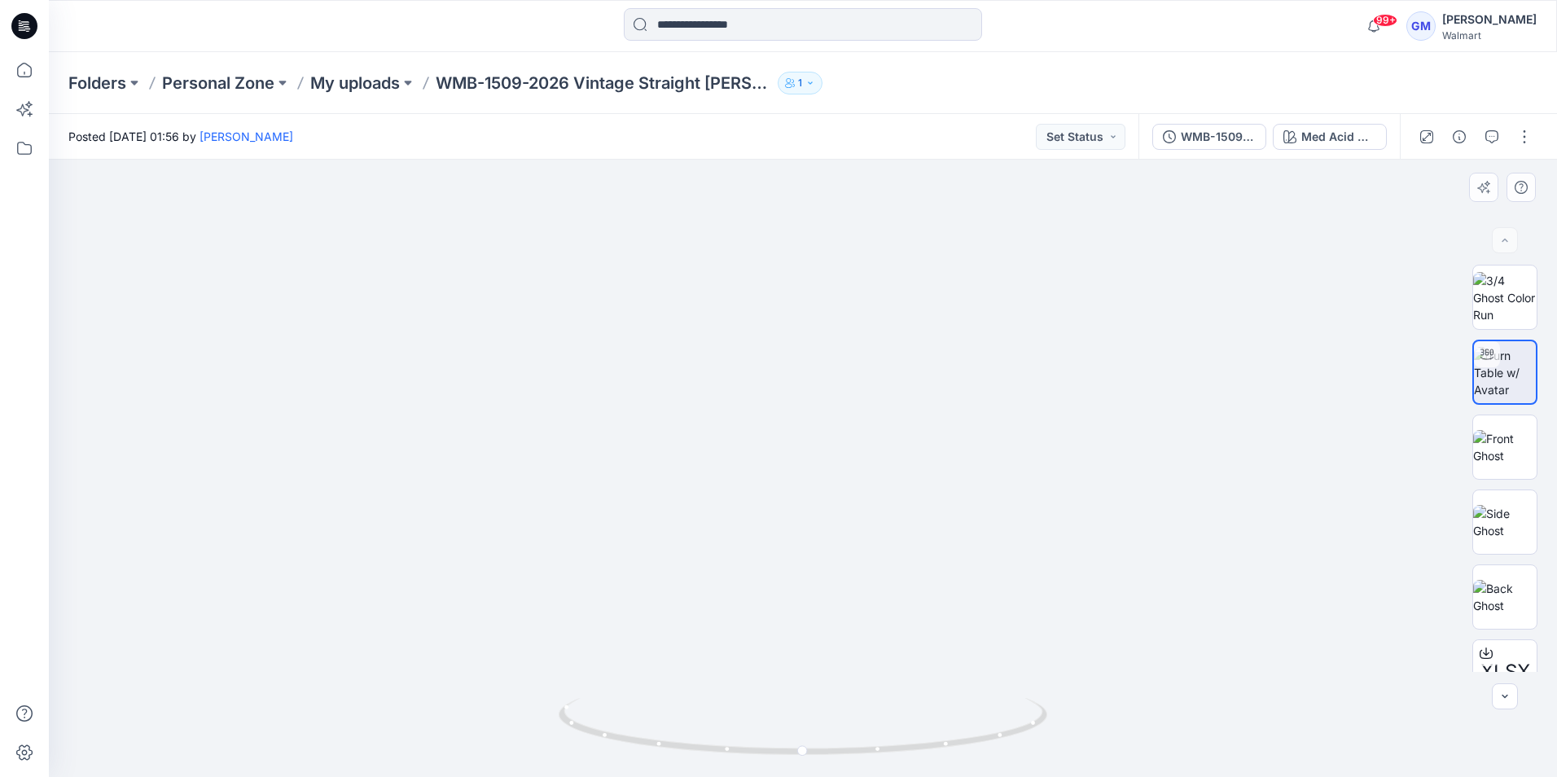
click at [959, 753] on div at bounding box center [803, 468] width 1508 height 617
drag, startPoint x: 909, startPoint y: 485, endPoint x: 871, endPoint y: 534, distance: 62.1
drag, startPoint x: 883, startPoint y: 468, endPoint x: 933, endPoint y: 345, distance: 132.2
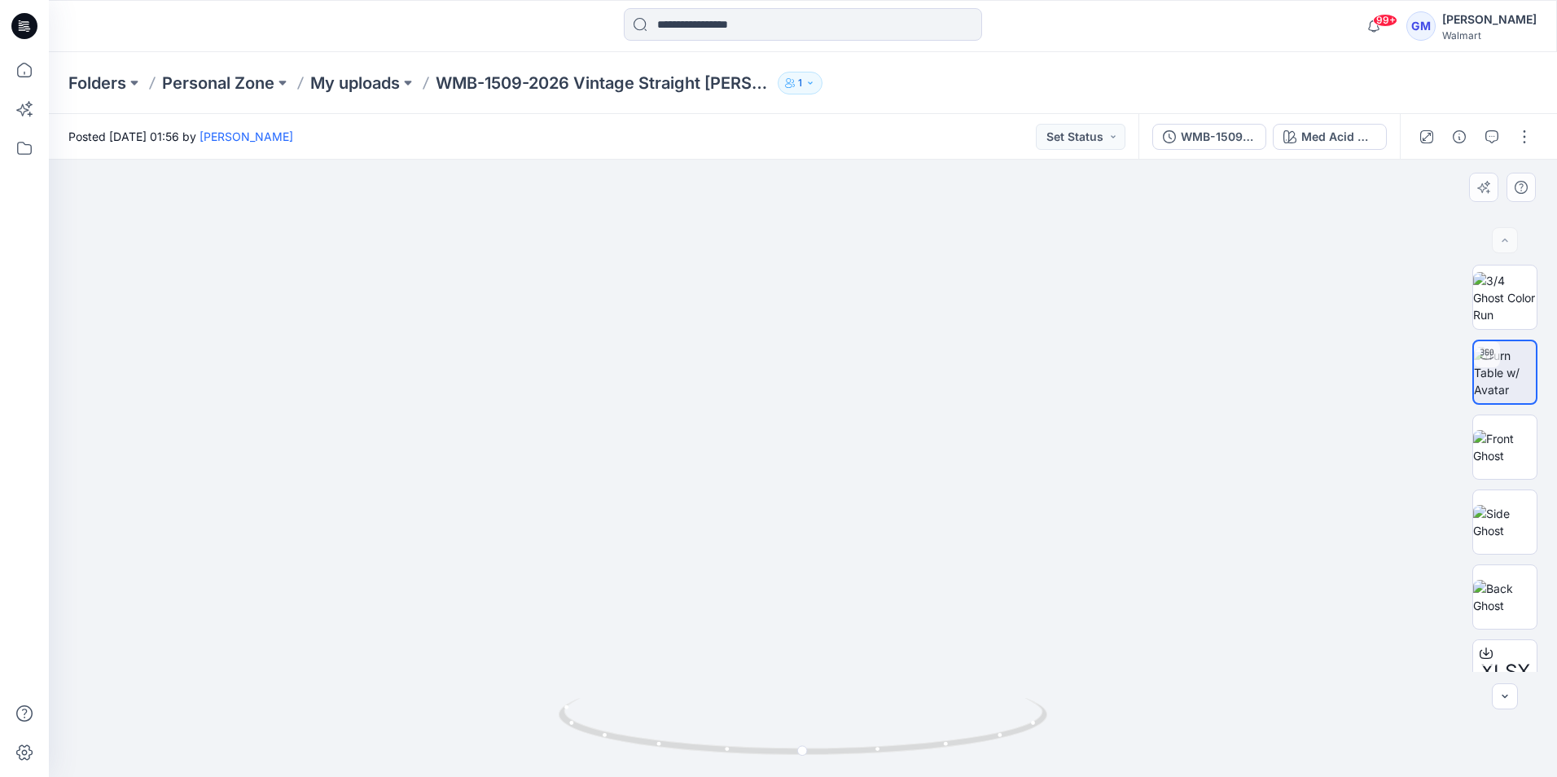
drag, startPoint x: 905, startPoint y: 575, endPoint x: 850, endPoint y: 301, distance: 279.2
click at [850, 301] on img at bounding box center [803, 128] width 1339 height 1298
drag, startPoint x: 858, startPoint y: 539, endPoint x: 863, endPoint y: 513, distance: 26.5
click at [864, 502] on img at bounding box center [802, 218] width 1117 height 1117
drag, startPoint x: 984, startPoint y: 740, endPoint x: 755, endPoint y: 754, distance: 229.3
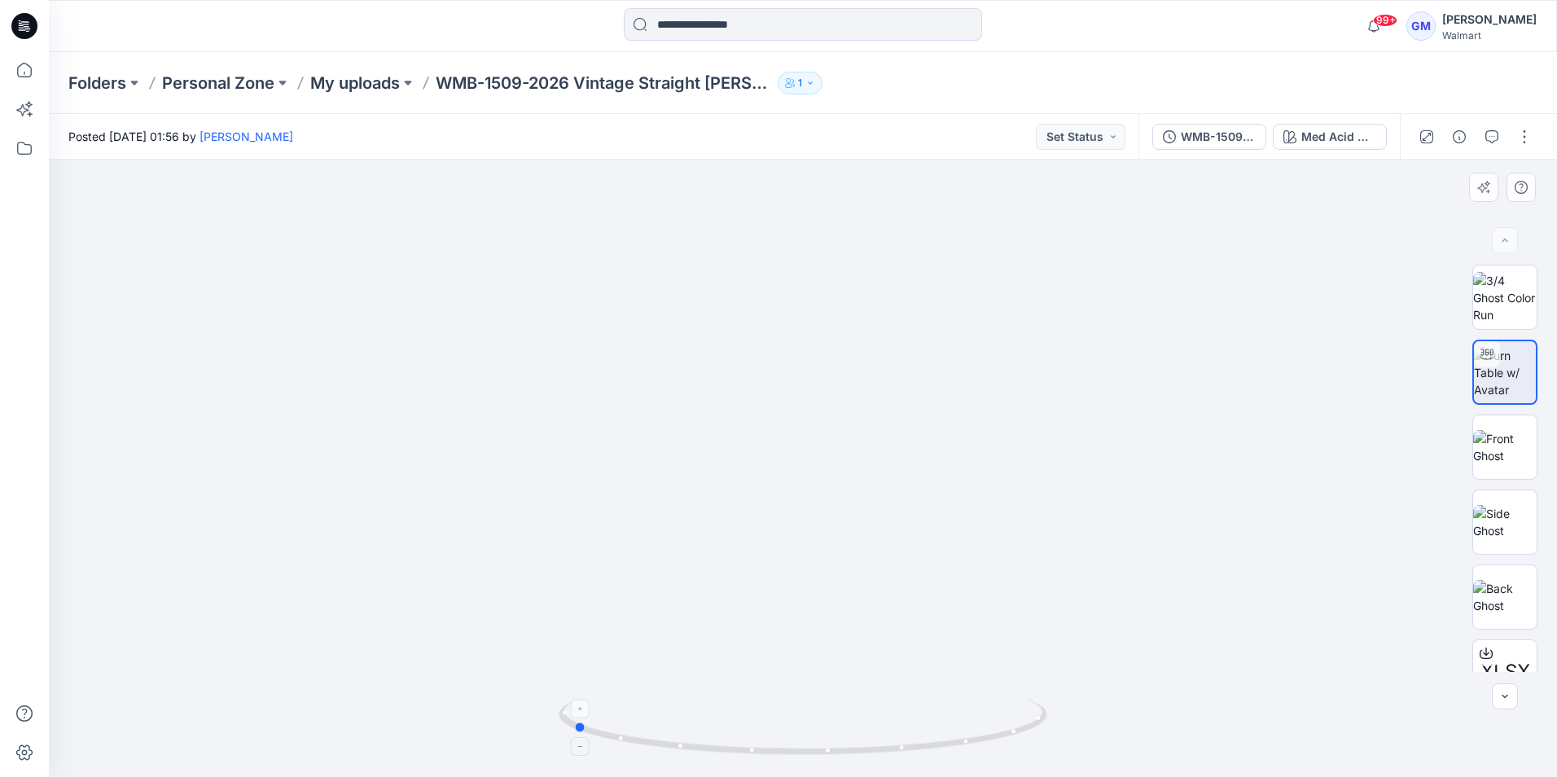
click at [755, 754] on icon at bounding box center [805, 728] width 493 height 61
drag, startPoint x: 985, startPoint y: 387, endPoint x: 985, endPoint y: 604, distance: 216.7
click at [971, 749] on div at bounding box center [803, 468] width 1508 height 617
drag, startPoint x: 964, startPoint y: 367, endPoint x: 943, endPoint y: 720, distance: 353.3
click at [964, 766] on div at bounding box center [803, 468] width 1508 height 617
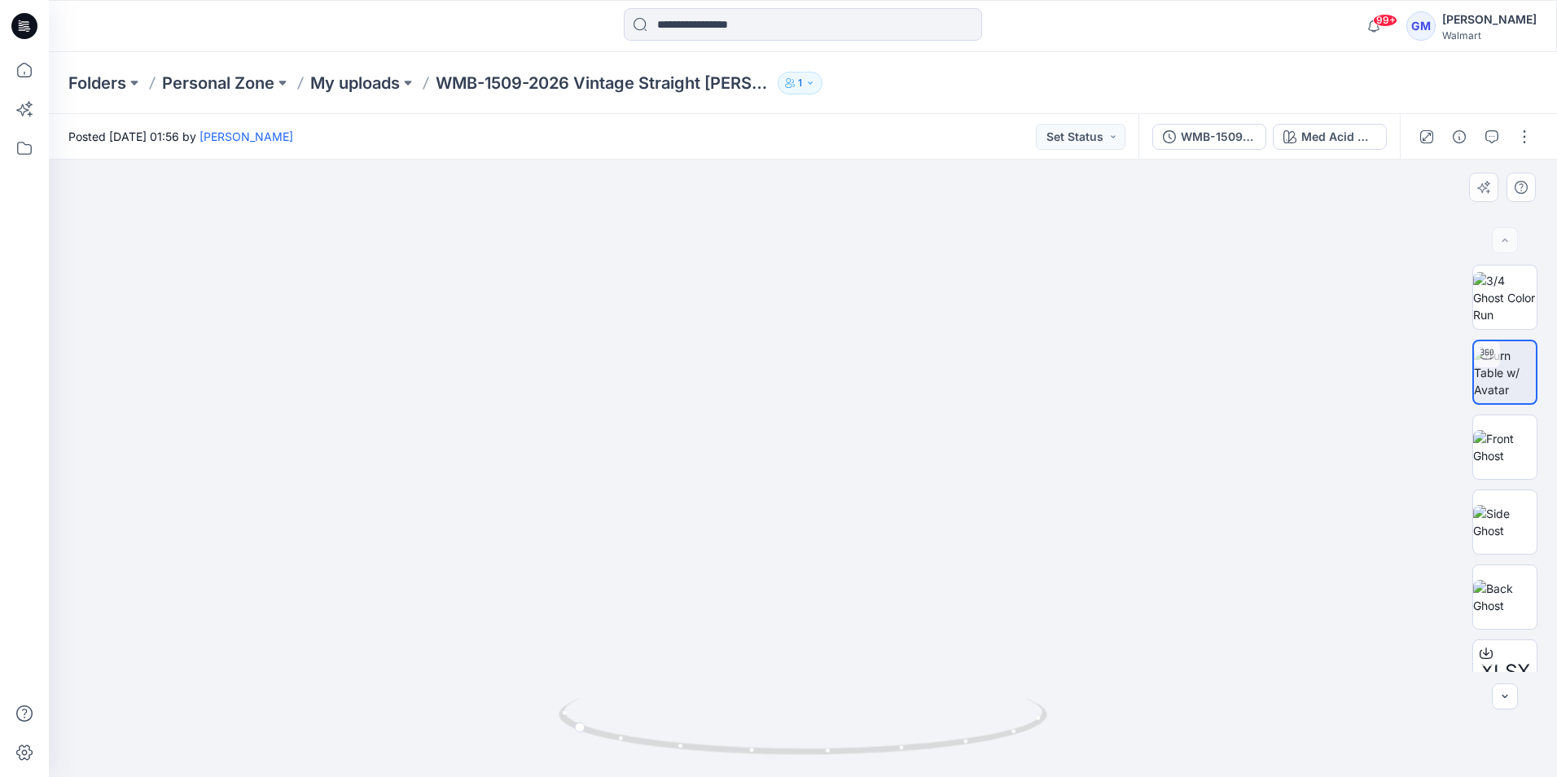
drag, startPoint x: 934, startPoint y: 494, endPoint x: 889, endPoint y: 685, distance: 196.8
drag, startPoint x: 891, startPoint y: 647, endPoint x: 896, endPoint y: 402, distance: 244.4
click at [896, 402] on img at bounding box center [802, 61] width 1505 height 1434
drag, startPoint x: 904, startPoint y: 762, endPoint x: 1141, endPoint y: 714, distance: 242.0
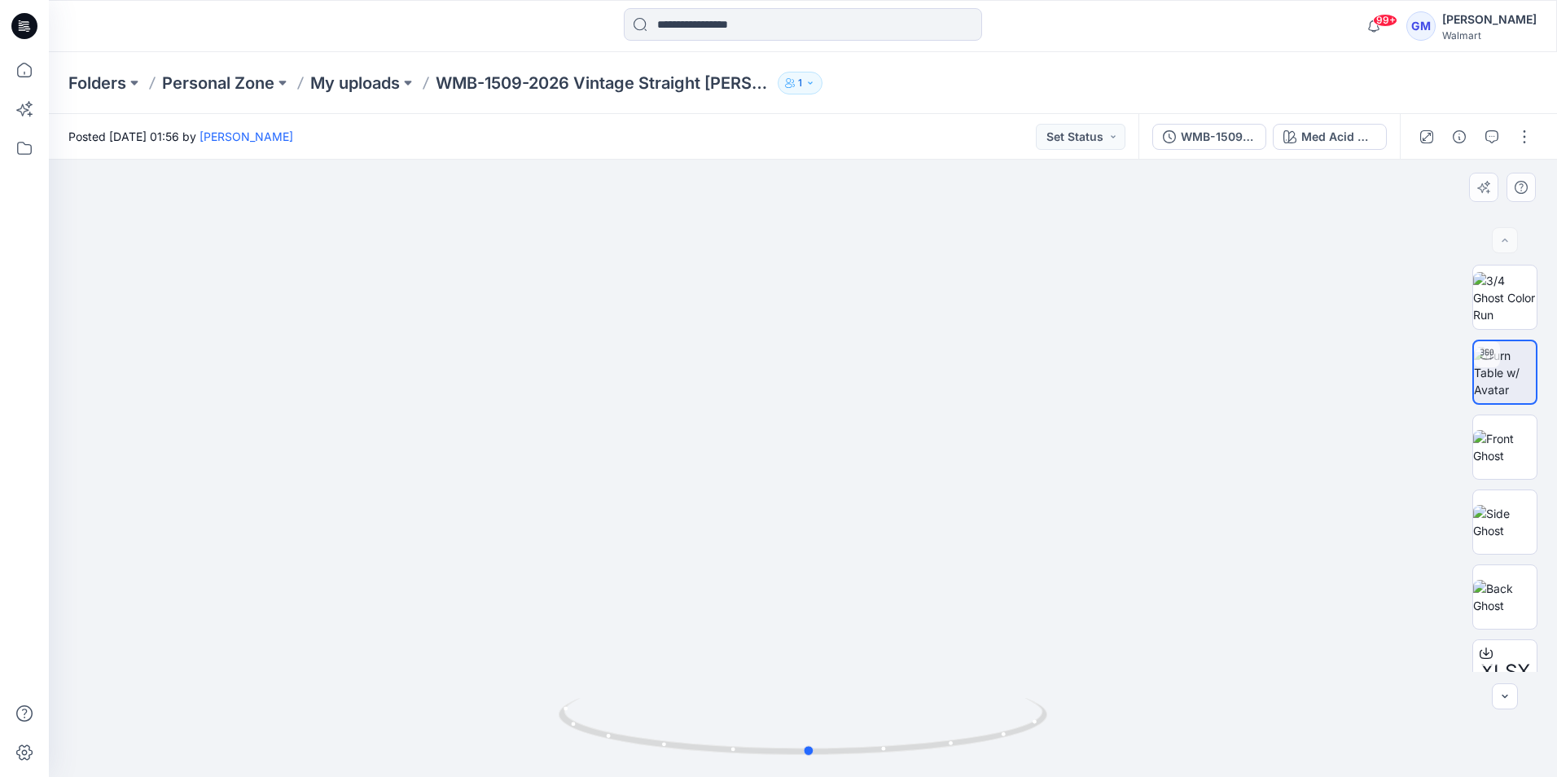
click at [1141, 714] on div at bounding box center [803, 468] width 1508 height 617
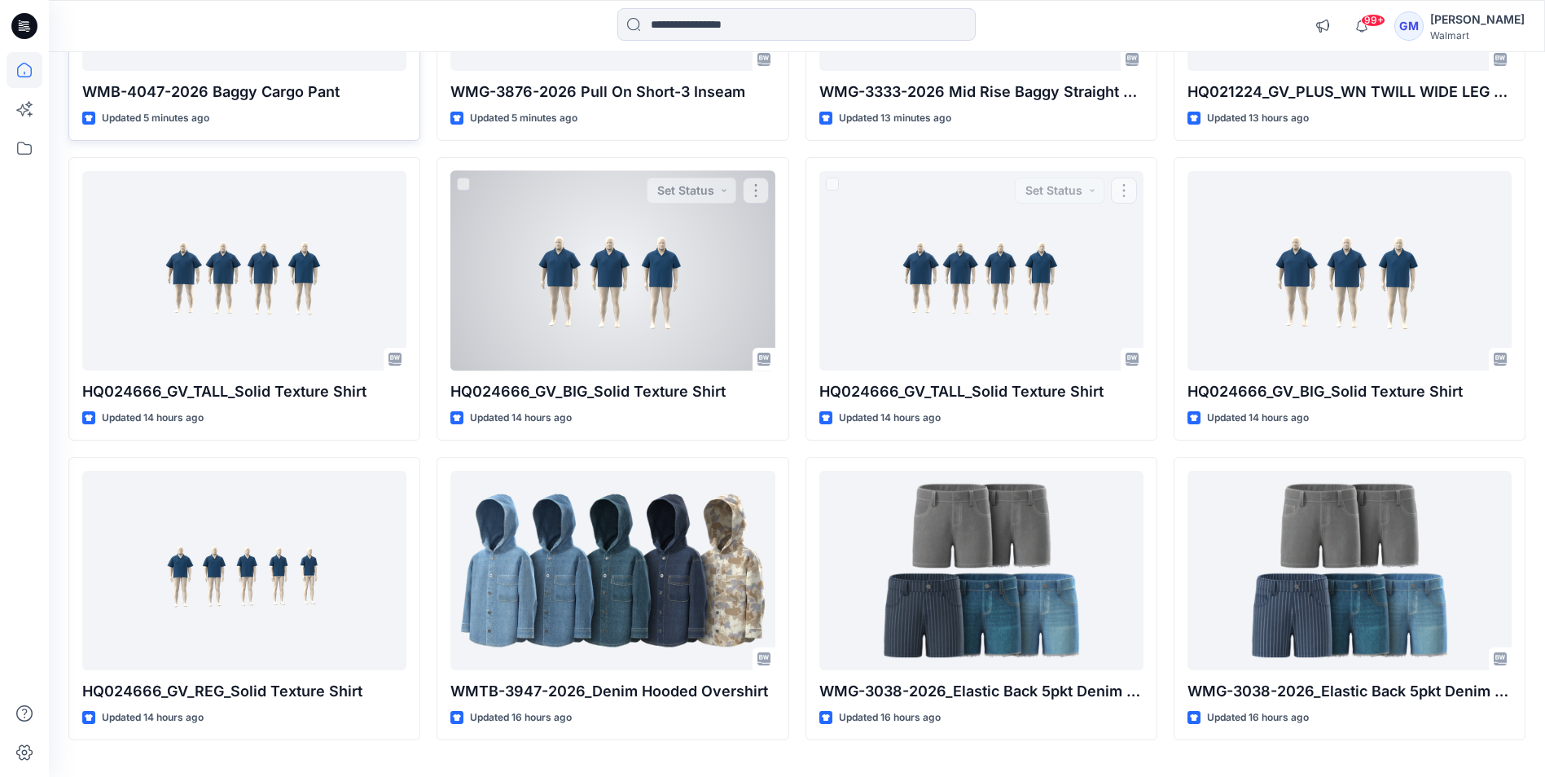
scroll to position [413, 0]
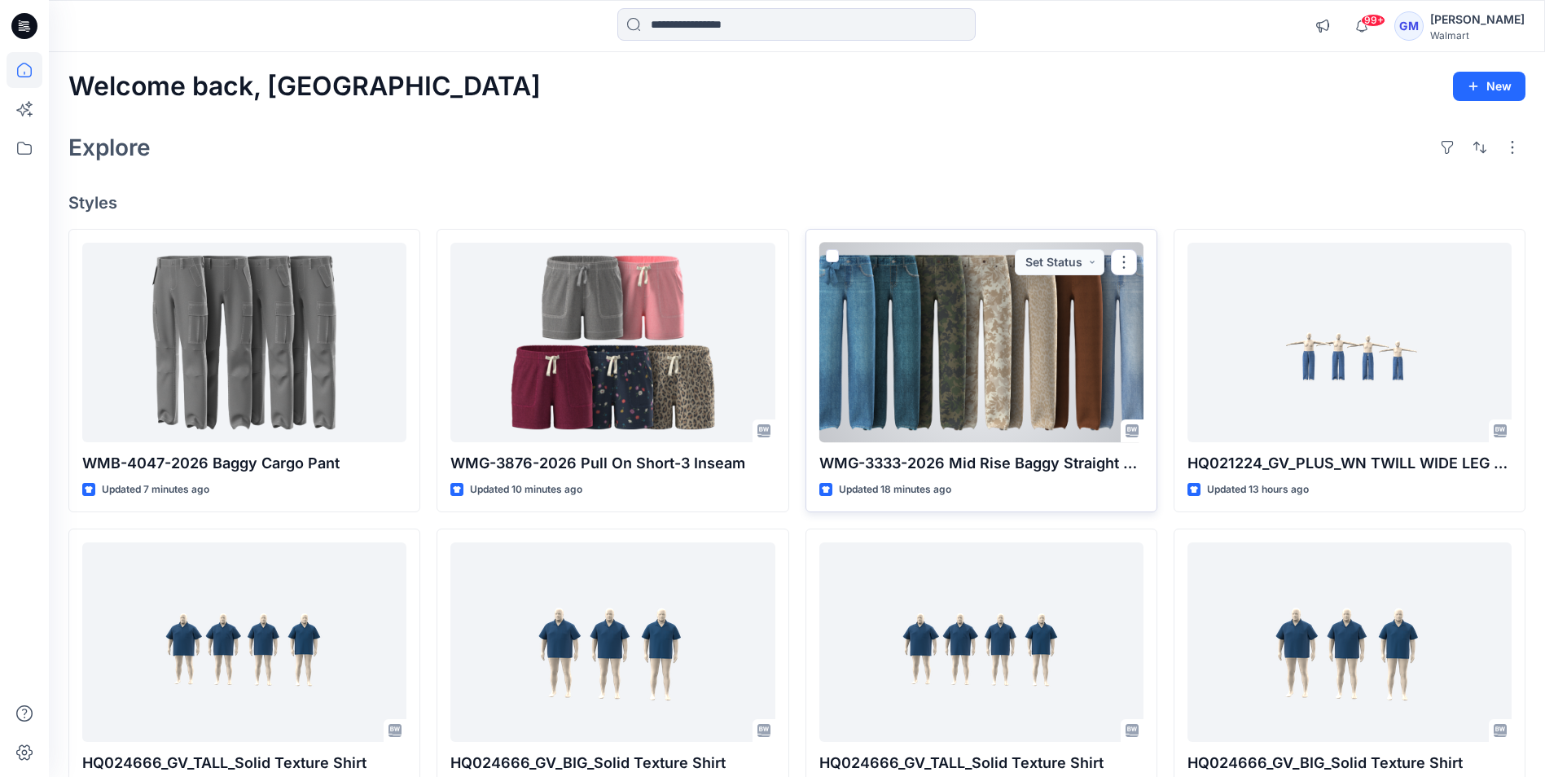
click at [822, 411] on div at bounding box center [981, 343] width 324 height 200
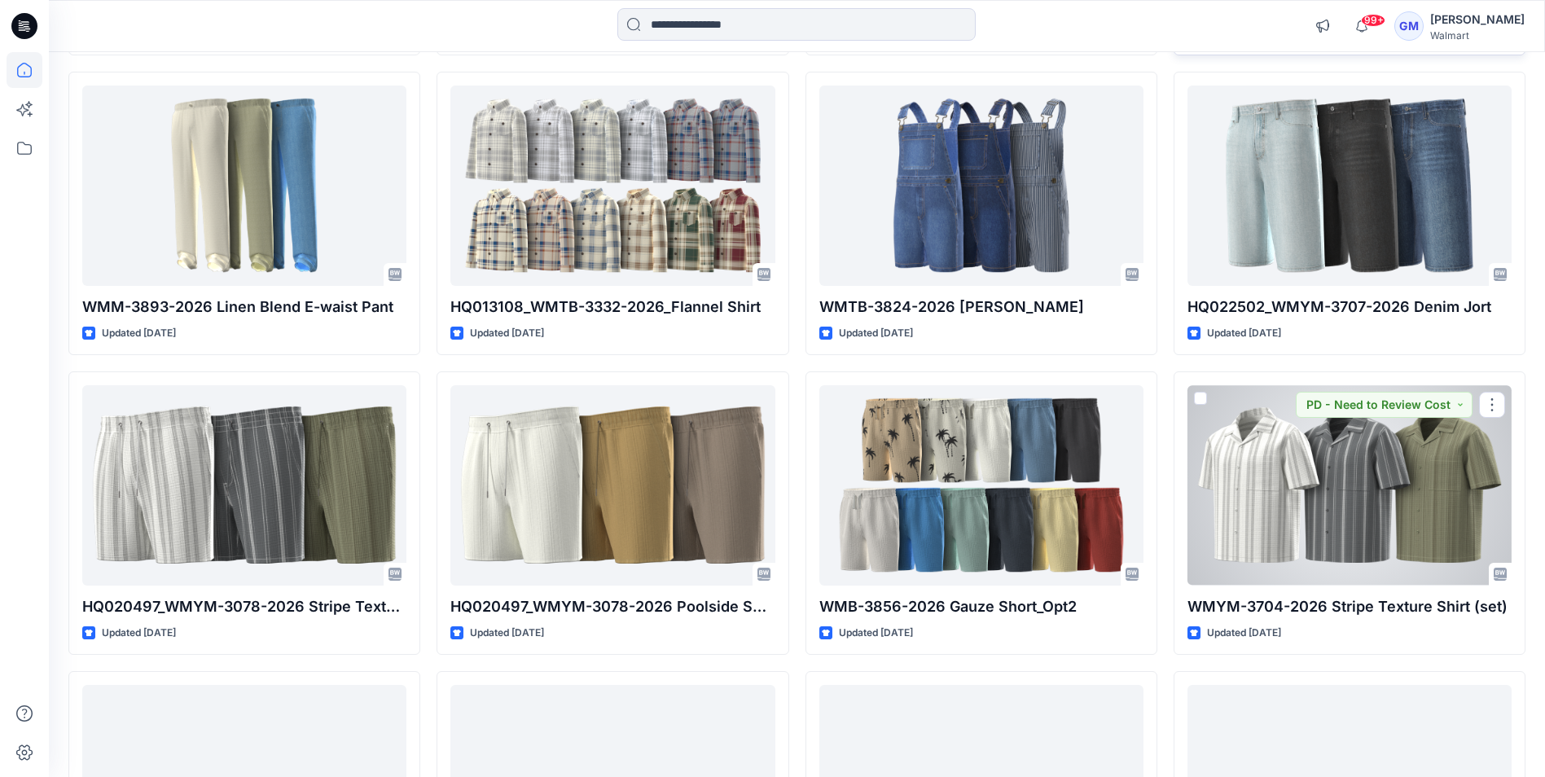
scroll to position [6648, 0]
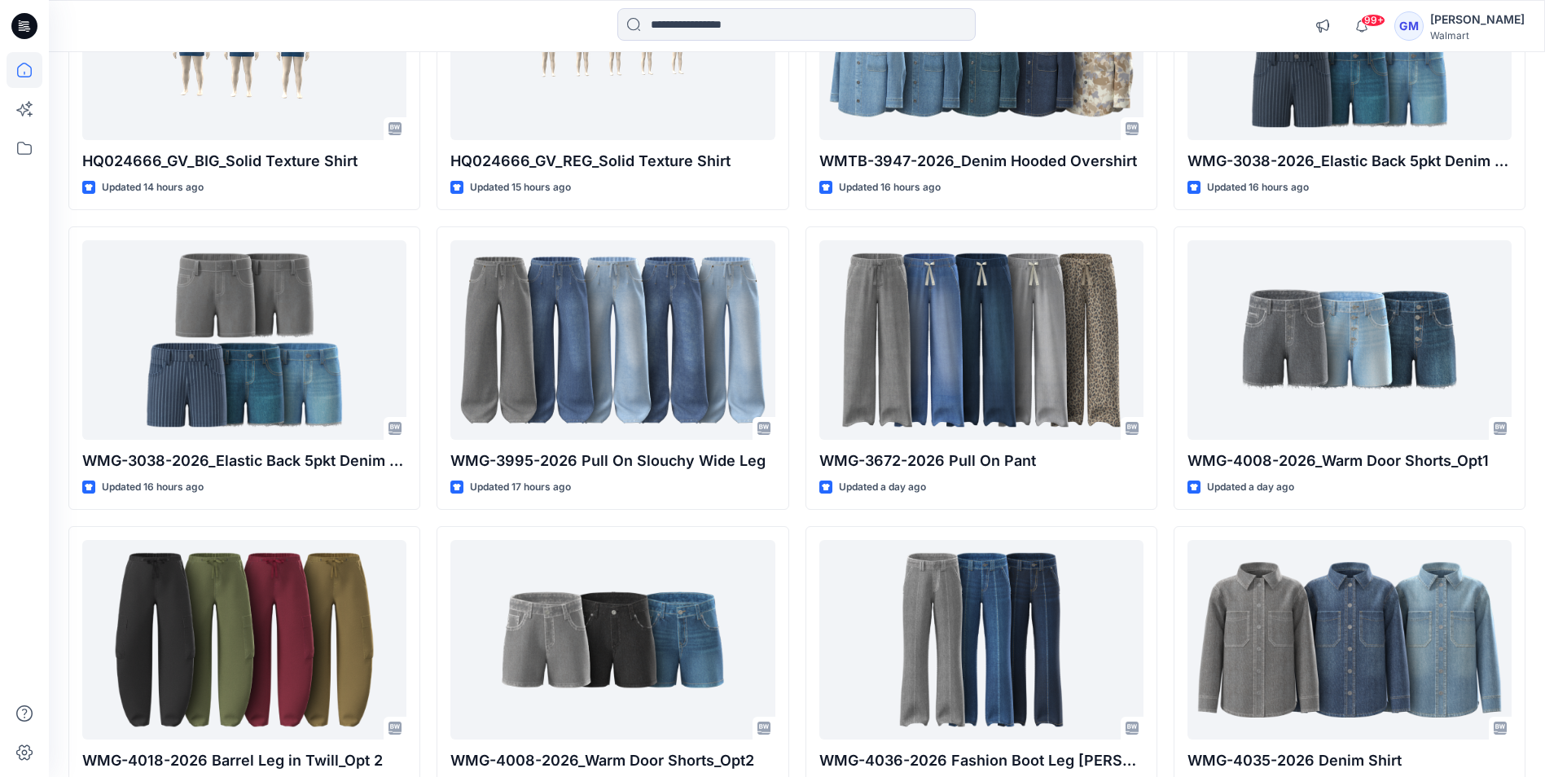
scroll to position [983, 0]
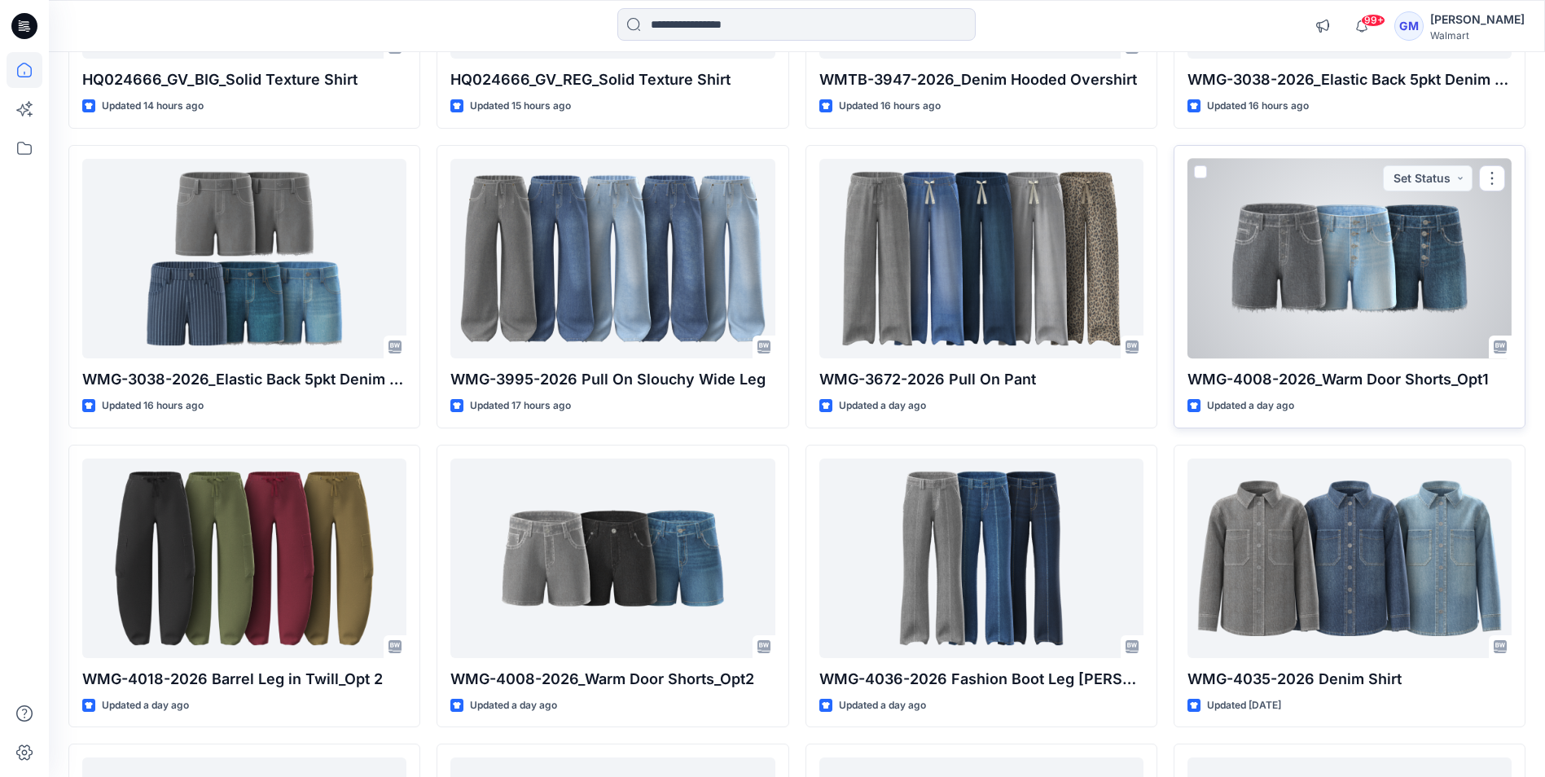
click at [1339, 204] on div at bounding box center [1350, 259] width 324 height 200
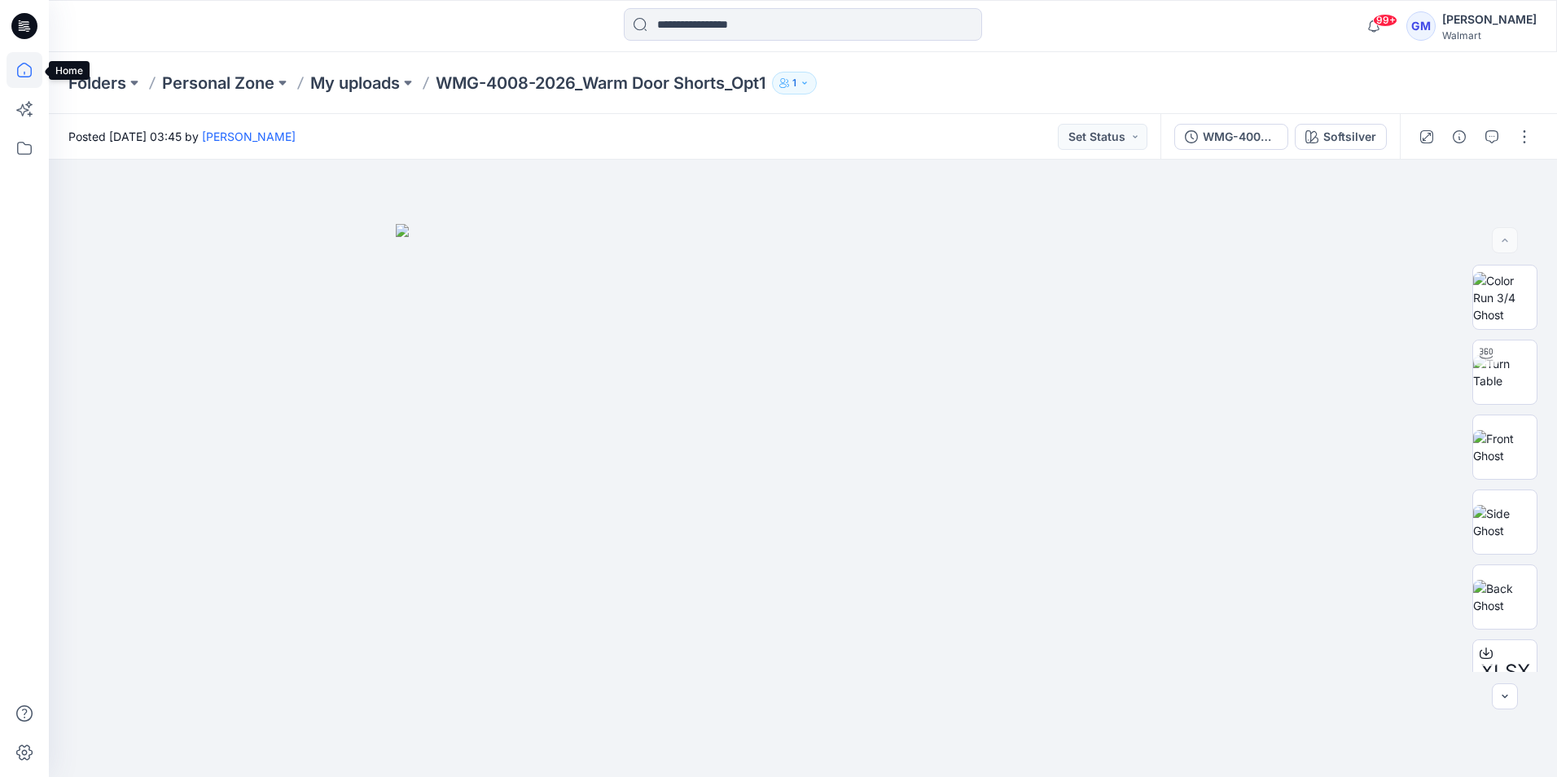
click at [21, 62] on icon at bounding box center [25, 70] width 36 height 36
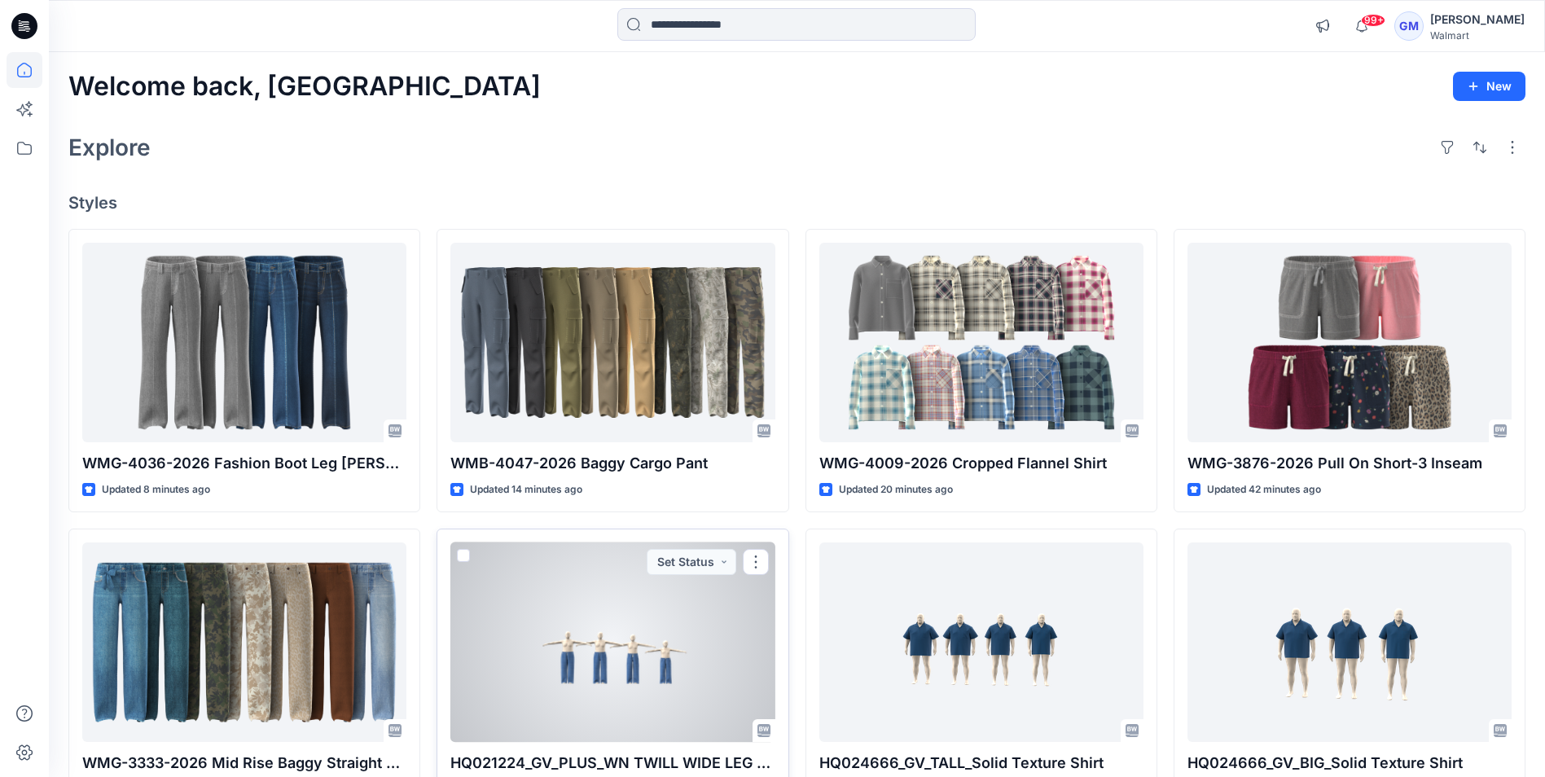
click at [700, 609] on div at bounding box center [612, 642] width 324 height 200
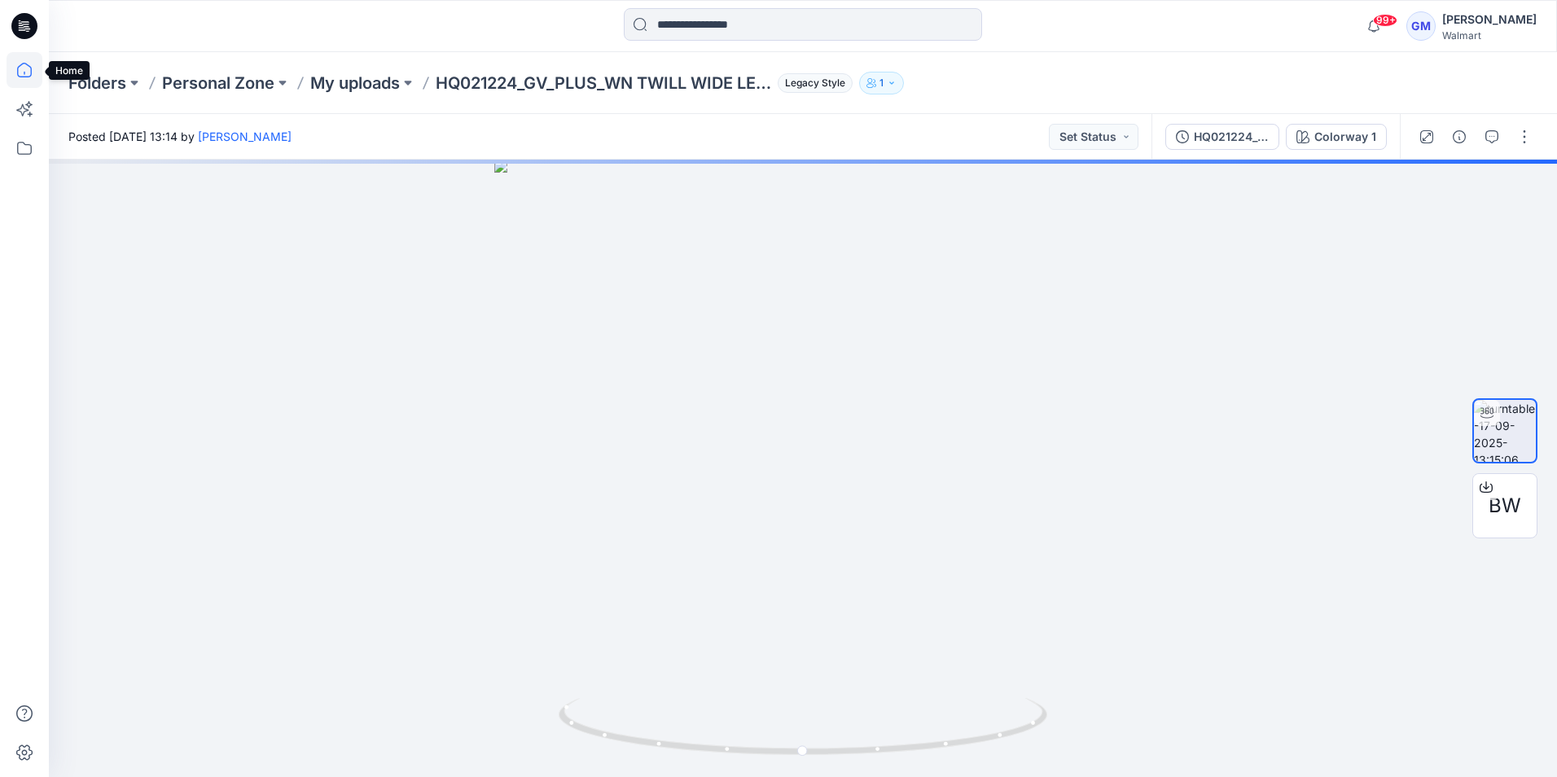
click at [27, 64] on icon at bounding box center [25, 70] width 36 height 36
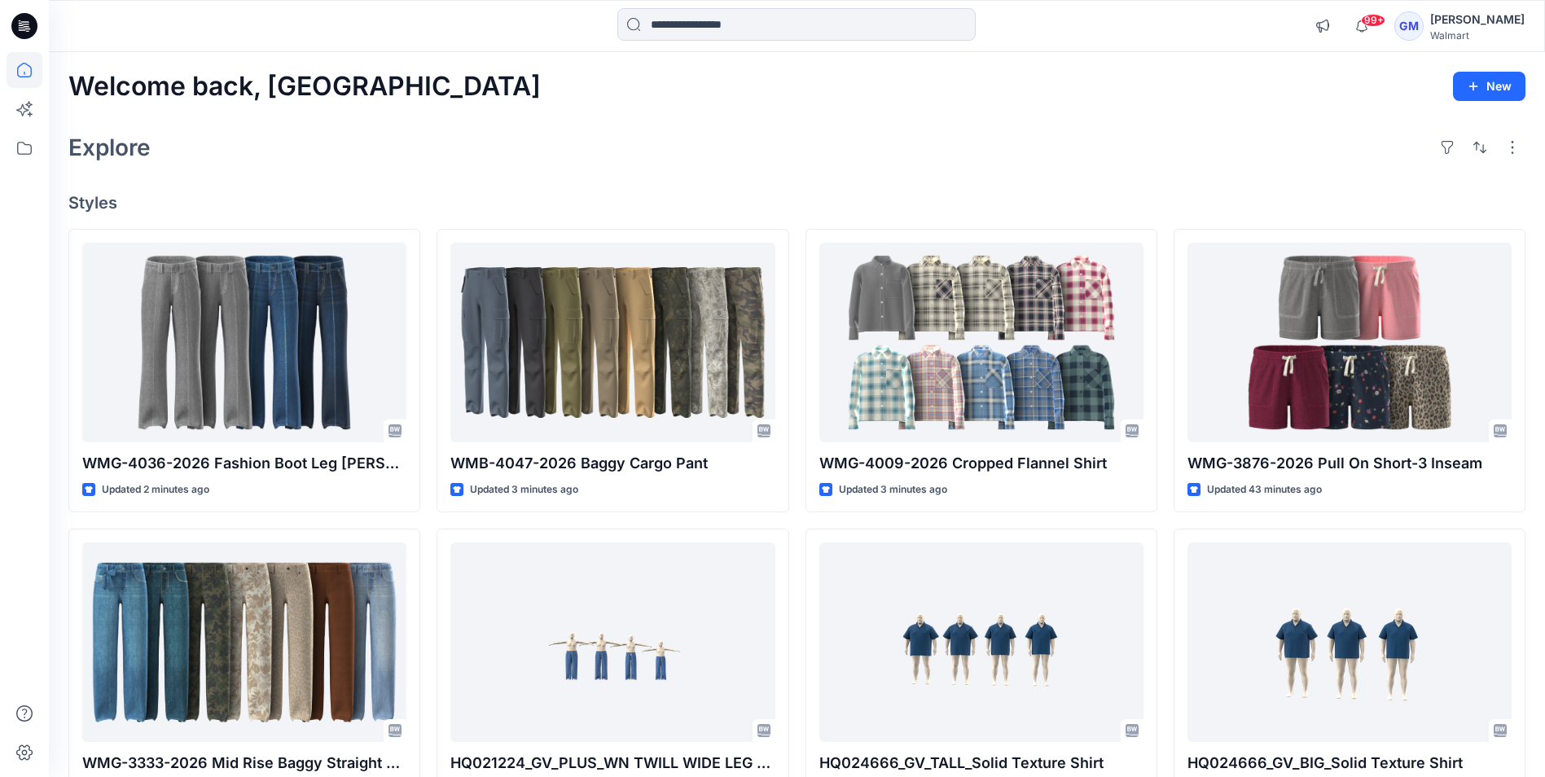
click at [406, 160] on div "Explore" at bounding box center [796, 147] width 1457 height 39
click at [26, 58] on icon at bounding box center [25, 70] width 36 height 36
